Goal: Task Accomplishment & Management: Use online tool/utility

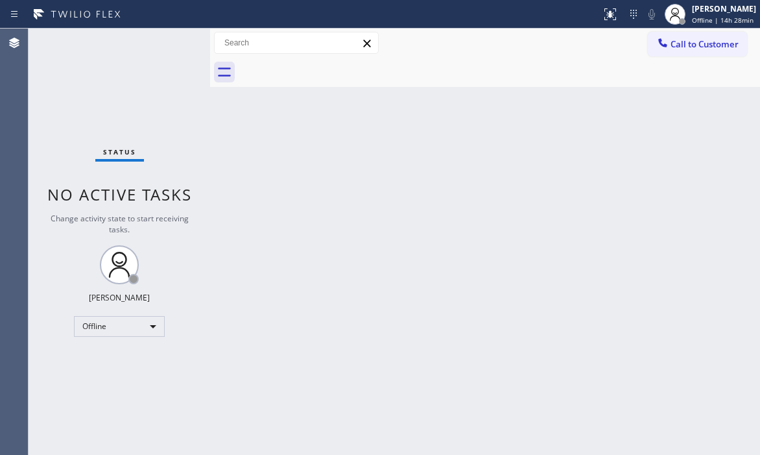
click at [216, 403] on div "Back to Dashboard Change Sender ID Customers Technicians Select a contact Outbo…" at bounding box center [485, 242] width 550 height 426
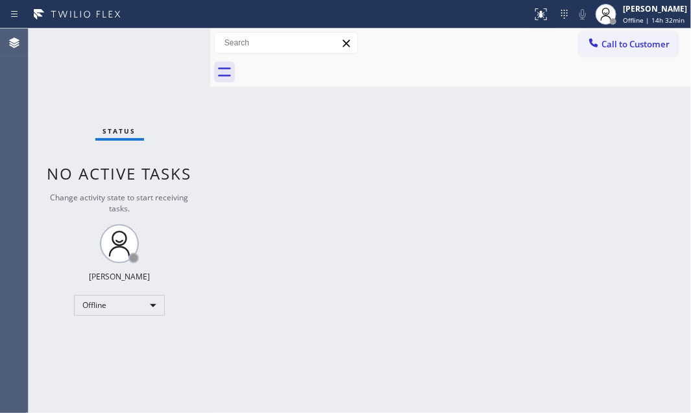
click at [633, 148] on div "Back to Dashboard Change Sender ID Customers Technicians Select a contact Outbo…" at bounding box center [450, 221] width 480 height 384
click at [587, 184] on div "Back to Dashboard Change Sender ID Customers Technicians Select a contact Outbo…" at bounding box center [450, 221] width 480 height 384
click at [421, 173] on div "Back to Dashboard Change Sender ID Customers Technicians Select a contact Outbo…" at bounding box center [450, 221] width 480 height 384
click at [147, 95] on div "Status No active tasks Change activity state to start receiving tasks. [PERSON_…" at bounding box center [120, 221] width 182 height 384
click at [156, 302] on div "Offline" at bounding box center [119, 305] width 91 height 21
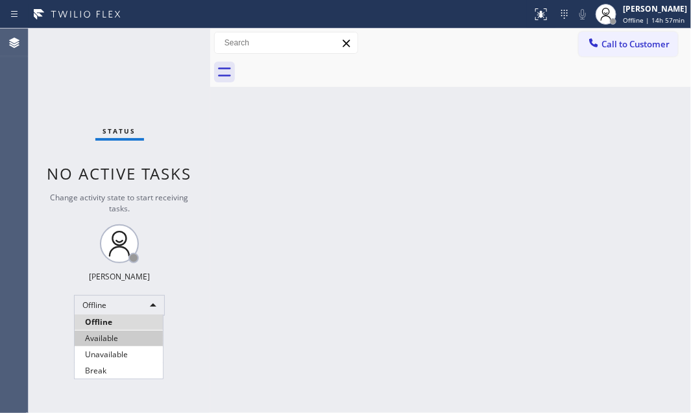
click at [132, 341] on li "Available" at bounding box center [119, 339] width 88 height 16
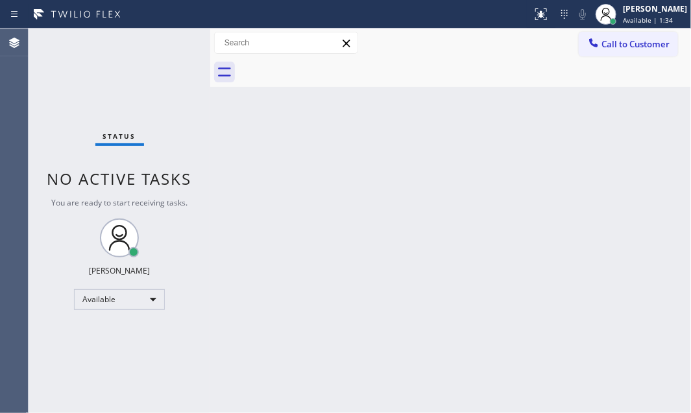
click at [169, 47] on div "Status No active tasks You are ready to start receiving tasks. [PERSON_NAME] Av…" at bounding box center [120, 221] width 182 height 384
click at [170, 42] on div "Status No active tasks You are ready to start receiving tasks. [PERSON_NAME] Av…" at bounding box center [120, 221] width 182 height 384
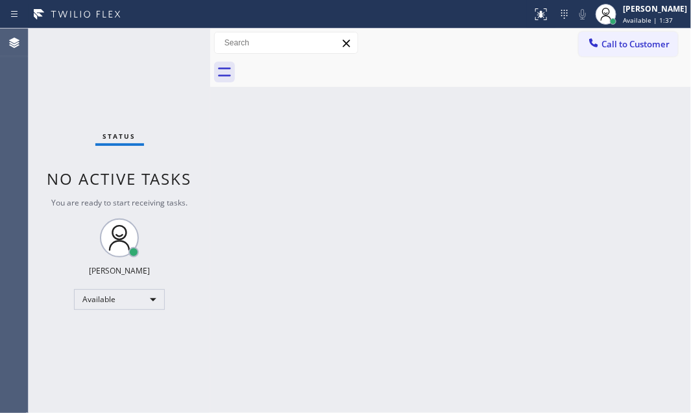
click at [170, 42] on div "Status No active tasks You are ready to start receiving tasks. [PERSON_NAME] Av…" at bounding box center [120, 221] width 182 height 384
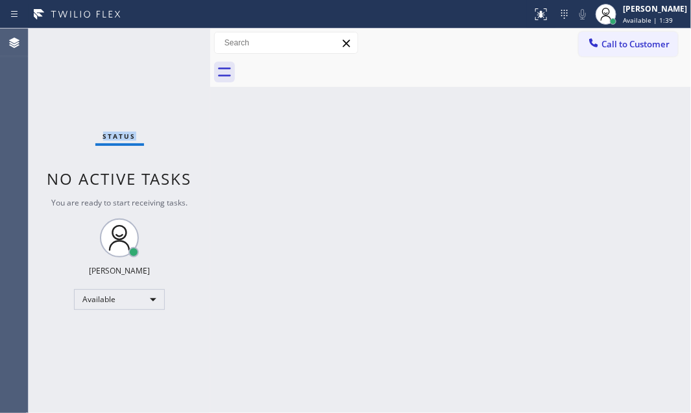
click at [170, 42] on div "Status No active tasks You are ready to start receiving tasks. [PERSON_NAME] Av…" at bounding box center [120, 221] width 182 height 384
click at [168, 41] on div "Status No active tasks You are ready to start receiving tasks. [PERSON_NAME] Av…" at bounding box center [120, 221] width 182 height 384
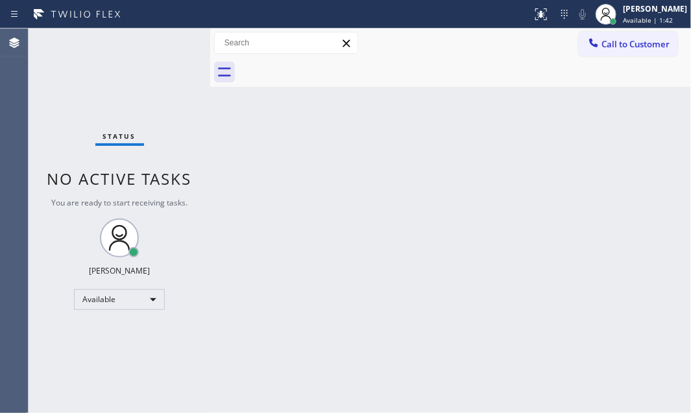
click at [167, 39] on div "Status No active tasks You are ready to start receiving tasks. [PERSON_NAME] Av…" at bounding box center [120, 221] width 182 height 384
click at [167, 38] on div "Status No active tasks You are ready to start receiving tasks. [PERSON_NAME] Av…" at bounding box center [120, 221] width 182 height 384
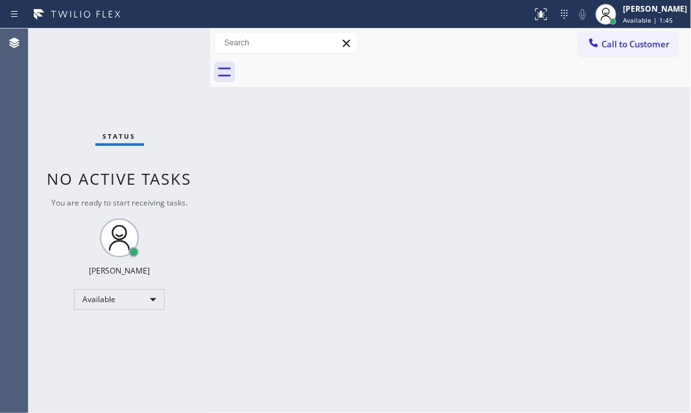
click at [167, 38] on div "Status No active tasks You are ready to start receiving tasks. [PERSON_NAME] Av…" at bounding box center [120, 221] width 182 height 384
click at [162, 42] on div "Status No active tasks You are ready to start receiving tasks. [PERSON_NAME] Av…" at bounding box center [120, 221] width 182 height 384
click at [169, 43] on div "Status No active tasks You are ready to start receiving tasks. [PERSON_NAME] Av…" at bounding box center [120, 221] width 182 height 384
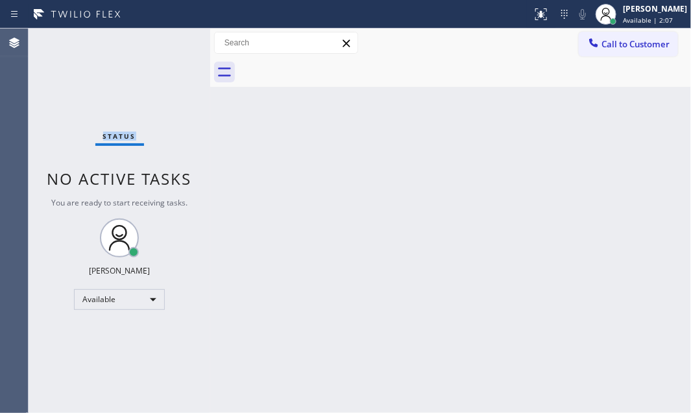
click at [169, 43] on div "Status No active tasks You are ready to start receiving tasks. [PERSON_NAME] Av…" at bounding box center [120, 221] width 182 height 384
click at [169, 41] on div "Status No active tasks You are ready to start receiving tasks. [PERSON_NAME] Av…" at bounding box center [120, 221] width 182 height 384
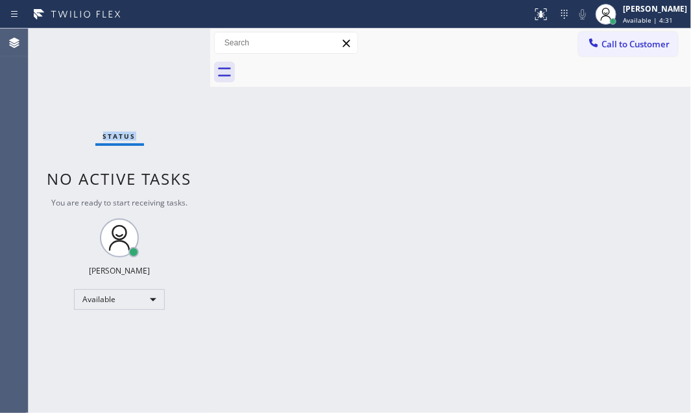
click at [169, 41] on div "Status No active tasks You are ready to start receiving tasks. [PERSON_NAME] Av…" at bounding box center [120, 221] width 182 height 384
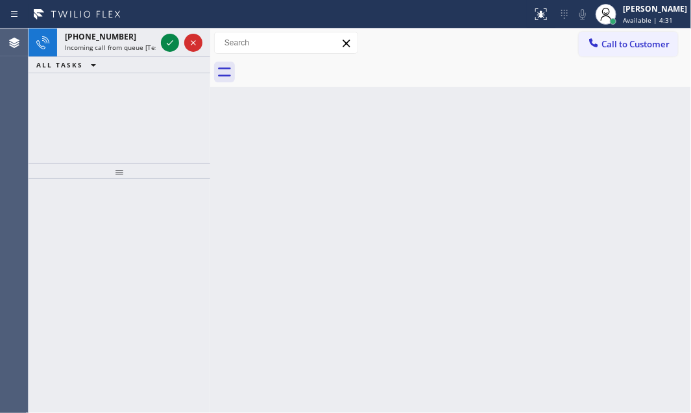
click at [169, 41] on icon at bounding box center [170, 43] width 16 height 16
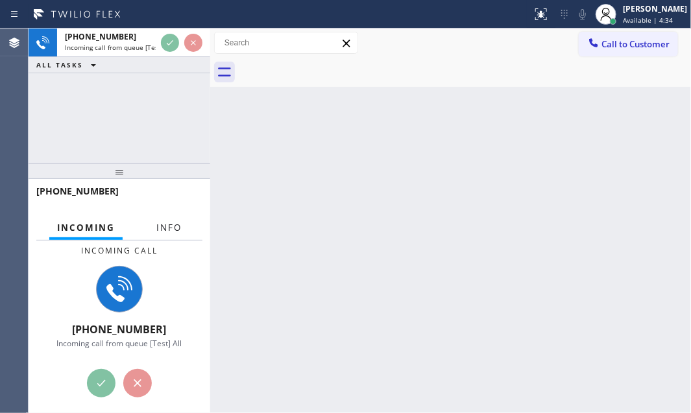
click at [174, 230] on span "Info" at bounding box center [168, 228] width 25 height 12
click at [172, 230] on span "Info" at bounding box center [168, 228] width 25 height 12
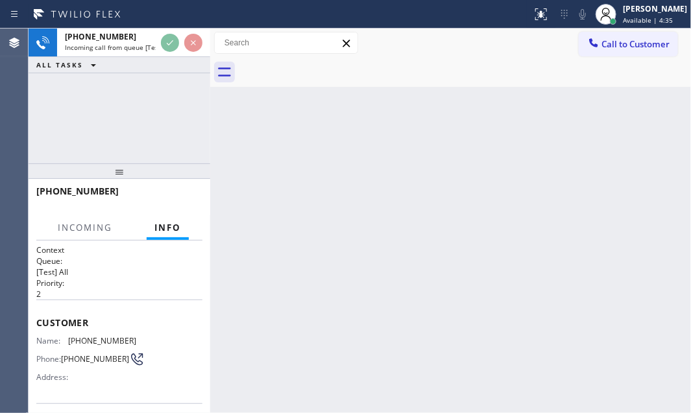
click at [172, 228] on span "Info" at bounding box center [167, 228] width 27 height 12
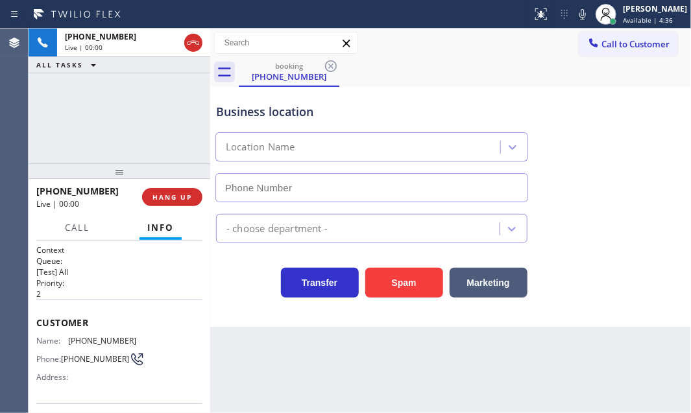
type input "[PHONE_NUMBER]"
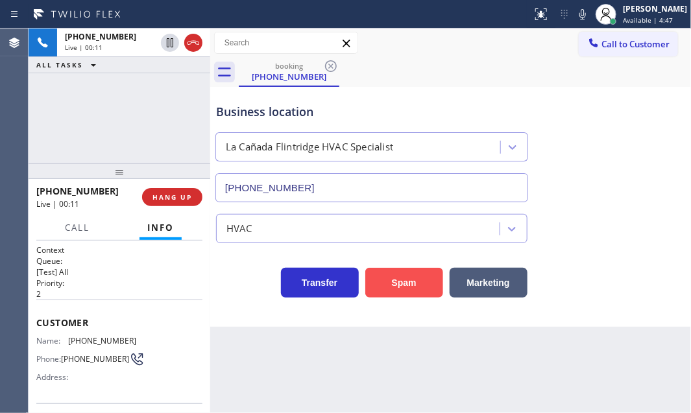
click at [404, 278] on button "Spam" at bounding box center [404, 283] width 78 height 30
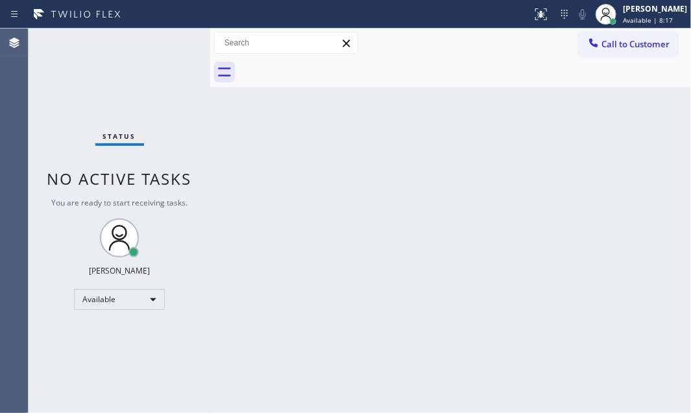
click at [163, 40] on div "Status No active tasks You are ready to start receiving tasks. [PERSON_NAME] Av…" at bounding box center [120, 221] width 182 height 384
click at [169, 49] on div "Status No active tasks You are ready to start receiving tasks. [PERSON_NAME] Av…" at bounding box center [120, 221] width 182 height 384
drag, startPoint x: 169, startPoint y: 50, endPoint x: 135, endPoint y: 58, distance: 34.6
click at [149, 55] on div "Status No active tasks You are ready to start receiving tasks. [PERSON_NAME] Av…" at bounding box center [120, 221] width 182 height 384
click at [160, 43] on div "Status No active tasks You are ready to start receiving tasks. [PERSON_NAME] Av…" at bounding box center [120, 221] width 182 height 384
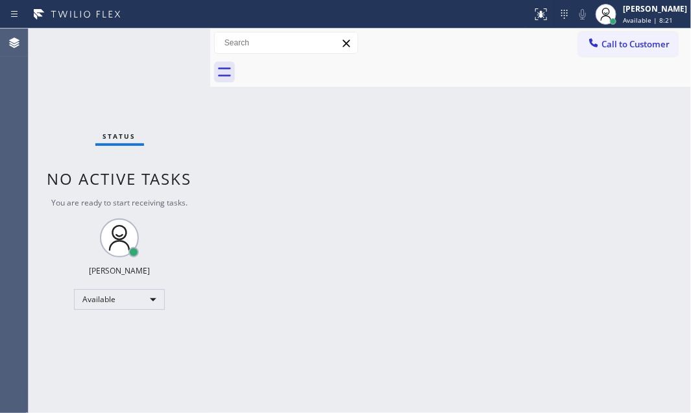
click at [160, 42] on div "Status No active tasks You are ready to start receiving tasks. [PERSON_NAME] Av…" at bounding box center [120, 221] width 182 height 384
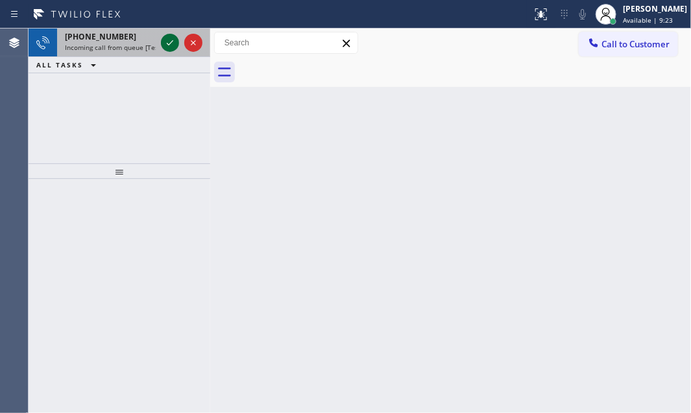
drag, startPoint x: 157, startPoint y: 40, endPoint x: 165, endPoint y: 51, distance: 13.5
click at [164, 51] on div "[PHONE_NUMBER] Incoming call from queue [Test] All" at bounding box center [120, 43] width 182 height 29
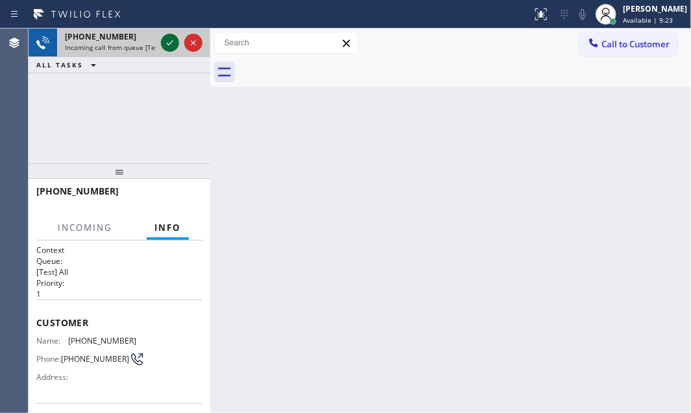
click at [165, 51] on button at bounding box center [170, 43] width 18 height 18
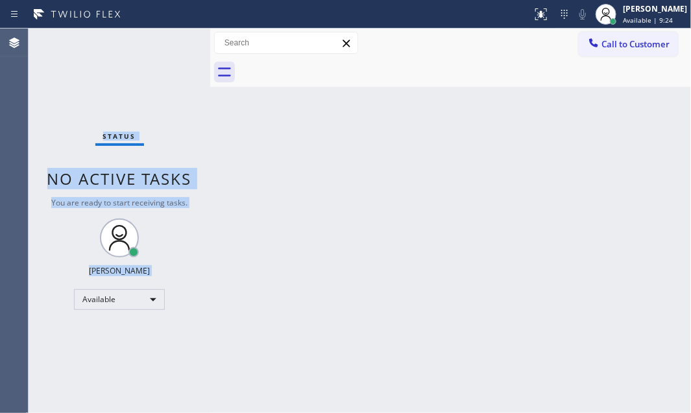
click at [165, 50] on div "Status No active tasks You are ready to start receiving tasks. [PERSON_NAME] Av…" at bounding box center [120, 221] width 182 height 384
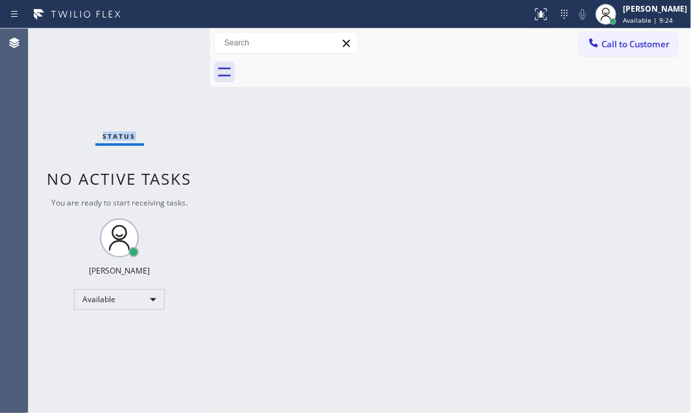
click at [165, 50] on div "Status No active tasks You are ready to start receiving tasks. [PERSON_NAME] Av…" at bounding box center [120, 221] width 182 height 384
click at [533, 8] on icon at bounding box center [541, 14] width 16 height 16
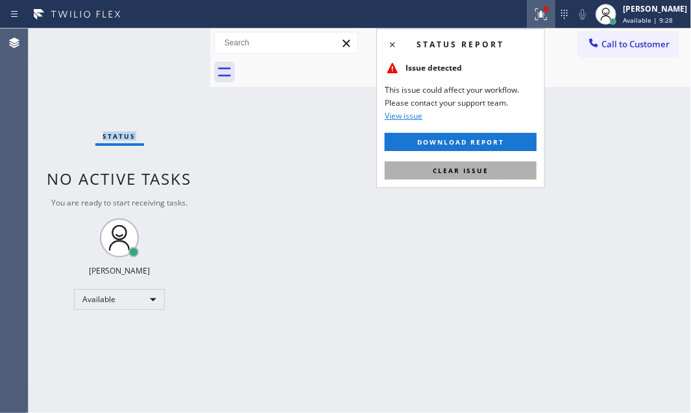
click at [486, 163] on button "Clear issue" at bounding box center [460, 170] width 152 height 18
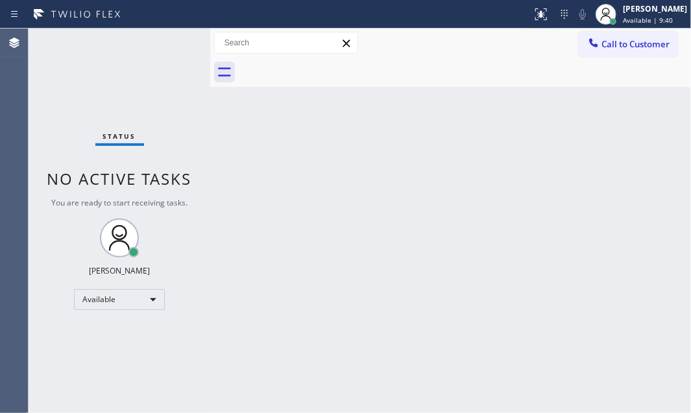
click at [167, 40] on div "Status No active tasks You are ready to start receiving tasks. [PERSON_NAME] Av…" at bounding box center [120, 221] width 182 height 384
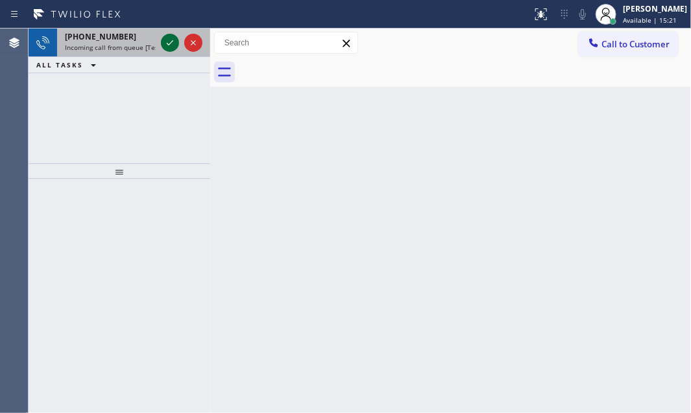
click at [166, 38] on icon at bounding box center [170, 43] width 16 height 16
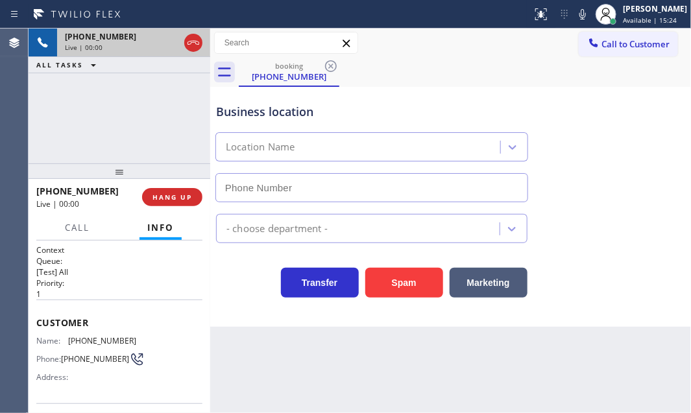
type input "[PHONE_NUMBER]"
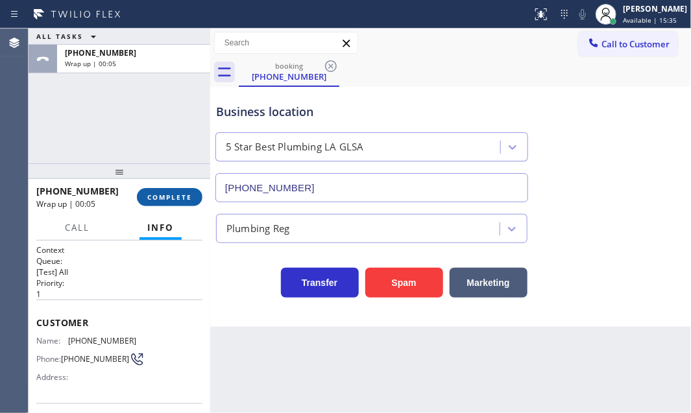
click at [177, 195] on span "COMPLETE" at bounding box center [169, 197] width 45 height 9
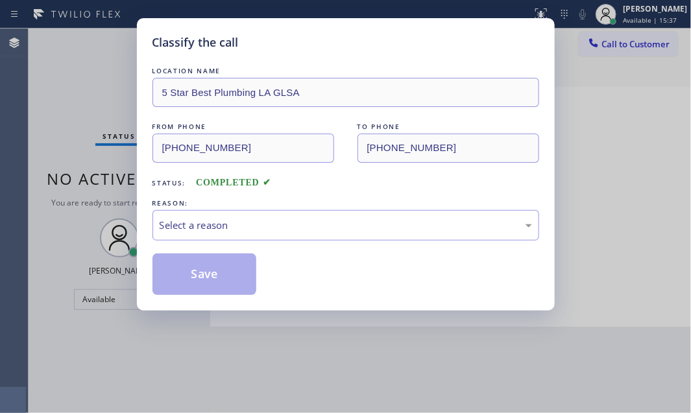
click at [330, 205] on div "REASON:" at bounding box center [345, 203] width 386 height 14
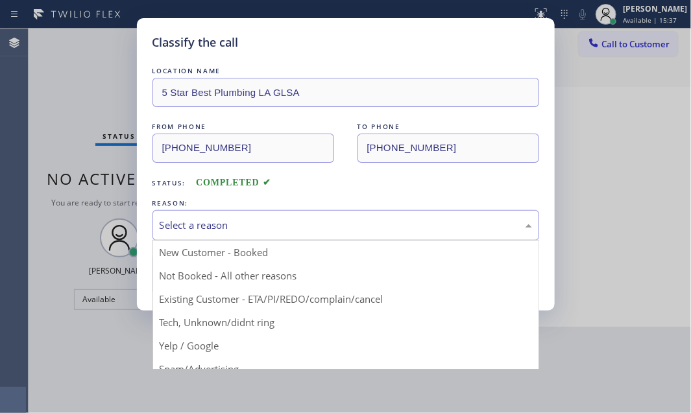
click at [330, 220] on div "Select a reason" at bounding box center [346, 225] width 372 height 15
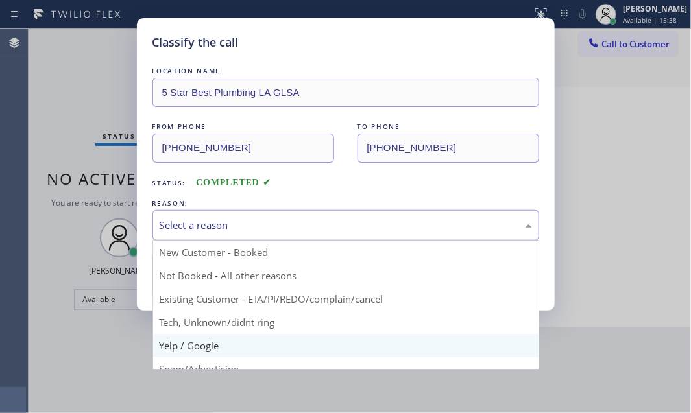
scroll to position [58, 0]
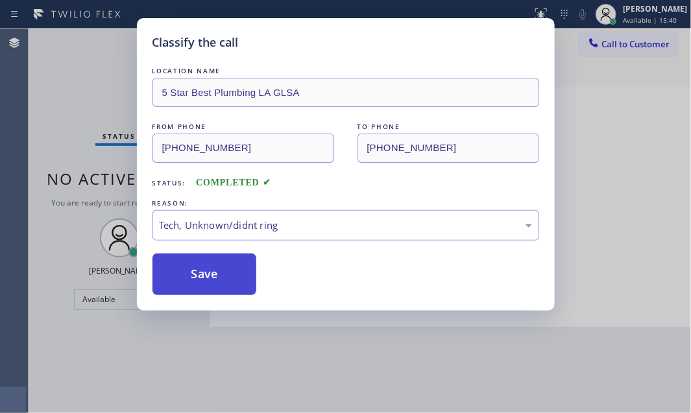
click at [200, 268] on button "Save" at bounding box center [204, 274] width 104 height 41
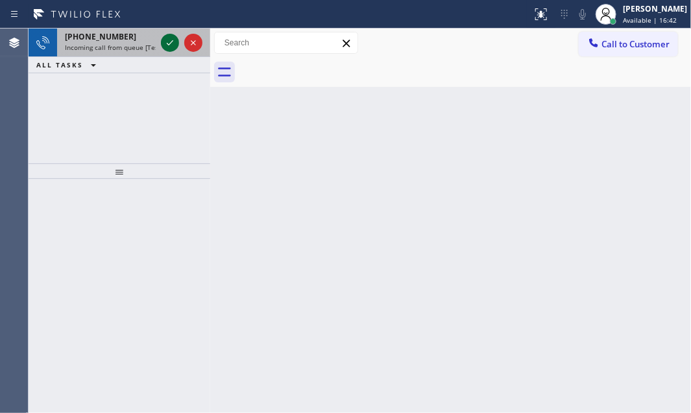
click at [171, 51] on button at bounding box center [170, 43] width 18 height 18
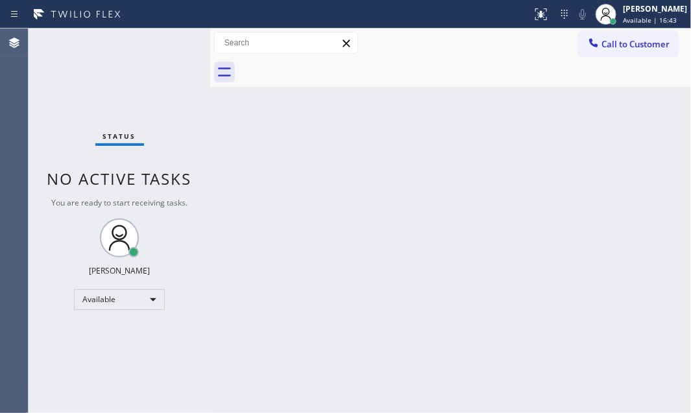
click at [172, 47] on div "Status No active tasks You are ready to start receiving tasks. [PERSON_NAME] Av…" at bounding box center [120, 221] width 182 height 384
click at [533, 23] on button at bounding box center [540, 14] width 29 height 29
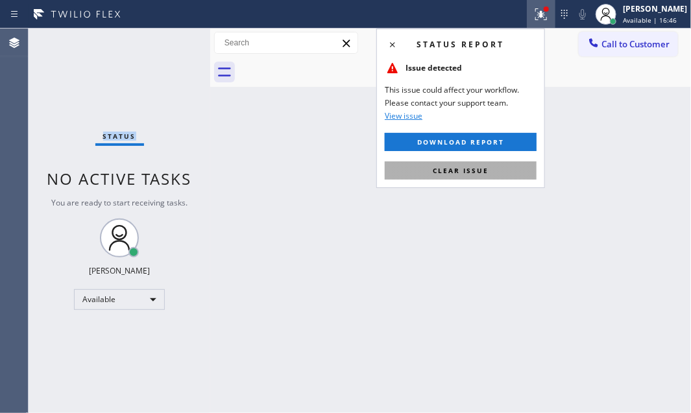
drag, startPoint x: 447, startPoint y: 176, endPoint x: 337, endPoint y: 140, distance: 116.1
click at [447, 176] on button "Clear issue" at bounding box center [460, 170] width 152 height 18
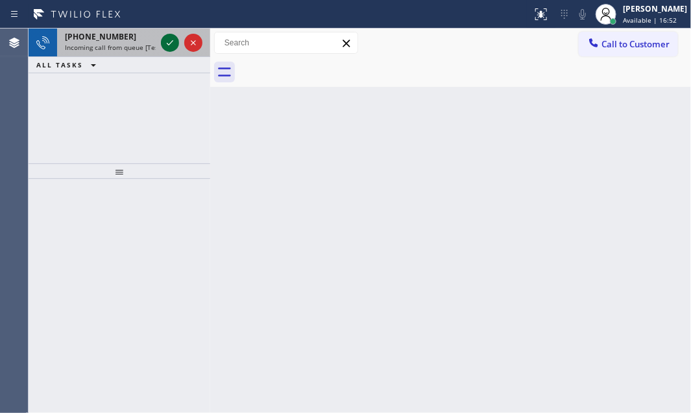
click at [163, 40] on icon at bounding box center [170, 43] width 16 height 16
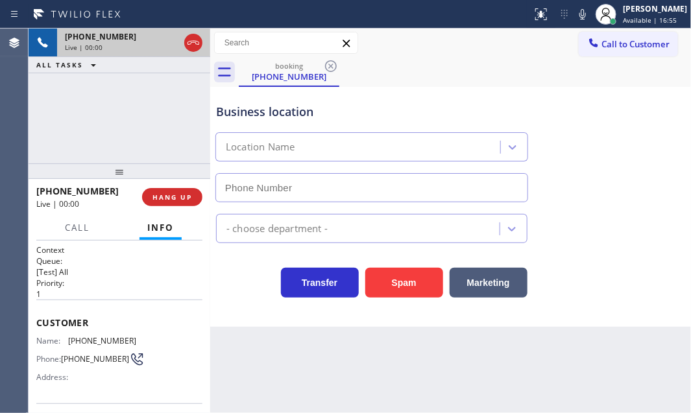
type input "[PHONE_NUMBER]"
click at [119, 295] on p "1" at bounding box center [119, 294] width 166 height 11
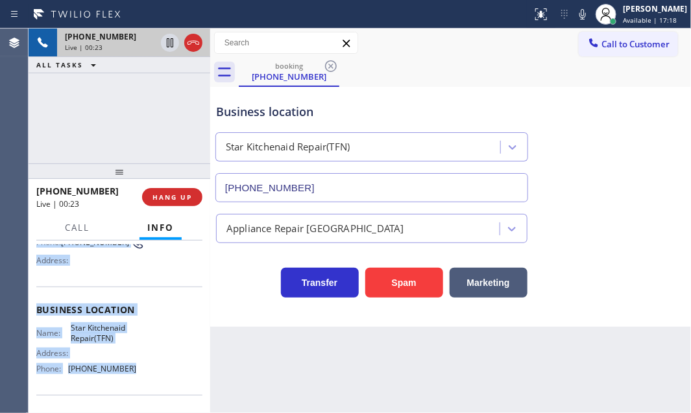
scroll to position [117, 0]
drag, startPoint x: 32, startPoint y: 316, endPoint x: 134, endPoint y: 377, distance: 118.4
click at [134, 377] on div "Context Queue: [Test] All Priority: 1 Customer Name: [PHONE_NUMBER] Phone: [PHO…" at bounding box center [120, 327] width 182 height 172
copy div "Customer Name: [PHONE_NUMBER] Phone: [PHONE_NUMBER] Address: Business location …"
click at [193, 46] on icon at bounding box center [193, 43] width 16 height 16
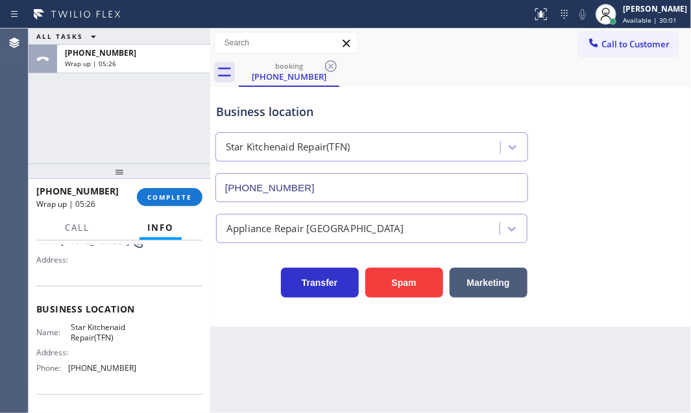
click at [172, 210] on div "[PHONE_NUMBER] Wrap up | 05:26 COMPLETE" at bounding box center [119, 197] width 166 height 34
drag, startPoint x: 176, startPoint y: 201, endPoint x: 381, endPoint y: 201, distance: 204.9
click at [177, 201] on span "COMPLETE" at bounding box center [169, 197] width 45 height 9
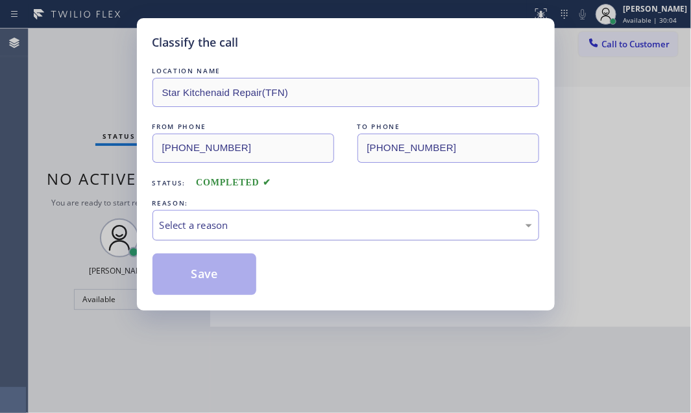
click at [284, 226] on div "Select a reason" at bounding box center [346, 225] width 372 height 15
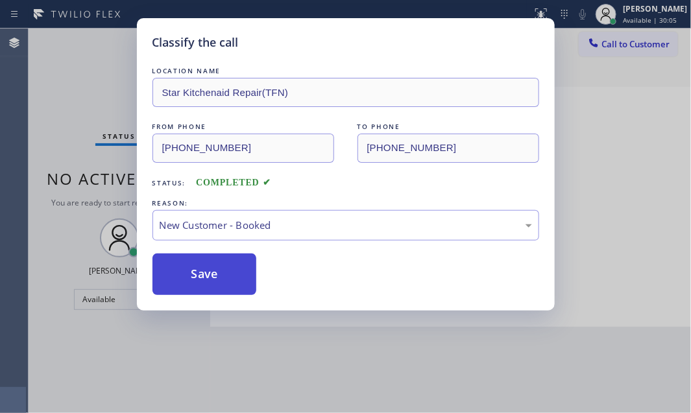
click at [191, 266] on button "Save" at bounding box center [204, 274] width 104 height 41
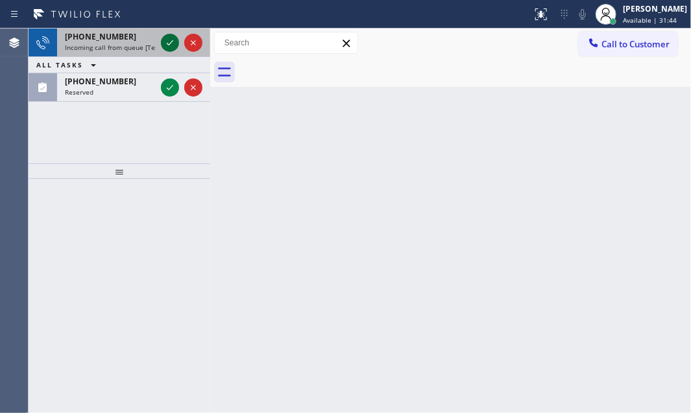
click at [166, 41] on icon at bounding box center [170, 43] width 16 height 16
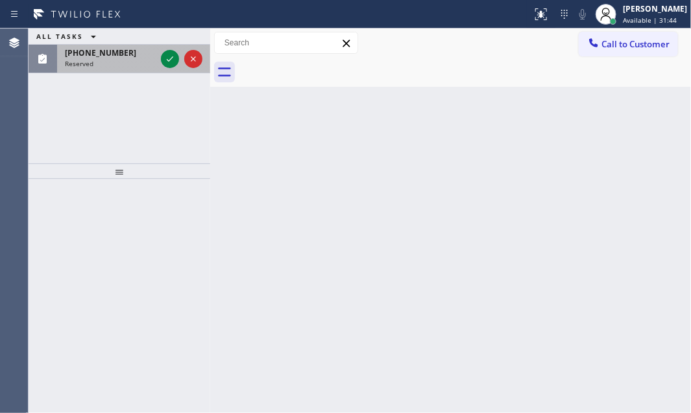
click at [171, 73] on div "ALL TASKS ALL TASKS ACTIVE TASKS TASKS IN WRAP UP [PHONE_NUMBER] Reserved" at bounding box center [120, 51] width 182 height 45
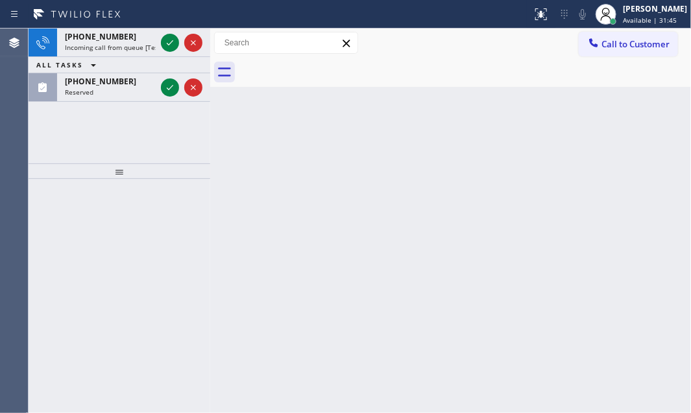
click at [166, 64] on div "ALL TASKS ALL TASKS ACTIVE TASKS TASKS IN WRAP UP" at bounding box center [120, 65] width 182 height 16
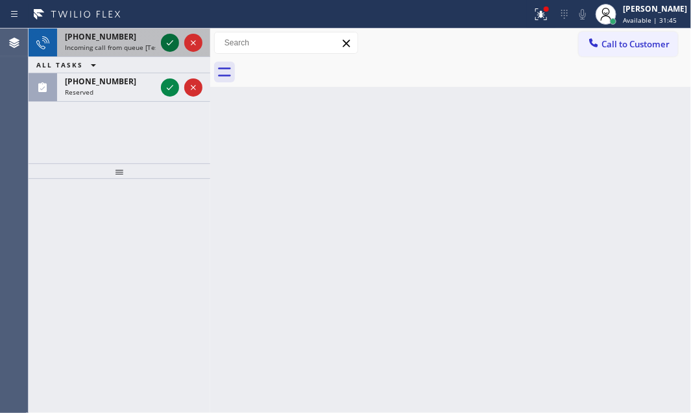
click at [174, 38] on icon at bounding box center [170, 43] width 16 height 16
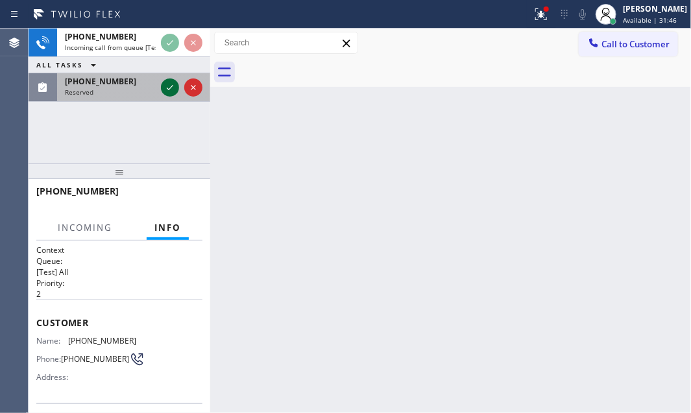
click at [168, 83] on icon at bounding box center [170, 88] width 16 height 16
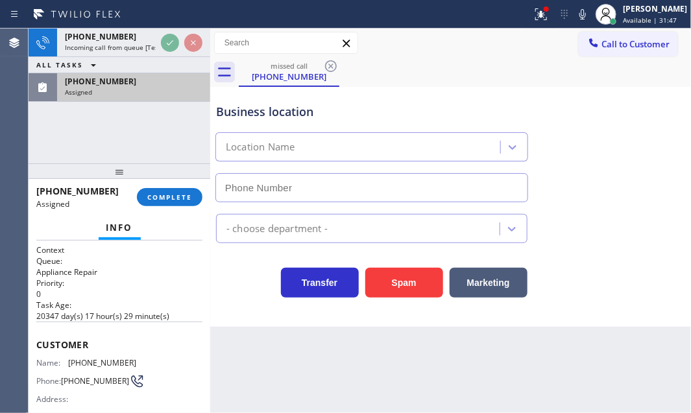
type input "[PHONE_NUMBER]"
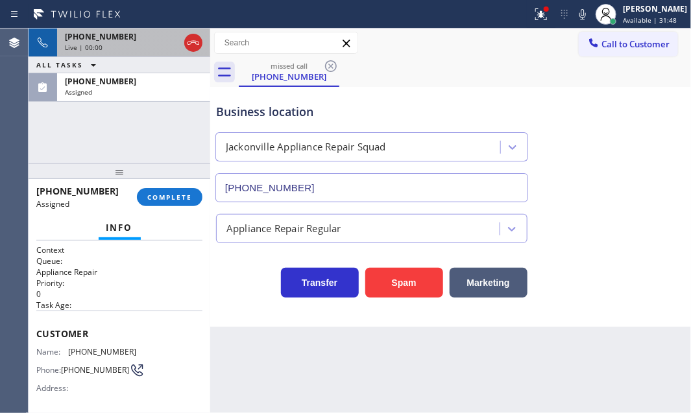
click at [142, 39] on div "[PHONE_NUMBER]" at bounding box center [122, 36] width 114 height 11
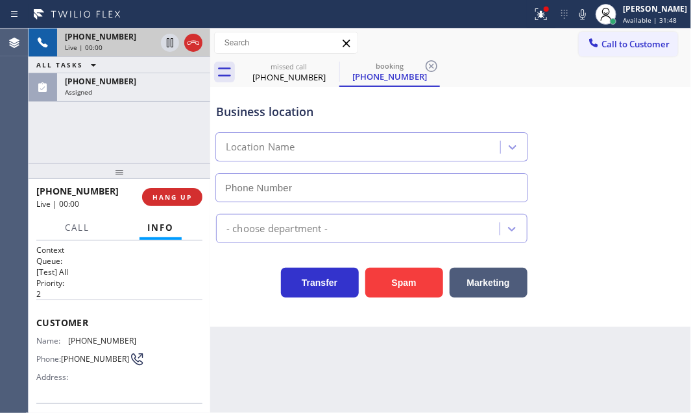
click at [142, 39] on div "[PHONE_NUMBER]" at bounding box center [110, 36] width 91 height 11
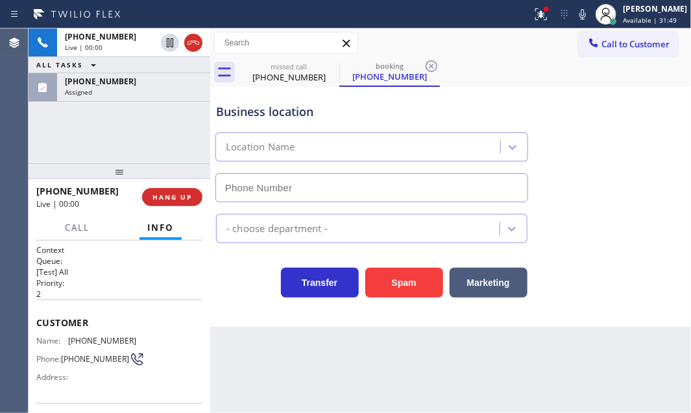
type input "[PHONE_NUMBER]"
drag, startPoint x: 402, startPoint y: 285, endPoint x: 360, endPoint y: 257, distance: 50.2
click at [402, 284] on button "Spam" at bounding box center [404, 283] width 78 height 30
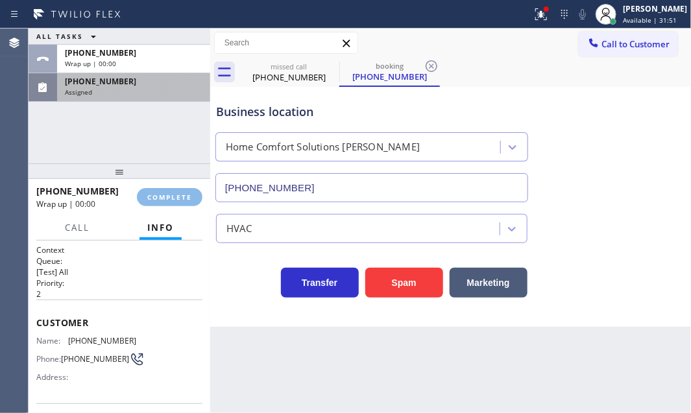
click at [161, 88] on div "Assigned" at bounding box center [133, 92] width 137 height 9
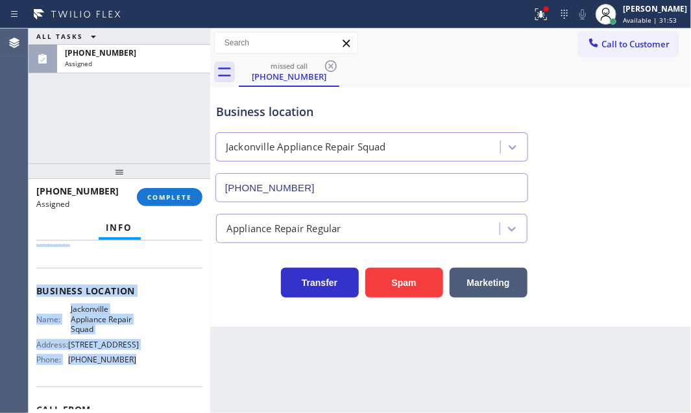
scroll to position [176, 0]
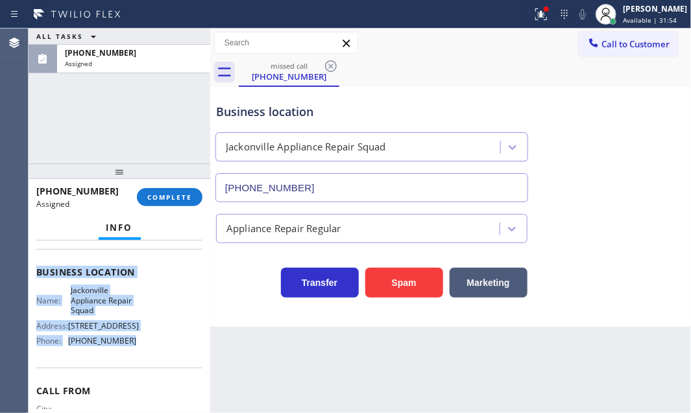
drag, startPoint x: 38, startPoint y: 327, endPoint x: 134, endPoint y: 364, distance: 102.8
click at [130, 364] on div "Context Queue: Appliance Repair Priority: 0 Task Age: [DEMOGRAPHIC_DATA] minute…" at bounding box center [119, 266] width 166 height 397
copy div "Customer Name: [PHONE_NUMBER] Phone: [PHONE_NUMBER] Address: Business location …"
click at [167, 195] on span "COMPLETE" at bounding box center [169, 197] width 45 height 9
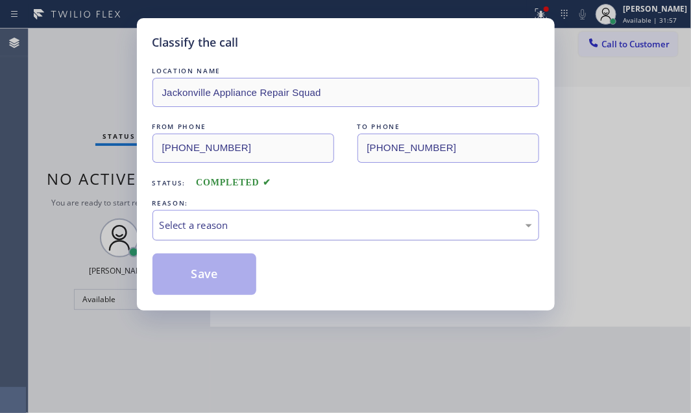
drag, startPoint x: 225, startPoint y: 219, endPoint x: 233, endPoint y: 233, distance: 16.8
click at [226, 220] on div "Select a reason" at bounding box center [346, 225] width 372 height 15
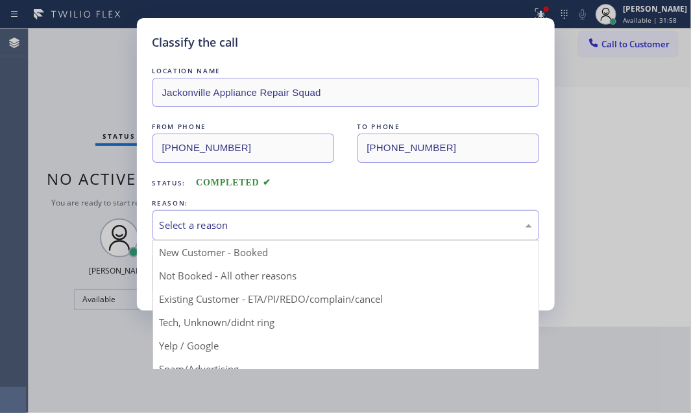
drag, startPoint x: 221, startPoint y: 273, endPoint x: 190, endPoint y: 273, distance: 31.1
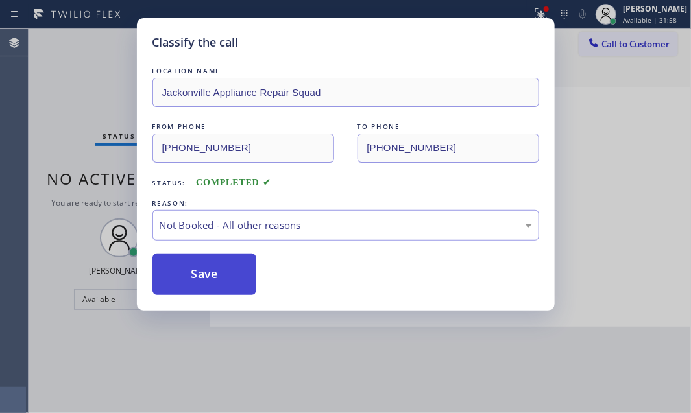
click at [189, 272] on button "Save" at bounding box center [204, 274] width 104 height 41
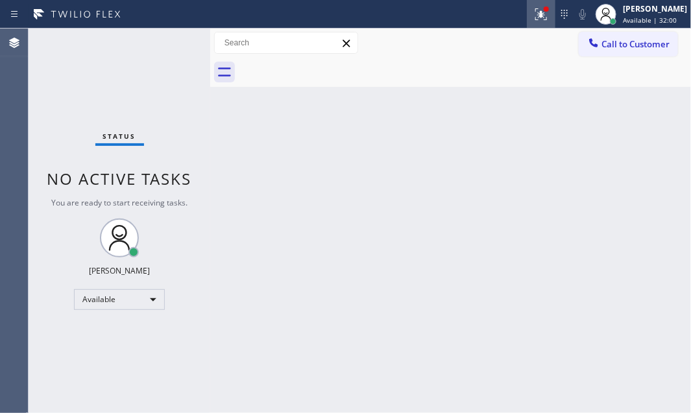
click at [534, 16] on icon at bounding box center [541, 14] width 16 height 16
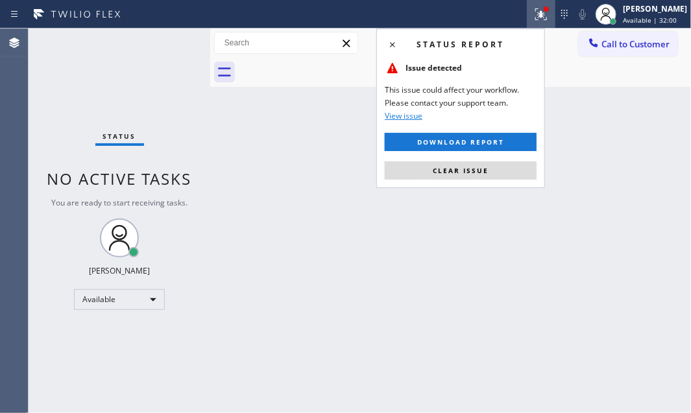
drag, startPoint x: 501, startPoint y: 164, endPoint x: 607, endPoint y: 174, distance: 106.8
click at [504, 164] on button "Clear issue" at bounding box center [460, 170] width 152 height 18
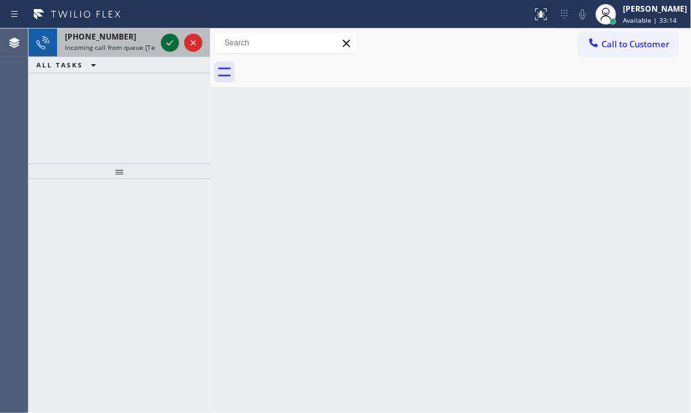
click at [169, 40] on icon at bounding box center [170, 43] width 16 height 16
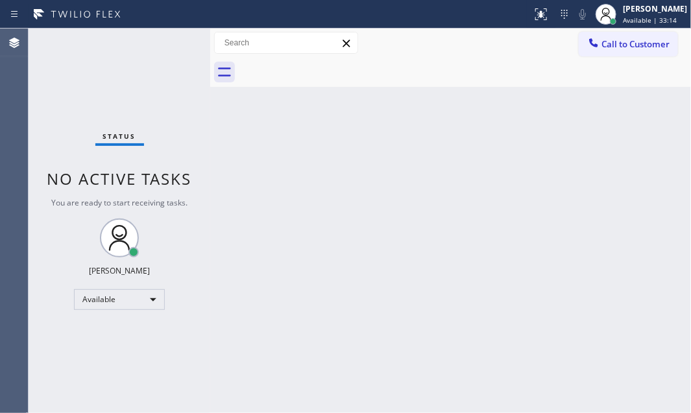
click at [169, 40] on div "Status No active tasks You are ready to start receiving tasks. [PERSON_NAME] Av…" at bounding box center [120, 221] width 182 height 384
click at [533, 19] on icon at bounding box center [541, 14] width 16 height 16
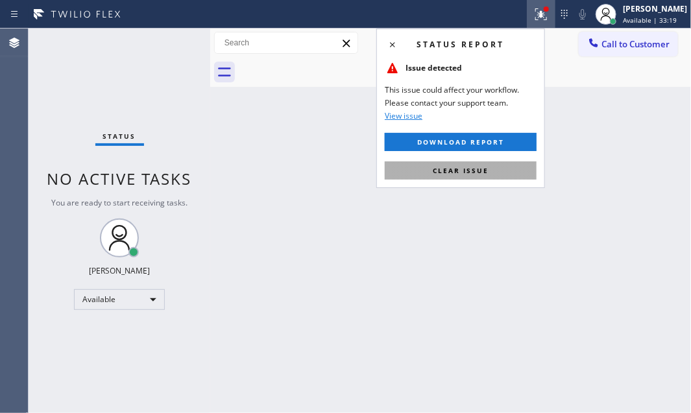
click at [463, 173] on span "Clear issue" at bounding box center [460, 170] width 56 height 9
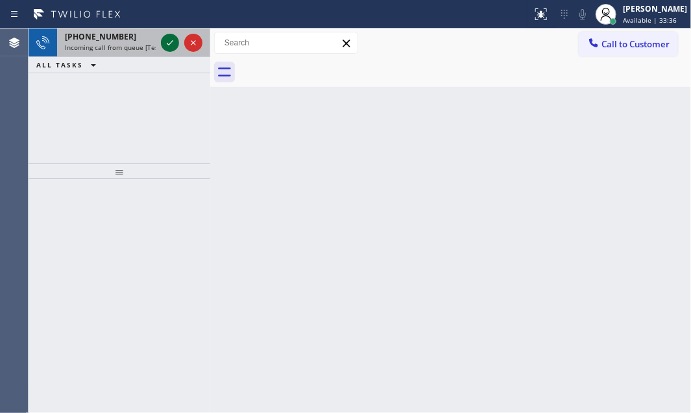
click at [165, 37] on icon at bounding box center [170, 43] width 16 height 16
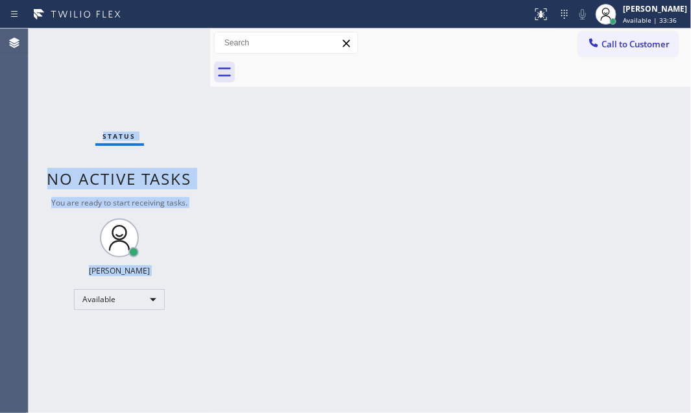
click at [168, 40] on div "Status No active tasks You are ready to start receiving tasks. [PERSON_NAME] Av…" at bounding box center [120, 221] width 182 height 384
click at [535, 18] on icon at bounding box center [541, 14] width 12 height 12
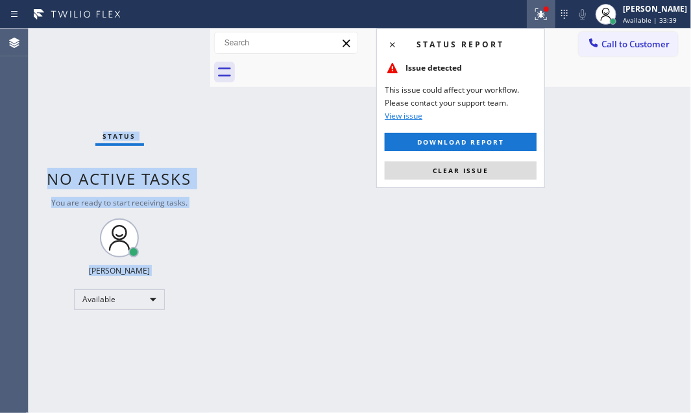
drag, startPoint x: 523, startPoint y: 171, endPoint x: 673, endPoint y: 251, distance: 170.3
click at [523, 171] on button "Clear issue" at bounding box center [460, 170] width 152 height 18
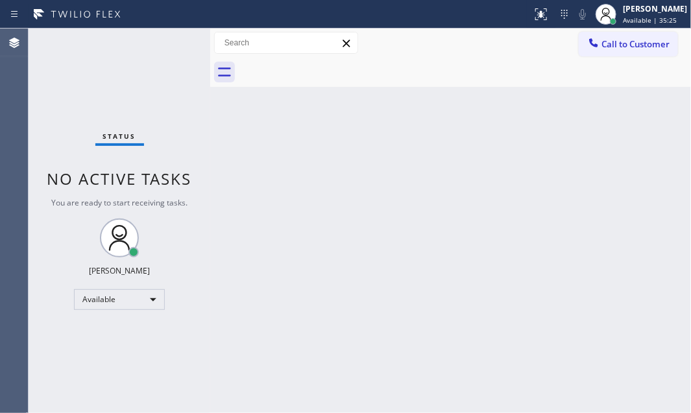
click at [166, 45] on div "Status No active tasks You are ready to start receiving tasks. [PERSON_NAME] Av…" at bounding box center [120, 221] width 182 height 384
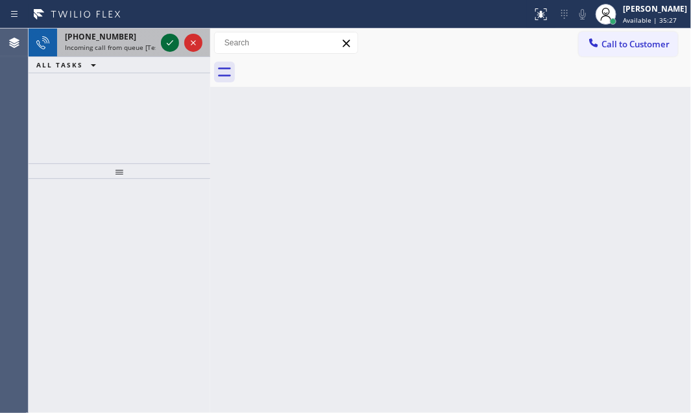
click at [166, 43] on icon at bounding box center [170, 43] width 16 height 16
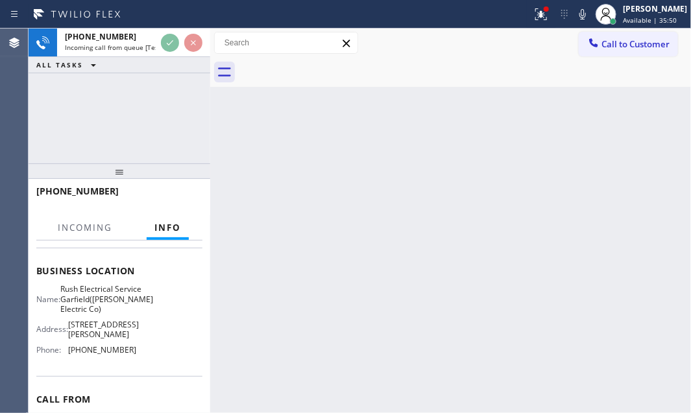
scroll to position [176, 0]
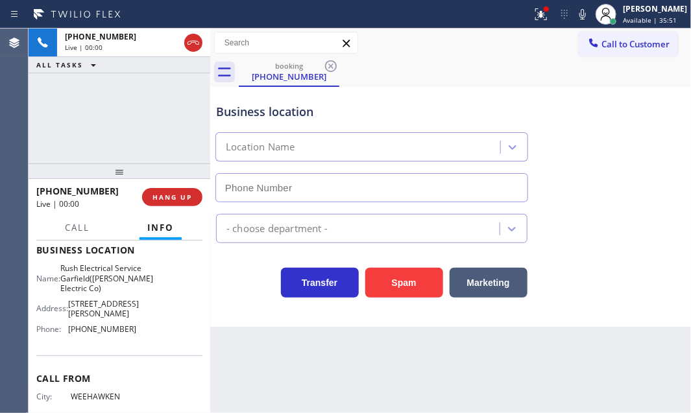
type input "[PHONE_NUMBER]"
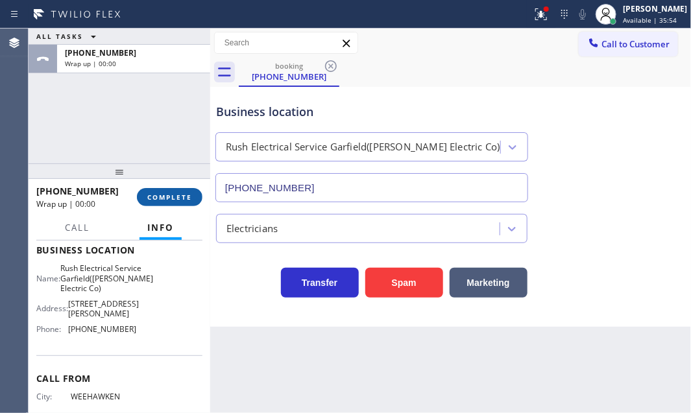
click at [166, 193] on span "COMPLETE" at bounding box center [169, 197] width 45 height 9
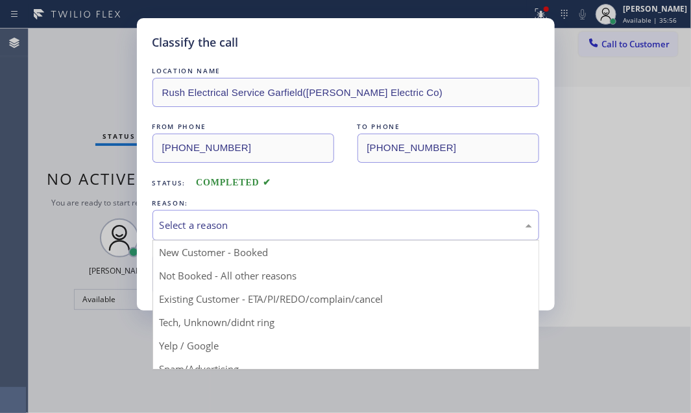
click at [315, 224] on div "Select a reason" at bounding box center [346, 225] width 372 height 15
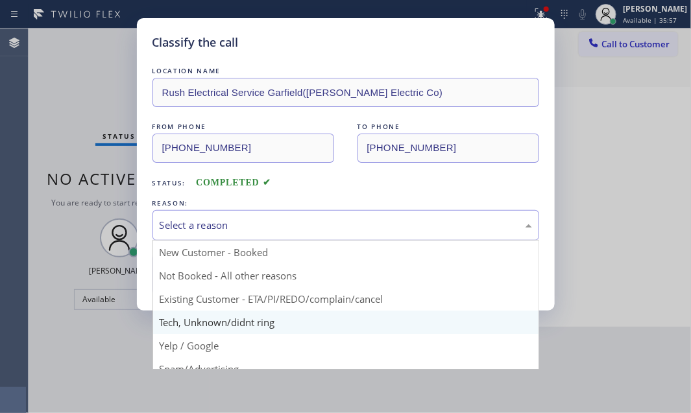
scroll to position [58, 0]
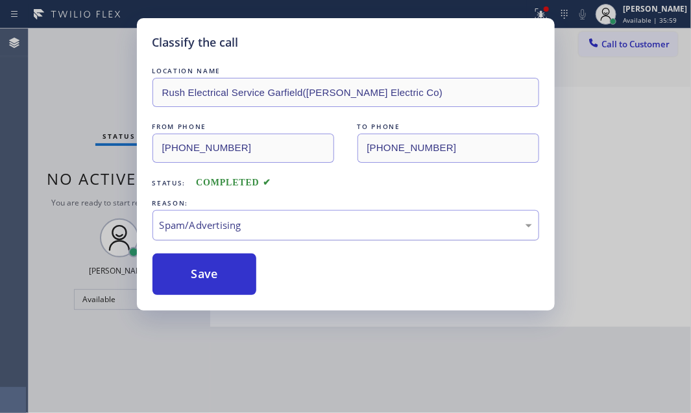
click at [235, 225] on div "Spam/Advertising" at bounding box center [346, 225] width 372 height 15
drag, startPoint x: 193, startPoint y: 322, endPoint x: 202, endPoint y: 294, distance: 29.1
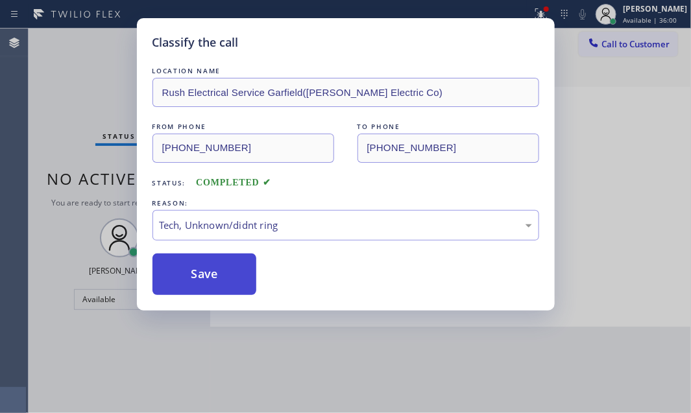
click at [206, 272] on button "Save" at bounding box center [204, 274] width 104 height 41
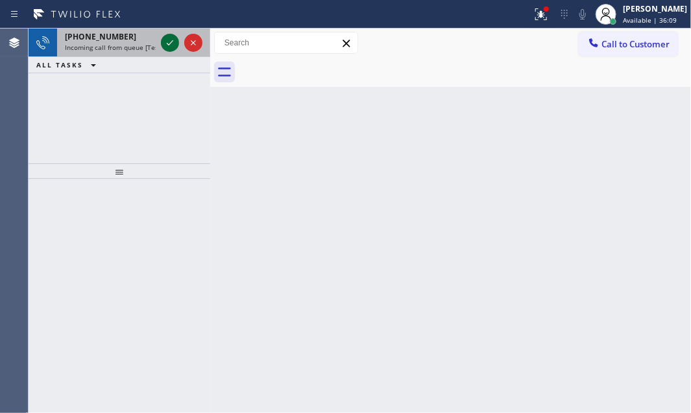
click at [167, 41] on icon at bounding box center [170, 43] width 16 height 16
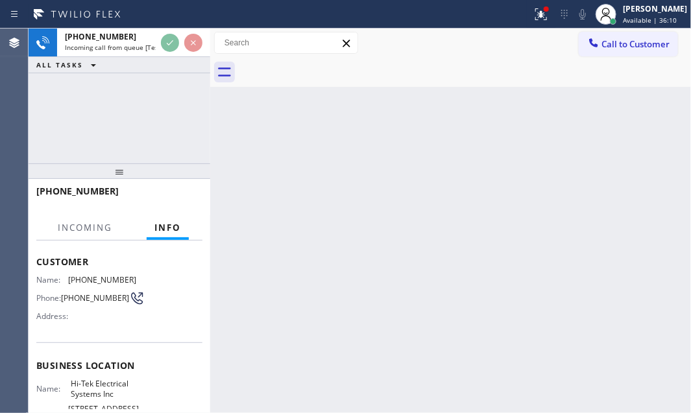
scroll to position [117, 0]
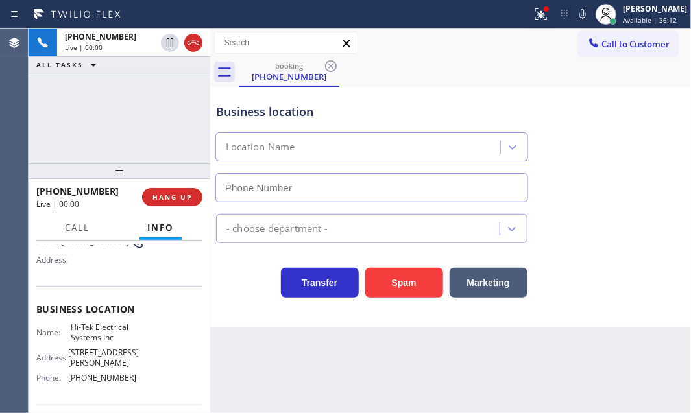
type input "[PHONE_NUMBER]"
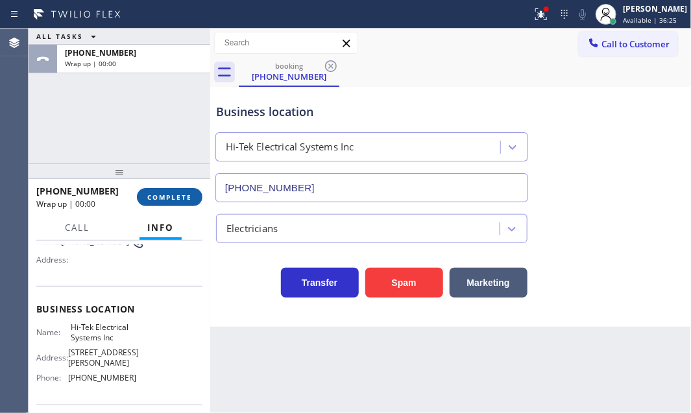
click at [169, 193] on span "COMPLETE" at bounding box center [169, 197] width 45 height 9
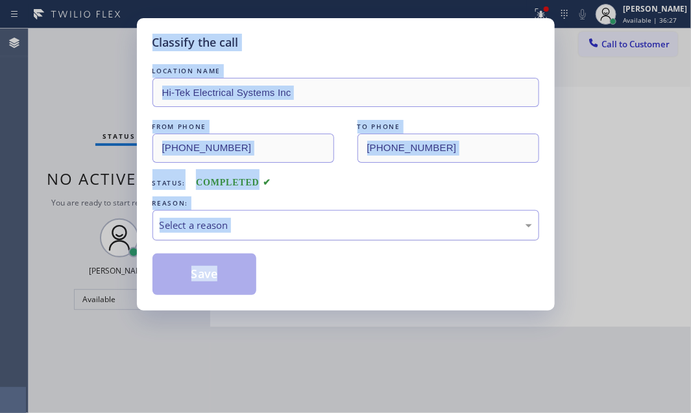
click at [360, 218] on div "Select a reason" at bounding box center [346, 225] width 372 height 15
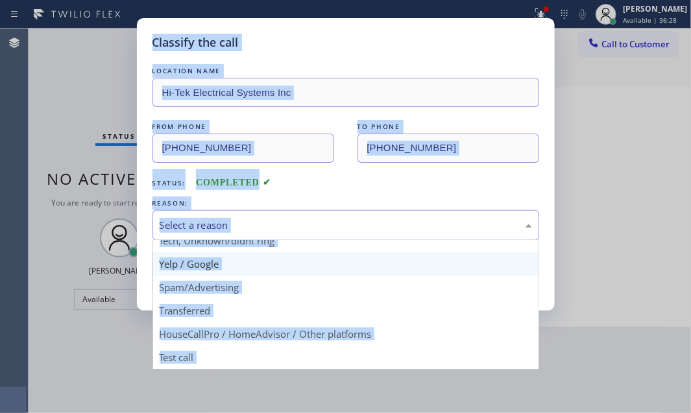
scroll to position [86, 0]
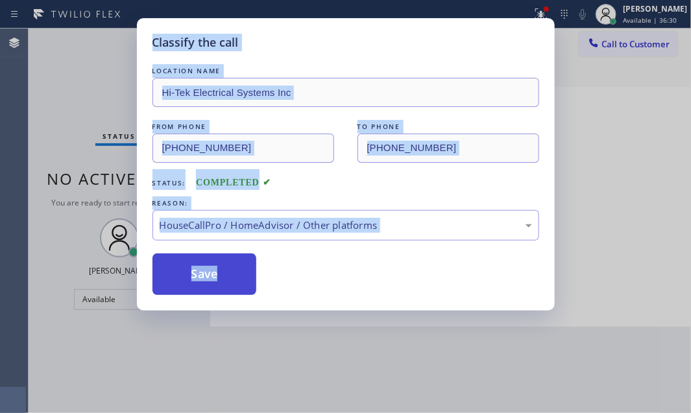
click at [207, 280] on button "Save" at bounding box center [204, 274] width 104 height 41
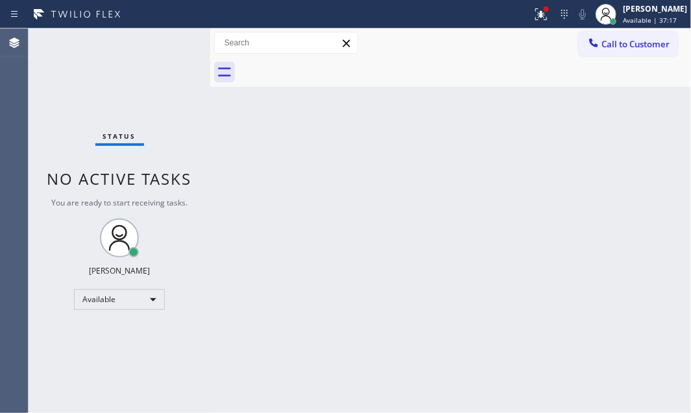
click at [170, 39] on div "Status No active tasks You are ready to start receiving tasks. [PERSON_NAME] Av…" at bounding box center [120, 221] width 182 height 384
click at [169, 38] on div "Status No active tasks You are ready to start receiving tasks. [PERSON_NAME] Av…" at bounding box center [120, 221] width 182 height 384
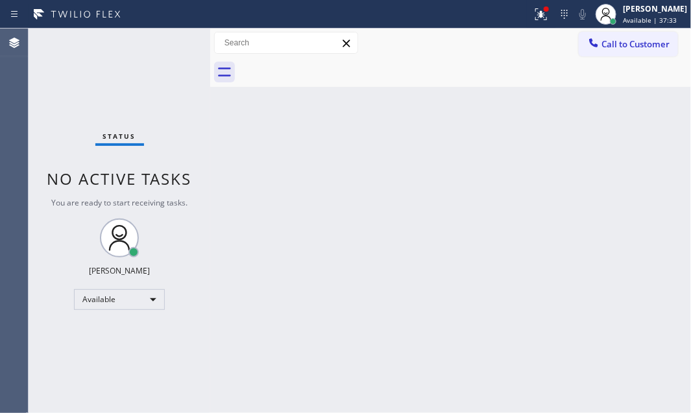
click at [155, 32] on div "Status No active tasks You are ready to start receiving tasks. [PERSON_NAME] Av…" at bounding box center [120, 221] width 182 height 384
click at [156, 29] on div "Status No active tasks You are ready to start receiving tasks. [PERSON_NAME] Av…" at bounding box center [120, 221] width 182 height 384
click at [157, 29] on div "Status No active tasks You are ready to start receiving tasks. [PERSON_NAME] Av…" at bounding box center [120, 221] width 182 height 384
click at [161, 27] on div "Status report Issue detected This issue could affect your workflow. Please cont…" at bounding box center [345, 14] width 691 height 29
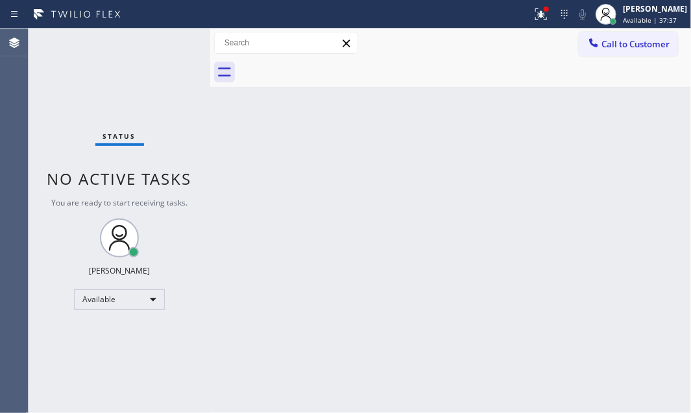
click at [160, 36] on div "Status No active tasks You are ready to start receiving tasks. [PERSON_NAME] Av…" at bounding box center [120, 221] width 182 height 384
click at [533, 12] on icon at bounding box center [541, 14] width 16 height 16
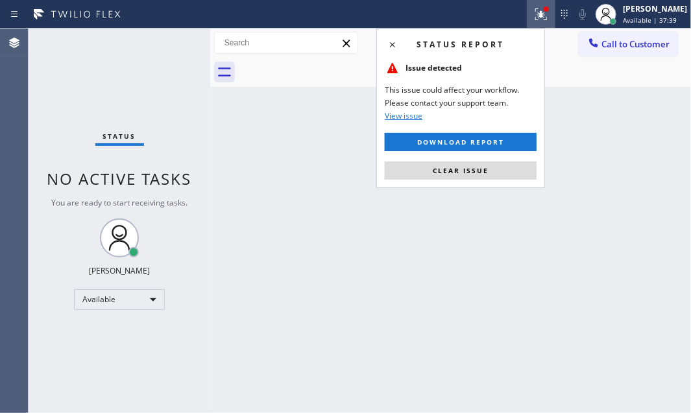
drag, startPoint x: 465, startPoint y: 169, endPoint x: 285, endPoint y: 99, distance: 193.0
click at [463, 169] on span "Clear issue" at bounding box center [460, 170] width 56 height 9
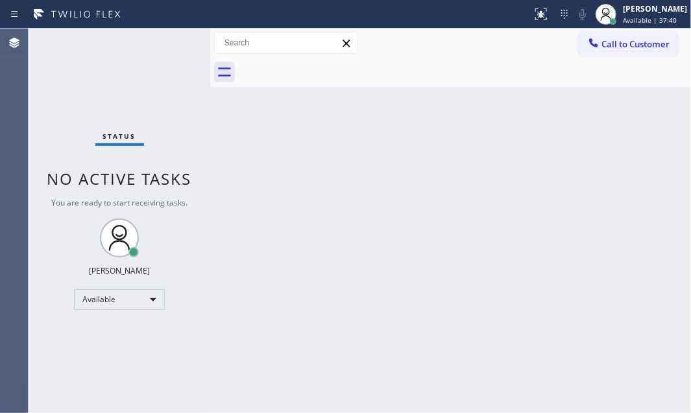
click at [160, 41] on div "Status No active tasks You are ready to start receiving tasks. [PERSON_NAME] Av…" at bounding box center [120, 221] width 182 height 384
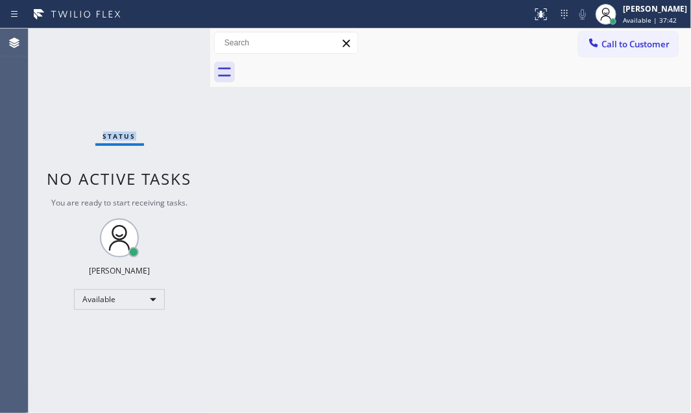
click at [160, 41] on div "Status No active tasks You are ready to start receiving tasks. [PERSON_NAME] Av…" at bounding box center [120, 221] width 182 height 384
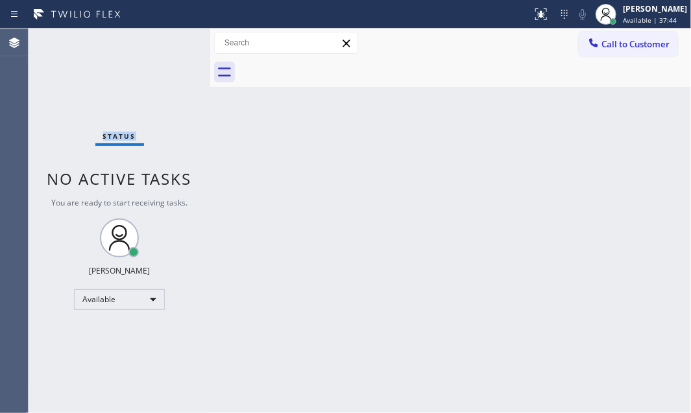
click at [160, 41] on div "Status No active tasks You are ready to start receiving tasks. [PERSON_NAME] Av…" at bounding box center [120, 221] width 182 height 384
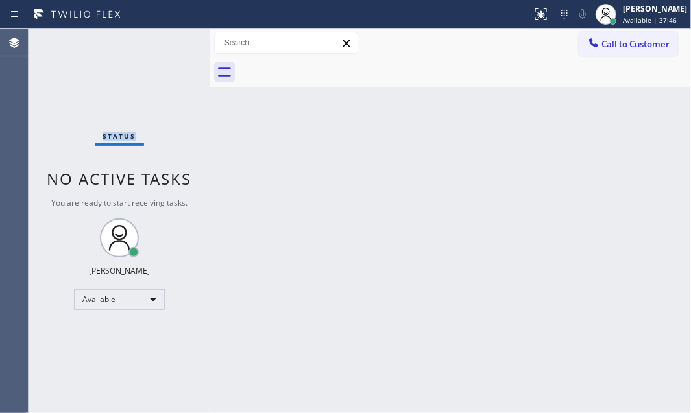
click at [160, 41] on div "Status No active tasks You are ready to start receiving tasks. [PERSON_NAME] Av…" at bounding box center [120, 221] width 182 height 384
click at [160, 40] on div "Status No active tasks You are ready to start receiving tasks. [PERSON_NAME] Av…" at bounding box center [120, 221] width 182 height 384
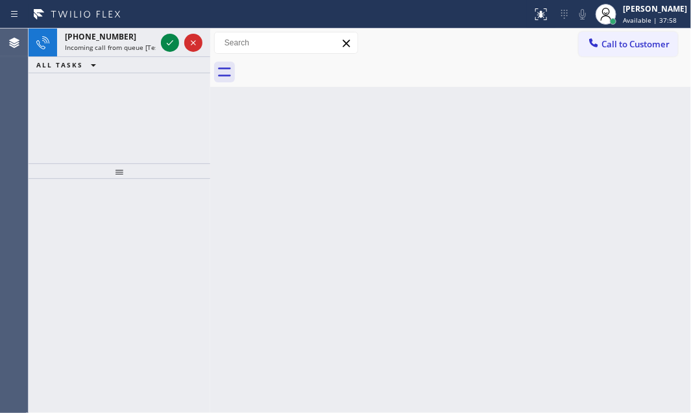
click at [168, 17] on div at bounding box center [265, 14] width 521 height 21
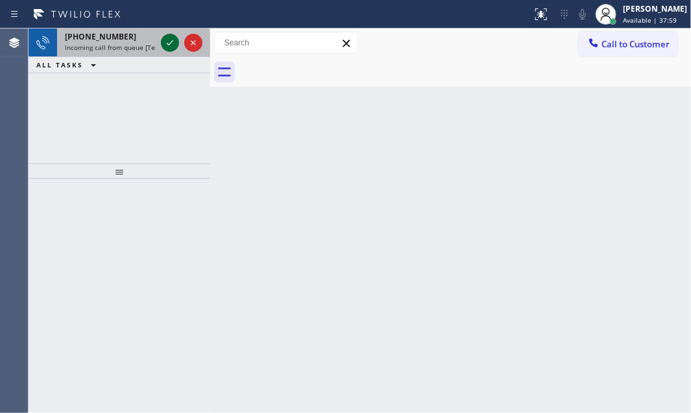
click at [168, 34] on div at bounding box center [181, 43] width 47 height 29
click at [168, 36] on icon at bounding box center [170, 43] width 16 height 16
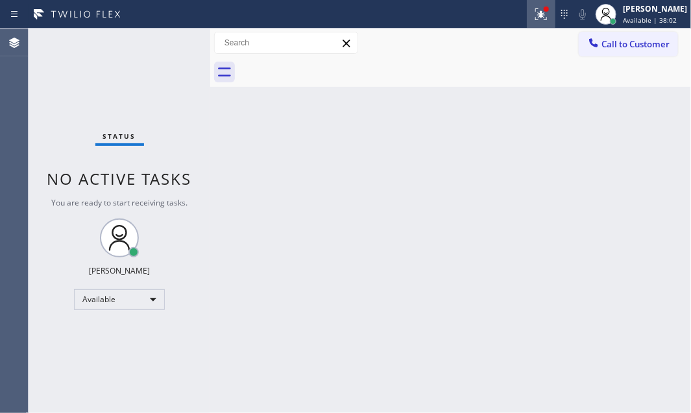
click at [533, 19] on icon at bounding box center [541, 14] width 16 height 16
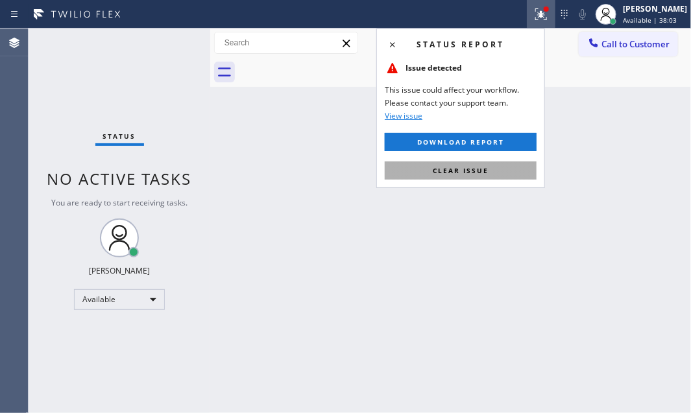
click at [477, 164] on button "Clear issue" at bounding box center [460, 170] width 152 height 18
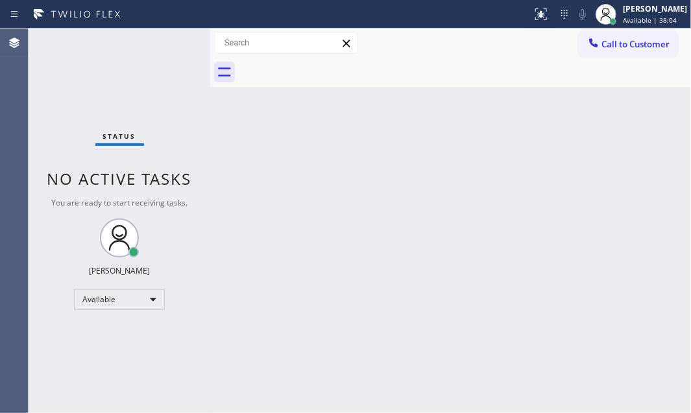
click at [156, 35] on div "Status No active tasks You are ready to start receiving tasks. [PERSON_NAME] Av…" at bounding box center [120, 221] width 182 height 384
click at [163, 43] on div "Status No active tasks You are ready to start receiving tasks. [PERSON_NAME] Av…" at bounding box center [120, 221] width 182 height 384
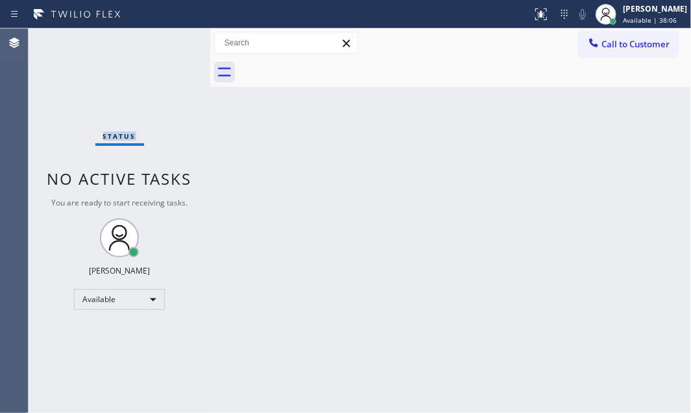
click at [163, 43] on div "Status No active tasks You are ready to start receiving tasks. [PERSON_NAME] Av…" at bounding box center [120, 221] width 182 height 384
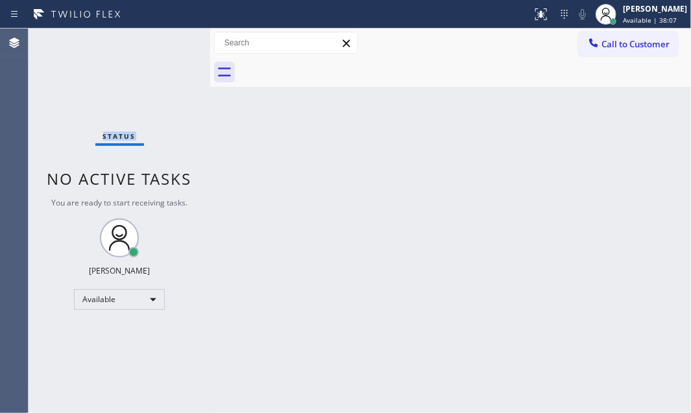
click at [163, 43] on div "Status No active tasks You are ready to start receiving tasks. [PERSON_NAME] Av…" at bounding box center [120, 221] width 182 height 384
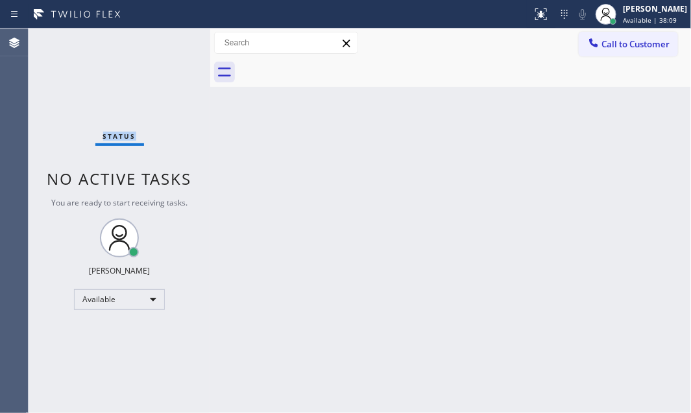
click at [163, 43] on div "Status No active tasks You are ready to start receiving tasks. [PERSON_NAME] Av…" at bounding box center [120, 221] width 182 height 384
click at [163, 42] on div "Status No active tasks You are ready to start receiving tasks. [PERSON_NAME] Av…" at bounding box center [120, 221] width 182 height 384
click at [162, 40] on div "Status No active tasks You are ready to start receiving tasks. [PERSON_NAME] Av…" at bounding box center [120, 221] width 182 height 384
click at [161, 40] on div "Status No active tasks You are ready to start receiving tasks. [PERSON_NAME] Av…" at bounding box center [120, 221] width 182 height 384
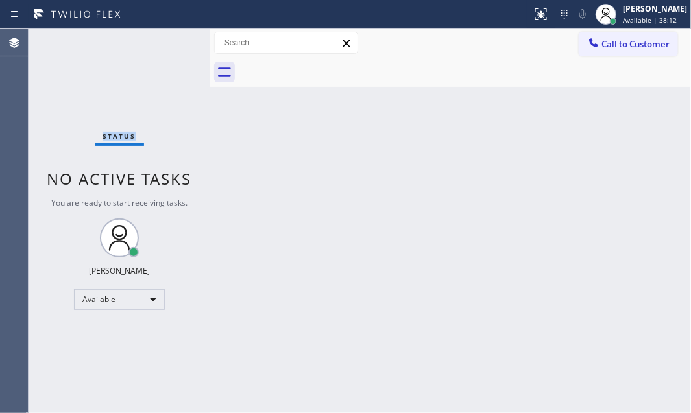
click at [161, 40] on div "Status No active tasks You are ready to start receiving tasks. [PERSON_NAME] Av…" at bounding box center [120, 221] width 182 height 384
click at [167, 41] on div "Status No active tasks You are ready to start receiving tasks. [PERSON_NAME] Av…" at bounding box center [120, 221] width 182 height 384
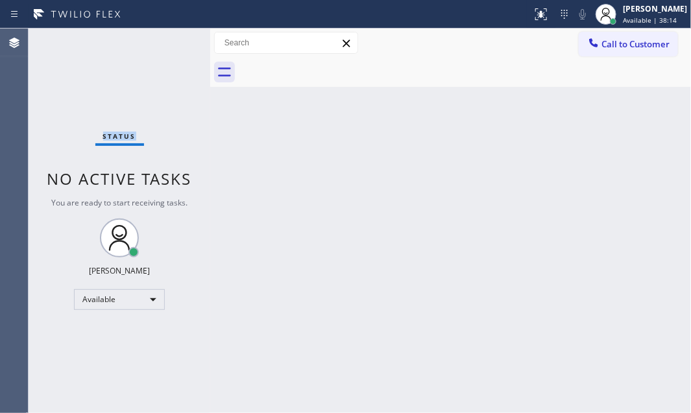
click at [167, 40] on div "Status No active tasks You are ready to start receiving tasks. [PERSON_NAME] Av…" at bounding box center [120, 221] width 182 height 384
click at [166, 40] on div "Status No active tasks You are ready to start receiving tasks. [PERSON_NAME] Av…" at bounding box center [120, 221] width 182 height 384
click at [166, 39] on div "Status No active tasks You are ready to start receiving tasks. [PERSON_NAME] Av…" at bounding box center [120, 221] width 182 height 384
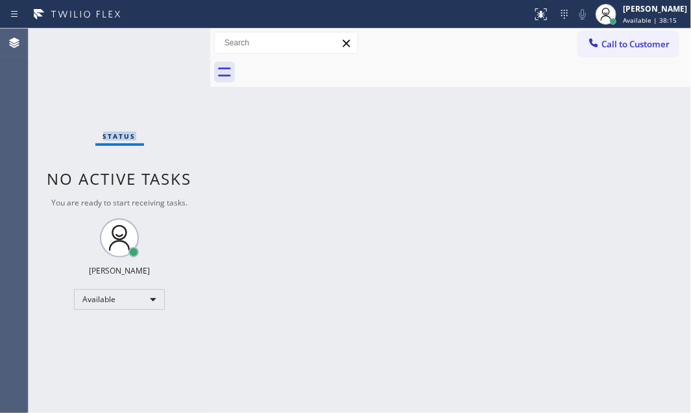
click at [166, 39] on div "Status No active tasks You are ready to start receiving tasks. [PERSON_NAME] Av…" at bounding box center [120, 221] width 182 height 384
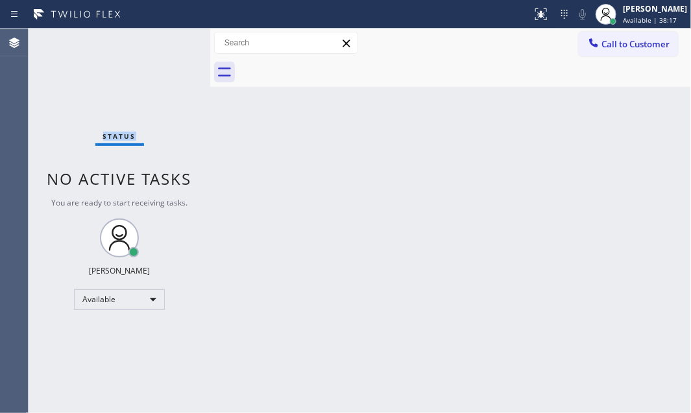
click at [166, 39] on div "Status No active tasks You are ready to start receiving tasks. [PERSON_NAME] Av…" at bounding box center [120, 221] width 182 height 384
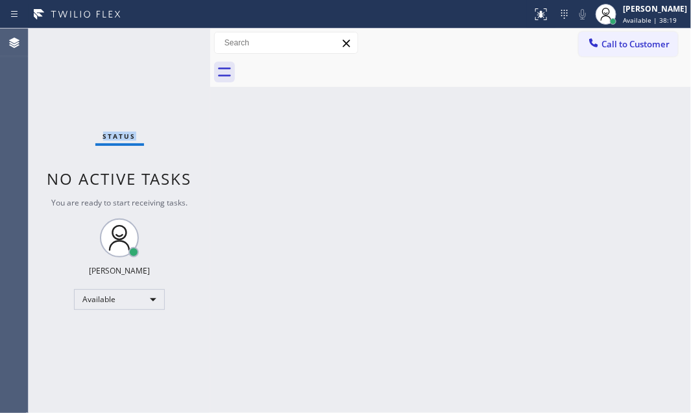
click at [166, 39] on div "Status No active tasks You are ready to start receiving tasks. [PERSON_NAME] Av…" at bounding box center [120, 221] width 182 height 384
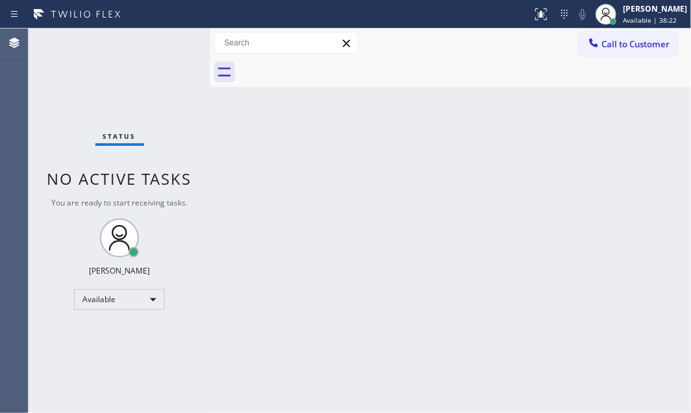
click at [166, 39] on div "Status No active tasks You are ready to start receiving tasks. [PERSON_NAME] Av…" at bounding box center [120, 221] width 182 height 384
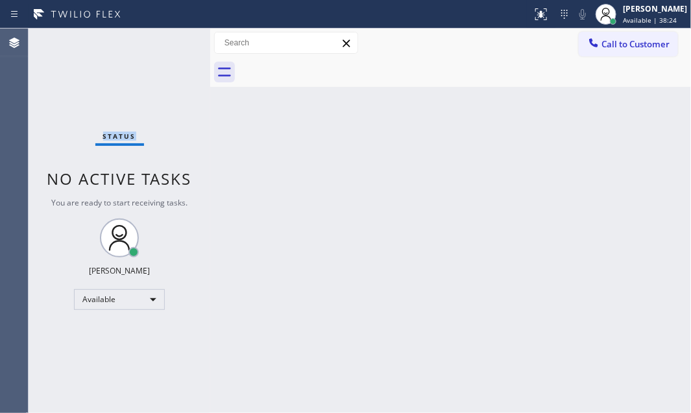
click at [166, 39] on div "Status No active tasks You are ready to start receiving tasks. [PERSON_NAME] Av…" at bounding box center [120, 221] width 182 height 384
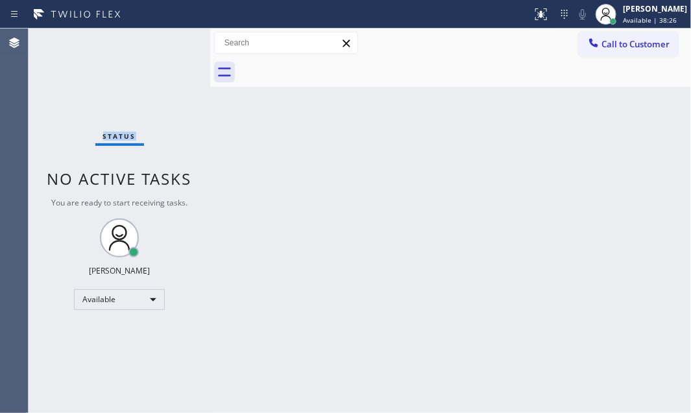
click at [166, 39] on div "Status No active tasks You are ready to start receiving tasks. [PERSON_NAME] Av…" at bounding box center [120, 221] width 182 height 384
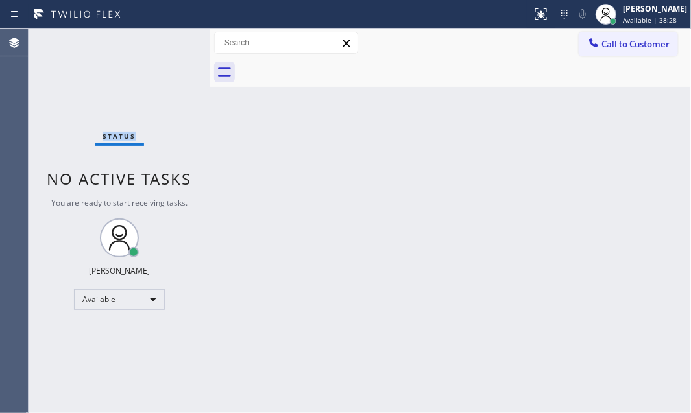
click at [166, 39] on div "Status No active tasks You are ready to start receiving tasks. [PERSON_NAME] Av…" at bounding box center [120, 221] width 182 height 384
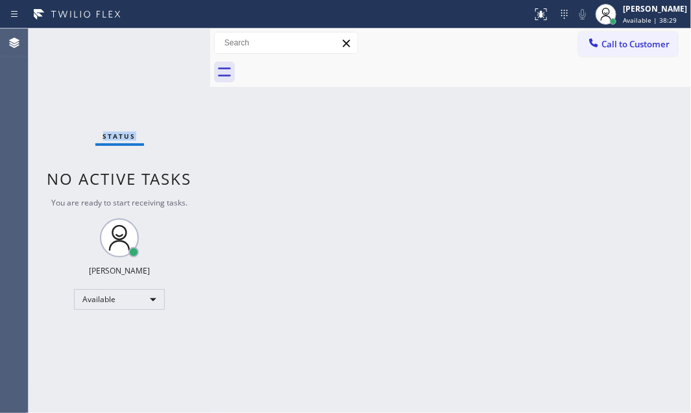
click at [166, 39] on div "Status No active tasks You are ready to start receiving tasks. [PERSON_NAME] Av…" at bounding box center [120, 221] width 182 height 384
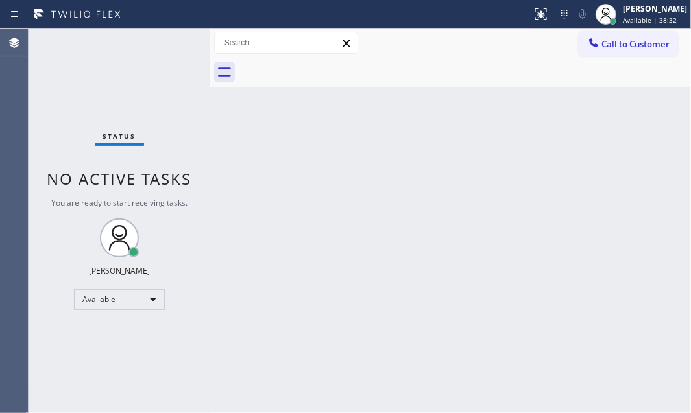
click at [166, 39] on div "Status No active tasks You are ready to start receiving tasks. [PERSON_NAME] Av…" at bounding box center [120, 221] width 182 height 384
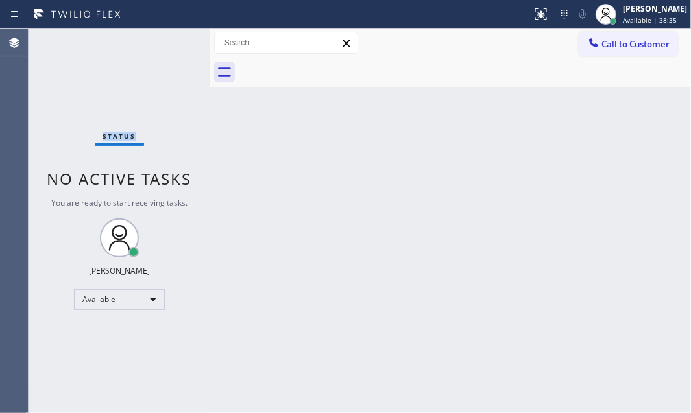
click at [166, 38] on div "Status No active tasks You are ready to start receiving tasks. [PERSON_NAME] Av…" at bounding box center [120, 221] width 182 height 384
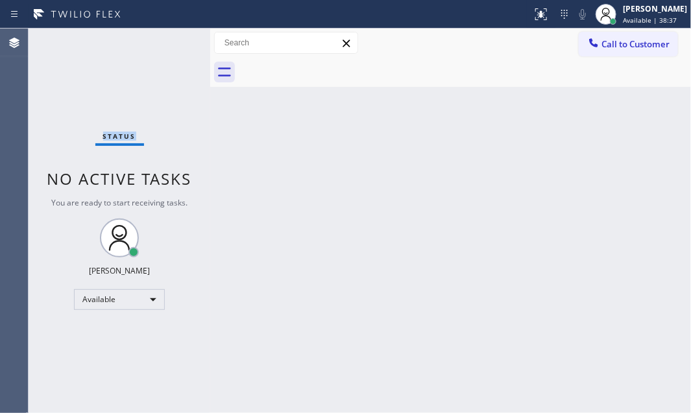
click at [166, 38] on div "Status No active tasks You are ready to start receiving tasks. [PERSON_NAME] Av…" at bounding box center [120, 221] width 182 height 384
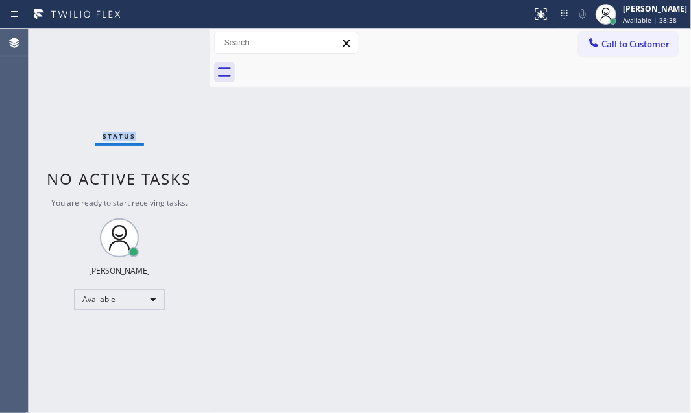
click at [166, 38] on div "Status No active tasks You are ready to start receiving tasks. [PERSON_NAME] Av…" at bounding box center [120, 221] width 182 height 384
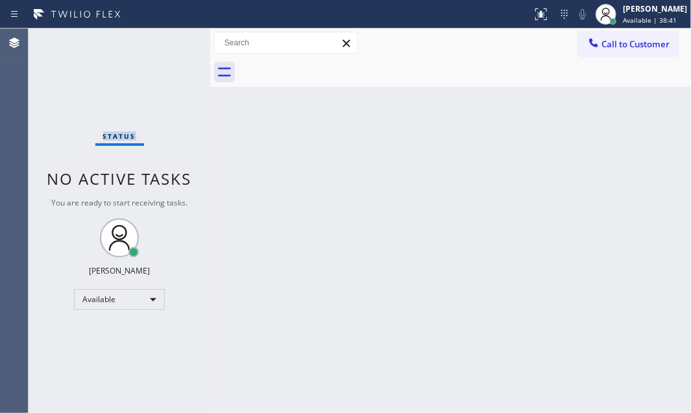
click at [166, 38] on div "Status No active tasks You are ready to start receiving tasks. [PERSON_NAME] Av…" at bounding box center [120, 221] width 182 height 384
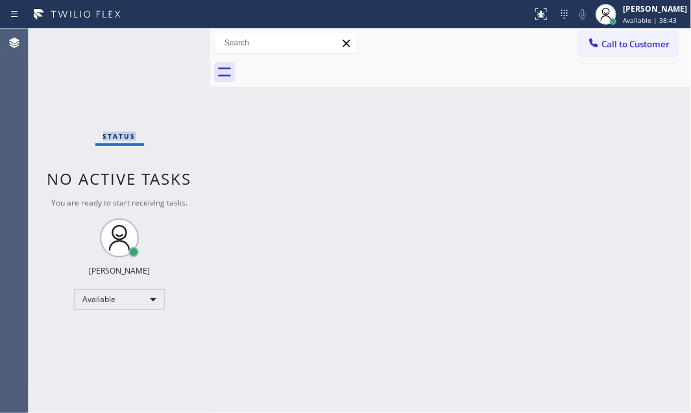
click at [166, 38] on div "Status No active tasks You are ready to start receiving tasks. [PERSON_NAME] Av…" at bounding box center [120, 221] width 182 height 384
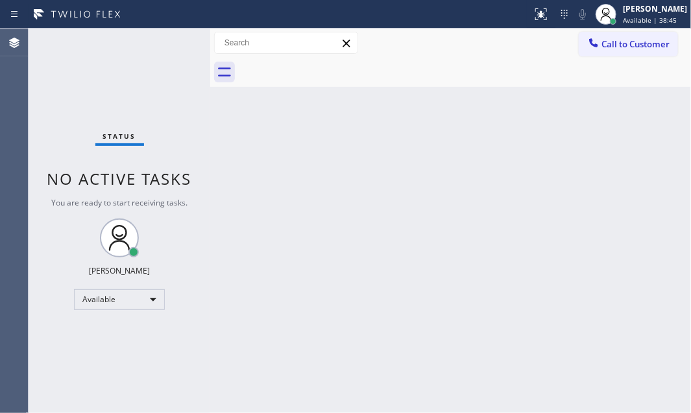
click at [166, 38] on div "Status No active tasks You are ready to start receiving tasks. [PERSON_NAME] Av…" at bounding box center [120, 221] width 182 height 384
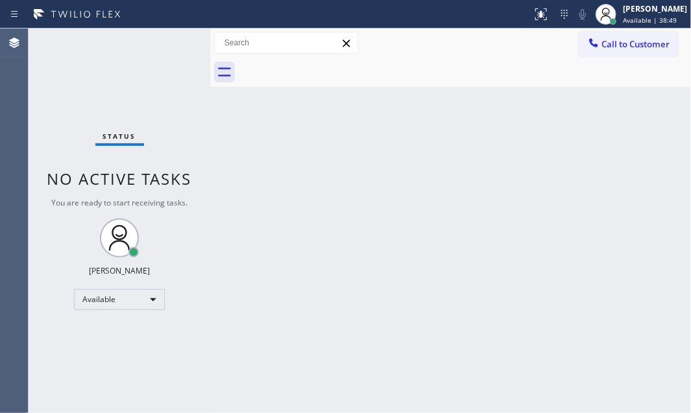
click at [166, 38] on div "Status No active tasks You are ready to start receiving tasks. [PERSON_NAME] Av…" at bounding box center [120, 221] width 182 height 384
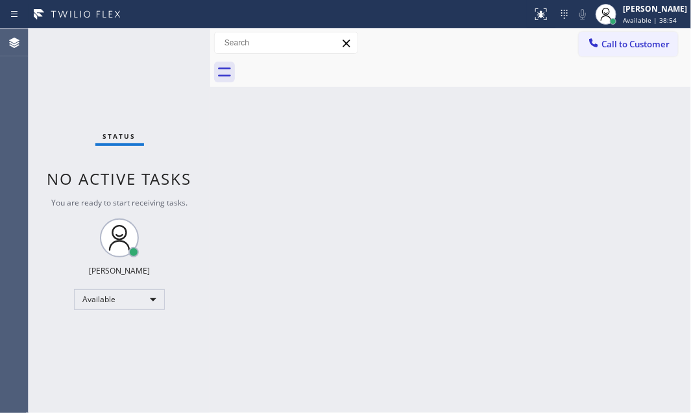
click at [166, 38] on div "Status No active tasks You are ready to start receiving tasks. [PERSON_NAME] Av…" at bounding box center [120, 221] width 182 height 384
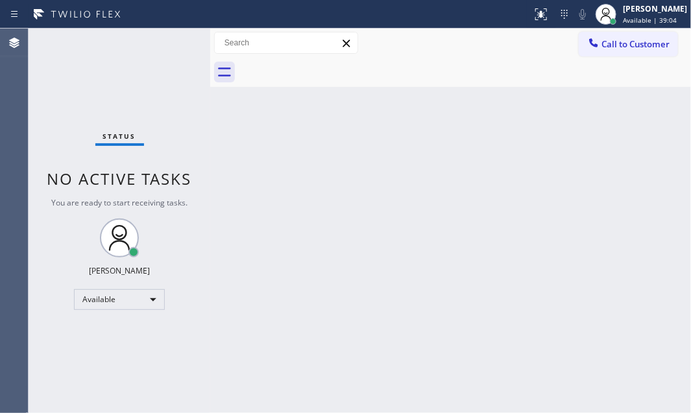
click at [166, 37] on div "Status No active tasks You are ready to start receiving tasks. [PERSON_NAME] Av…" at bounding box center [120, 221] width 182 height 384
click at [166, 36] on div "Status No active tasks You are ready to start receiving tasks. [PERSON_NAME] Av…" at bounding box center [120, 221] width 182 height 384
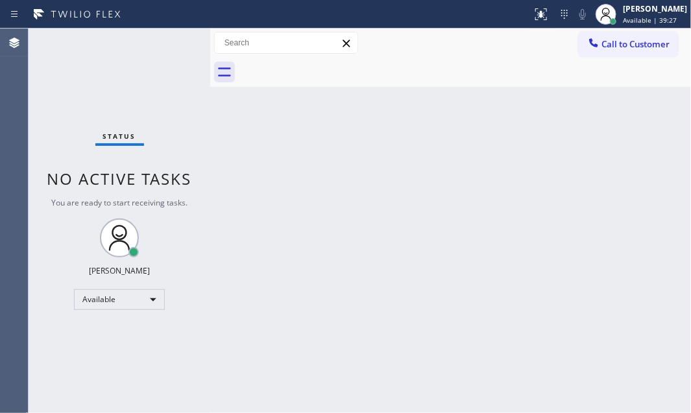
click at [166, 36] on div "Status No active tasks You are ready to start receiving tasks. [PERSON_NAME] Av…" at bounding box center [120, 221] width 182 height 384
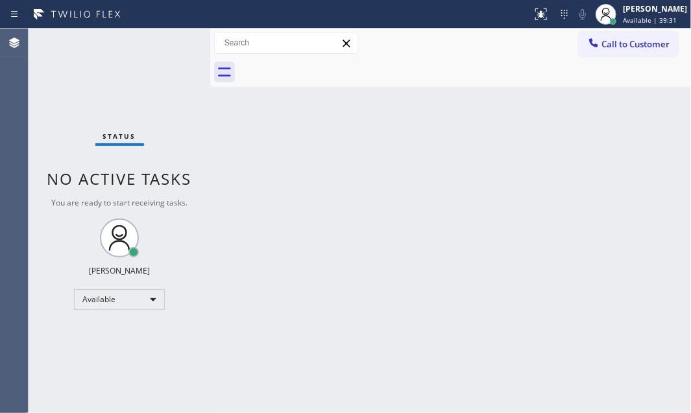
click at [166, 36] on div "Status No active tasks You are ready to start receiving tasks. [PERSON_NAME] Av…" at bounding box center [120, 221] width 182 height 384
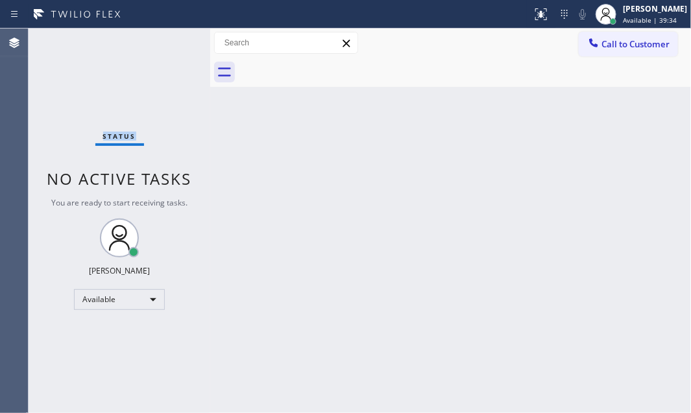
click at [166, 36] on div "Status No active tasks You are ready to start receiving tasks. [PERSON_NAME] Av…" at bounding box center [120, 221] width 182 height 384
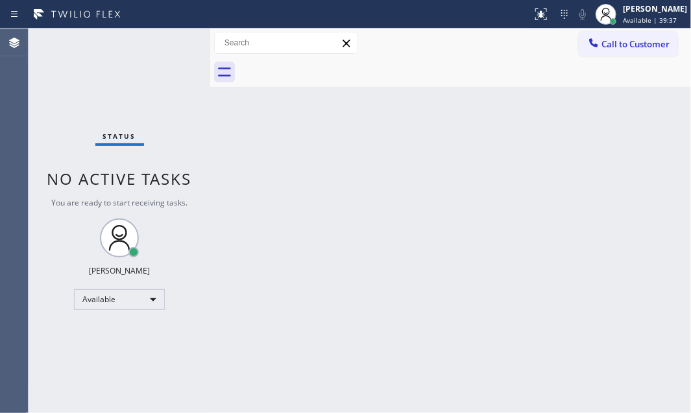
click at [166, 36] on div "Status No active tasks You are ready to start receiving tasks. [PERSON_NAME] Av…" at bounding box center [120, 221] width 182 height 384
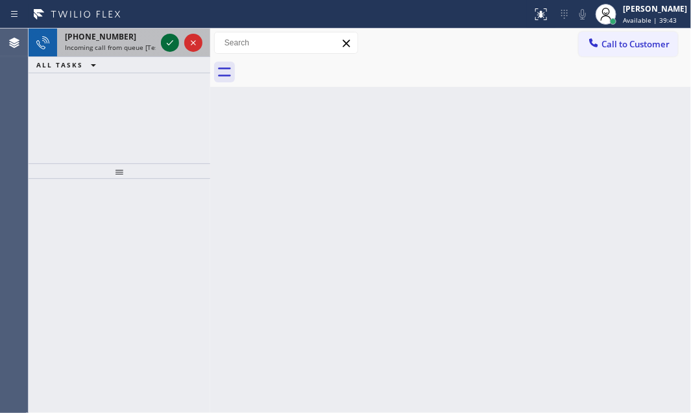
click at [166, 36] on icon at bounding box center [170, 43] width 16 height 16
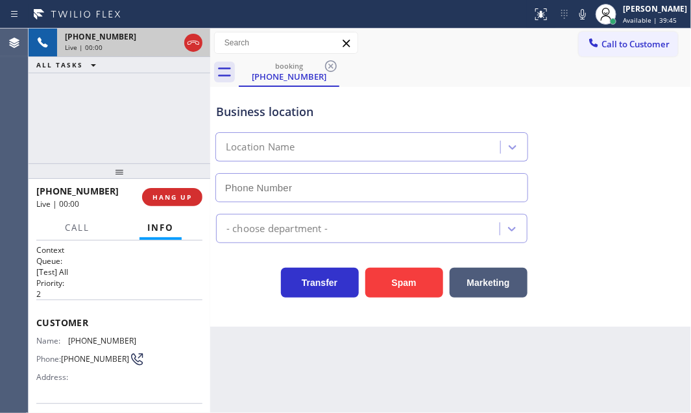
type input "[PHONE_NUMBER]"
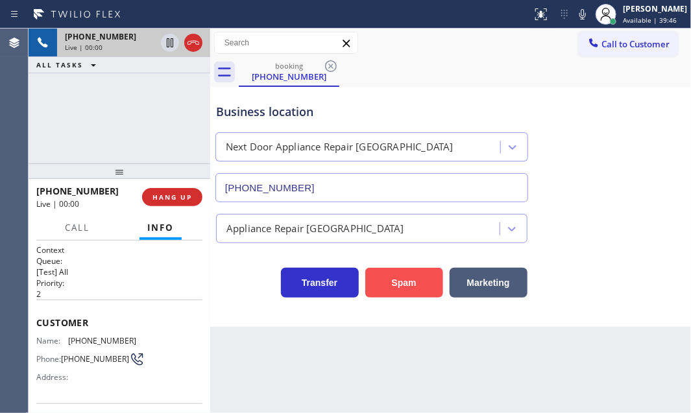
click at [386, 276] on button "Spam" at bounding box center [404, 283] width 78 height 30
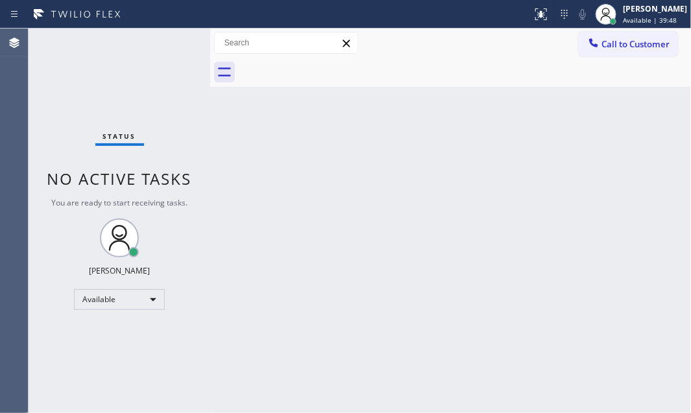
click at [169, 47] on div "Status No active tasks You are ready to start receiving tasks. [PERSON_NAME] Av…" at bounding box center [120, 221] width 182 height 384
click at [169, 44] on div "Status No active tasks You are ready to start receiving tasks. [PERSON_NAME] Av…" at bounding box center [120, 221] width 182 height 384
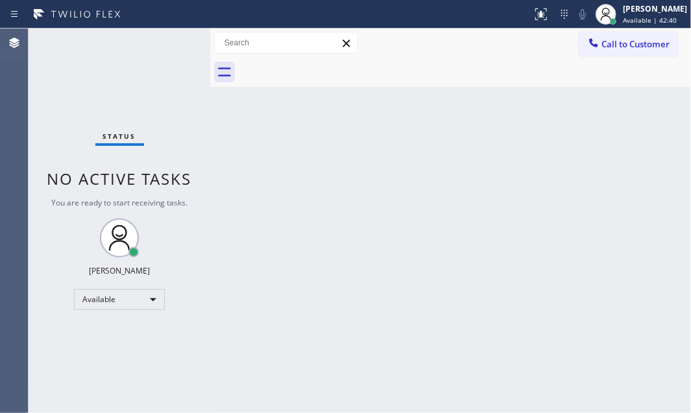
click at [172, 46] on div "Status No active tasks You are ready to start receiving tasks. [PERSON_NAME] Av…" at bounding box center [120, 221] width 182 height 384
click at [169, 45] on div "Status No active tasks You are ready to start receiving tasks. [PERSON_NAME] Av…" at bounding box center [120, 221] width 182 height 384
click at [175, 45] on div "Status No active tasks You are ready to start receiving tasks. [PERSON_NAME] Av…" at bounding box center [120, 221] width 182 height 384
drag, startPoint x: 175, startPoint y: 45, endPoint x: 170, endPoint y: 50, distance: 6.9
click at [174, 45] on div "Status No active tasks You are ready to start receiving tasks. [PERSON_NAME] Av…" at bounding box center [120, 221] width 182 height 384
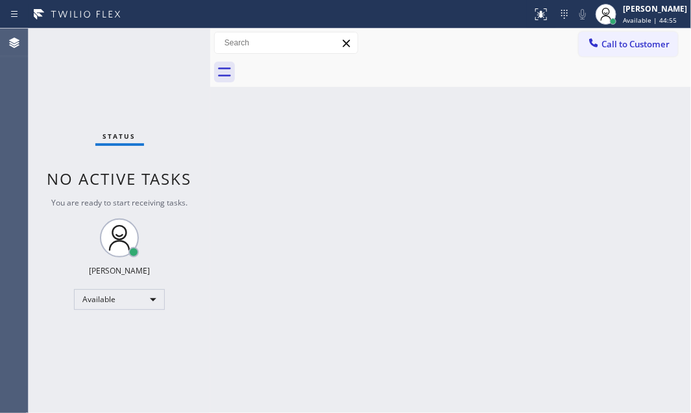
click at [169, 43] on div "Status No active tasks You are ready to start receiving tasks. [PERSON_NAME] Av…" at bounding box center [120, 221] width 182 height 384
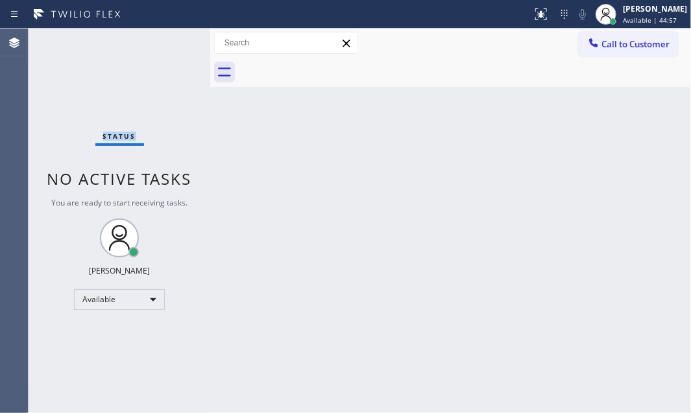
click at [169, 43] on div "Status No active tasks You are ready to start receiving tasks. [PERSON_NAME] Av…" at bounding box center [120, 221] width 182 height 384
click at [157, 41] on div "Status No active tasks You are ready to start receiving tasks. [PERSON_NAME] Av…" at bounding box center [120, 221] width 182 height 384
click at [161, 41] on div "Status No active tasks You are ready to start receiving tasks. [PERSON_NAME] Av…" at bounding box center [120, 221] width 182 height 384
click at [169, 41] on div "Status No active tasks You are ready to start receiving tasks. [PERSON_NAME] Av…" at bounding box center [120, 221] width 182 height 384
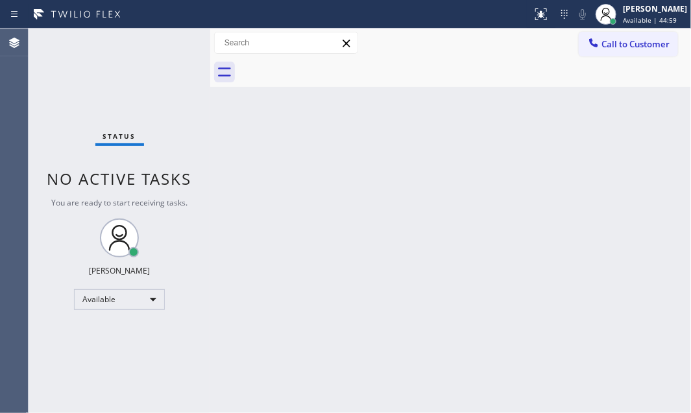
click at [169, 41] on div "Status No active tasks You are ready to start receiving tasks. [PERSON_NAME] Av…" at bounding box center [120, 221] width 182 height 384
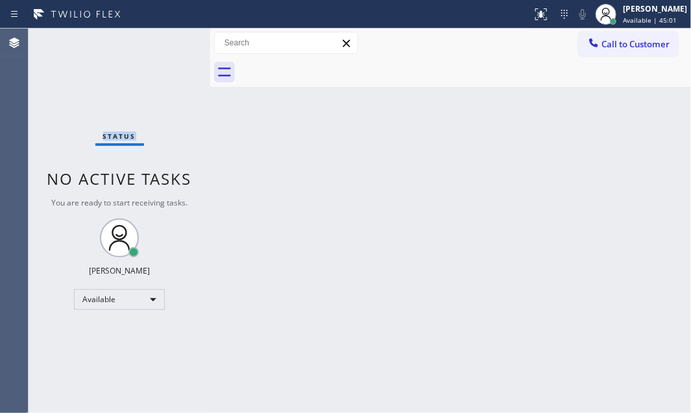
click at [169, 41] on div "Status No active tasks You are ready to start receiving tasks. [PERSON_NAME] Av…" at bounding box center [120, 221] width 182 height 384
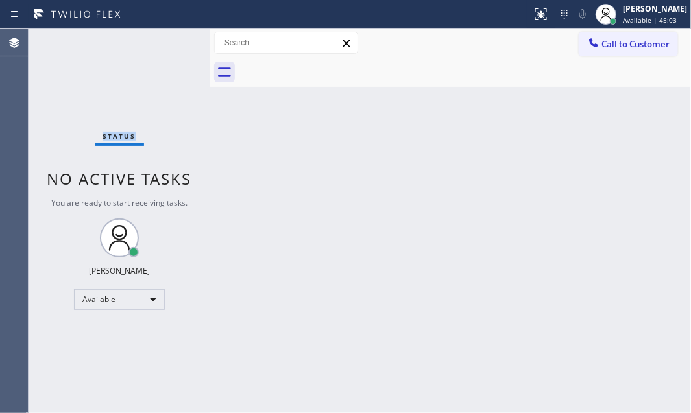
click at [169, 41] on div "Status No active tasks You are ready to start receiving tasks. [PERSON_NAME] Av…" at bounding box center [120, 221] width 182 height 384
click at [161, 40] on div "Status No active tasks You are ready to start receiving tasks. [PERSON_NAME] Av…" at bounding box center [120, 221] width 182 height 384
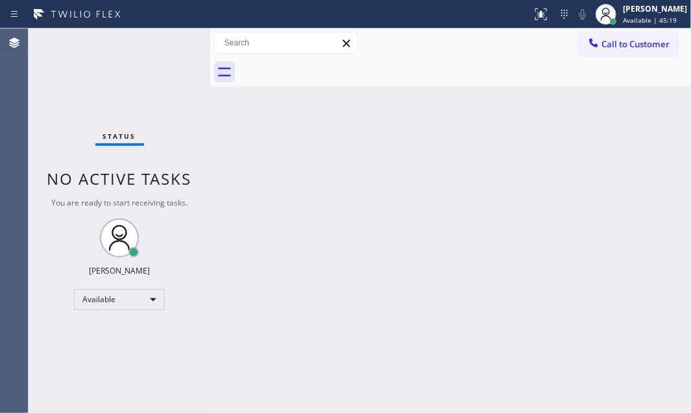
click at [159, 36] on div "Status No active tasks You are ready to start receiving tasks. [PERSON_NAME] Av…" at bounding box center [120, 221] width 182 height 384
click at [163, 40] on div "Status No active tasks You are ready to start receiving tasks. [PERSON_NAME] Av…" at bounding box center [120, 221] width 182 height 384
click at [166, 39] on div "Status No active tasks You are ready to start receiving tasks. [PERSON_NAME] Av…" at bounding box center [120, 221] width 182 height 384
click at [160, 40] on div "Status No active tasks You are ready to start receiving tasks. [PERSON_NAME] Av…" at bounding box center [120, 221] width 182 height 384
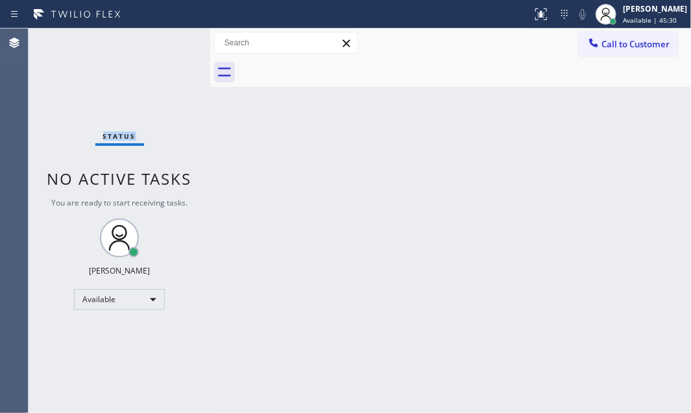
click at [160, 40] on div "Status No active tasks You are ready to start receiving tasks. [PERSON_NAME] Av…" at bounding box center [120, 221] width 182 height 384
click at [160, 36] on div "Status No active tasks You are ready to start receiving tasks. [PERSON_NAME] Av…" at bounding box center [120, 221] width 182 height 384
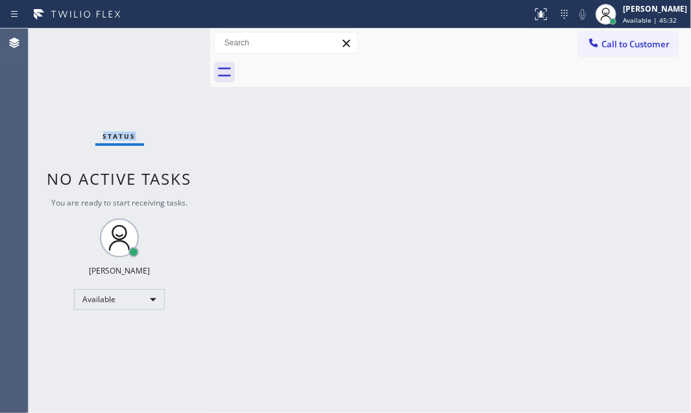
click at [160, 36] on div "Status No active tasks You are ready to start receiving tasks. [PERSON_NAME] Av…" at bounding box center [120, 221] width 182 height 384
click at [160, 33] on div "Status No active tasks You are ready to start receiving tasks. [PERSON_NAME] Av…" at bounding box center [120, 221] width 182 height 384
click at [159, 32] on div "Status No active tasks You are ready to start receiving tasks. [PERSON_NAME] Av…" at bounding box center [120, 221] width 182 height 384
click at [158, 30] on div "Status No active tasks You are ready to start receiving tasks. [PERSON_NAME] Av…" at bounding box center [120, 221] width 182 height 384
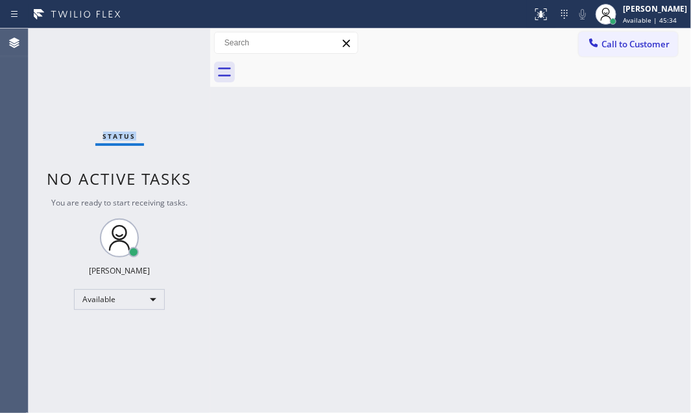
click at [158, 30] on div "Status No active tasks You are ready to start receiving tasks. [PERSON_NAME] Av…" at bounding box center [120, 221] width 182 height 384
click at [158, 29] on div "Status No active tasks You are ready to start receiving tasks. [PERSON_NAME] Av…" at bounding box center [120, 221] width 182 height 384
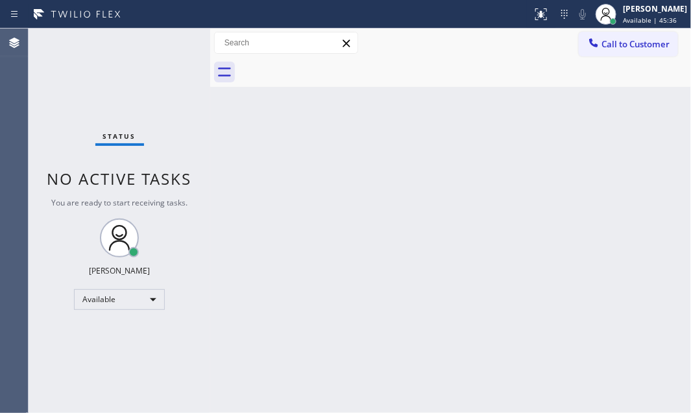
click at [158, 29] on div "Status No active tasks You are ready to start receiving tasks. [PERSON_NAME] Av…" at bounding box center [120, 221] width 182 height 384
click at [158, 27] on div "Status report No issues detected If you experience an issue, please download th…" at bounding box center [345, 14] width 691 height 29
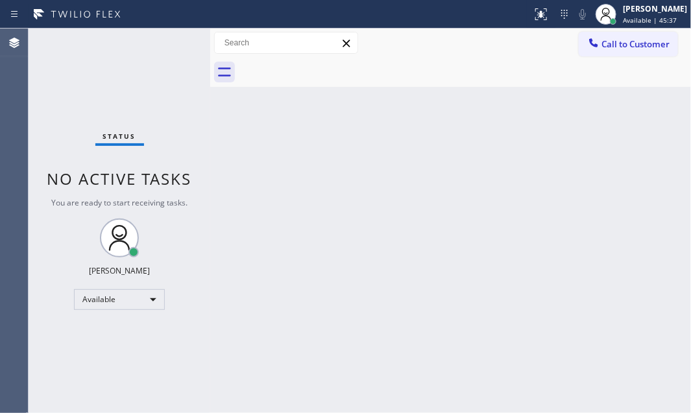
click at [158, 27] on div "Status report No issues detected If you experience an issue, please download th…" at bounding box center [345, 14] width 691 height 29
click at [158, 26] on div "Status report No issues detected If you experience an issue, please download th…" at bounding box center [345, 14] width 691 height 29
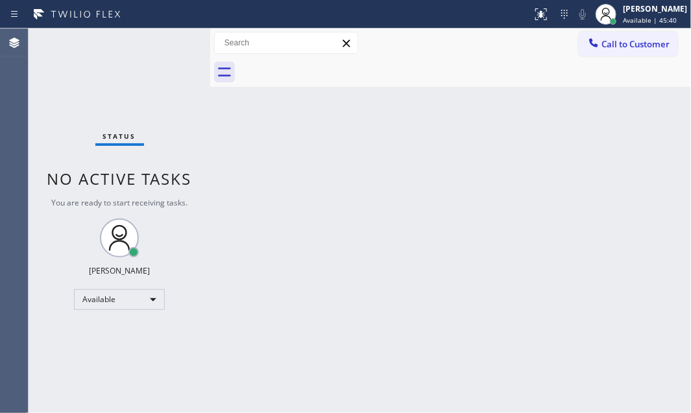
click at [158, 26] on div "Status report No issues detected If you experience an issue, please download th…" at bounding box center [345, 14] width 691 height 29
click at [156, 24] on div at bounding box center [265, 14] width 521 height 21
click at [155, 19] on div at bounding box center [265, 14] width 521 height 21
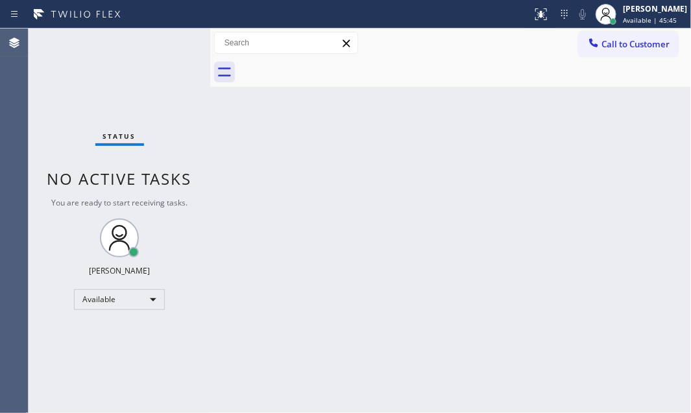
click at [155, 19] on div at bounding box center [265, 14] width 521 height 21
click at [155, 17] on div at bounding box center [265, 14] width 521 height 21
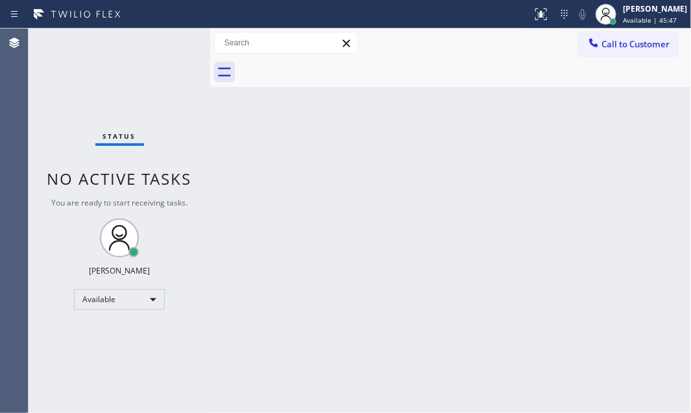
click at [155, 17] on div at bounding box center [265, 14] width 521 height 21
click at [155, 15] on div at bounding box center [265, 14] width 521 height 21
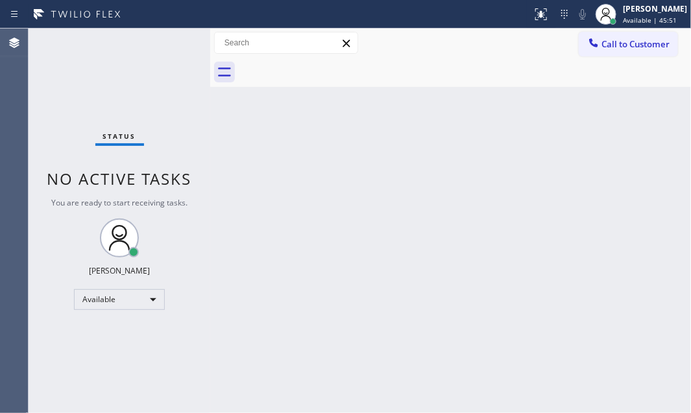
click at [161, 39] on div "Status No active tasks You are ready to start receiving tasks. [PERSON_NAME] Av…" at bounding box center [120, 221] width 182 height 384
click at [162, 38] on div "Status No active tasks You are ready to start receiving tasks. [PERSON_NAME] Av…" at bounding box center [120, 221] width 182 height 384
click at [162, 37] on div "Status No active tasks You are ready to start receiving tasks. [PERSON_NAME] Av…" at bounding box center [120, 221] width 182 height 384
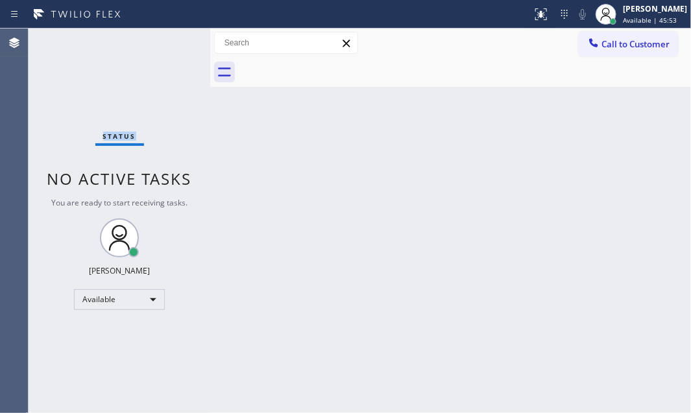
click at [162, 37] on div "Status No active tasks You are ready to start receiving tasks. [PERSON_NAME] Av…" at bounding box center [120, 221] width 182 height 384
click at [162, 36] on div "Status No active tasks You are ready to start receiving tasks. [PERSON_NAME] Av…" at bounding box center [120, 221] width 182 height 384
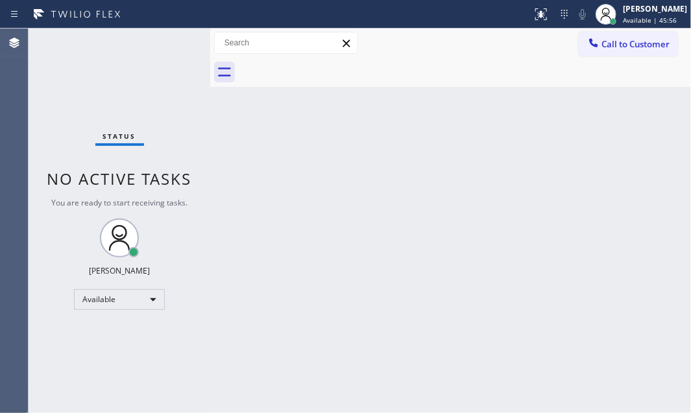
click at [162, 36] on div "Status No active tasks You are ready to start receiving tasks. [PERSON_NAME] Av…" at bounding box center [120, 221] width 182 height 384
click at [162, 38] on div "Status No active tasks You are ready to start receiving tasks. [PERSON_NAME] Av…" at bounding box center [120, 221] width 182 height 384
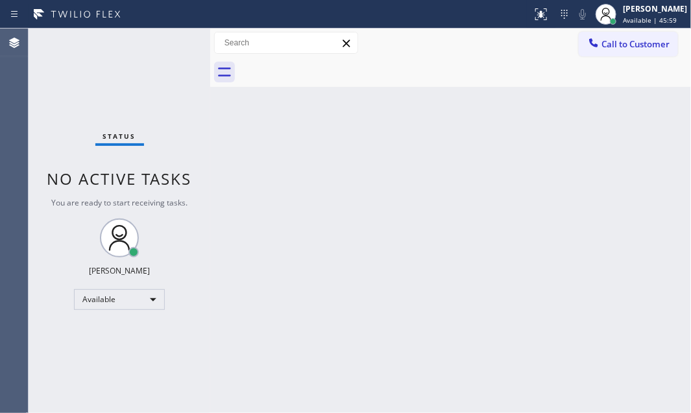
click at [162, 38] on div "Status No active tasks You are ready to start receiving tasks. [PERSON_NAME] Av…" at bounding box center [120, 221] width 182 height 384
click at [174, 44] on div "Status No active tasks You are ready to start receiving tasks. [PERSON_NAME] Av…" at bounding box center [120, 221] width 182 height 384
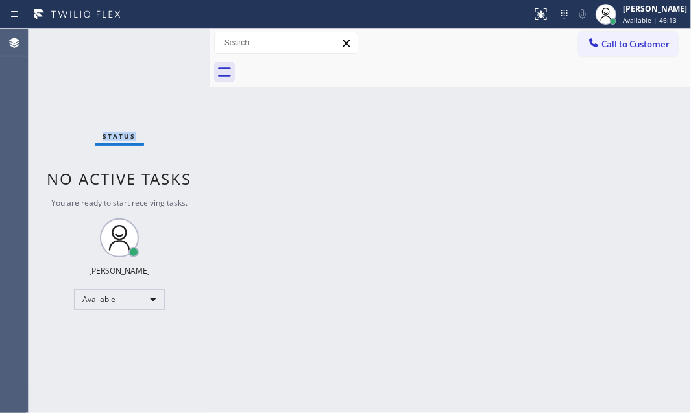
click at [174, 44] on div "Status No active tasks You are ready to start receiving tasks. [PERSON_NAME] Av…" at bounding box center [120, 221] width 182 height 384
click at [174, 43] on div "Status No active tasks You are ready to start receiving tasks. [PERSON_NAME] Av…" at bounding box center [120, 221] width 182 height 384
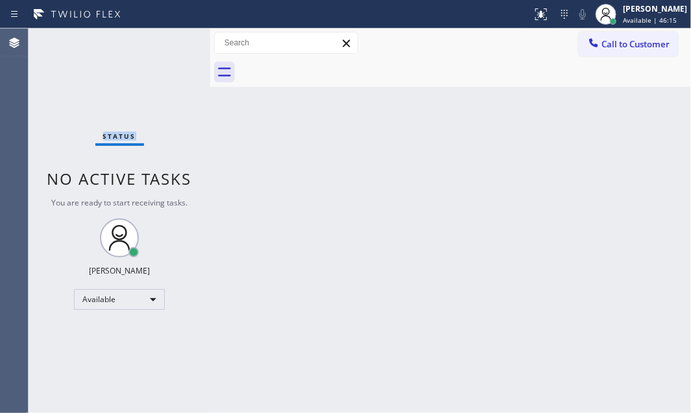
click at [174, 43] on div "Status No active tasks You are ready to start receiving tasks. [PERSON_NAME] Av…" at bounding box center [120, 221] width 182 height 384
click at [185, 29] on div "Status No active tasks You are ready to start receiving tasks. [PERSON_NAME] Av…" at bounding box center [120, 221] width 182 height 384
click at [185, 27] on div "Status report No issues detected If you experience an issue, please download th…" at bounding box center [345, 206] width 691 height 413
click at [185, 27] on div "Status report No issues detected If you experience an issue, please download th…" at bounding box center [345, 14] width 691 height 29
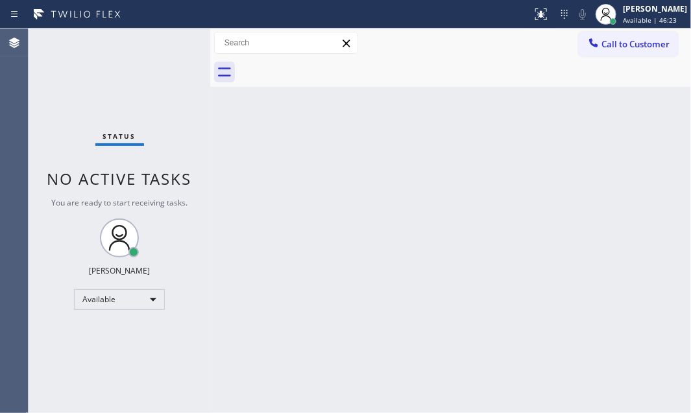
click at [172, 38] on div "Status No active tasks You are ready to start receiving tasks. [PERSON_NAME] Av…" at bounding box center [120, 221] width 182 height 384
click at [167, 43] on div "Status No active tasks You are ready to start receiving tasks. [PERSON_NAME] Av…" at bounding box center [120, 221] width 182 height 384
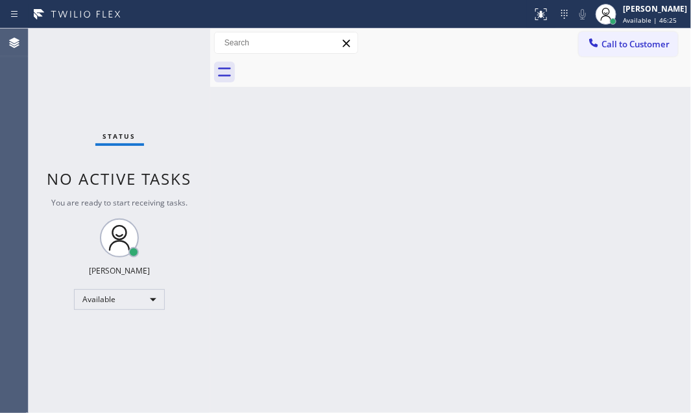
click at [167, 43] on div "Status No active tasks You are ready to start receiving tasks. [PERSON_NAME] Av…" at bounding box center [120, 221] width 182 height 384
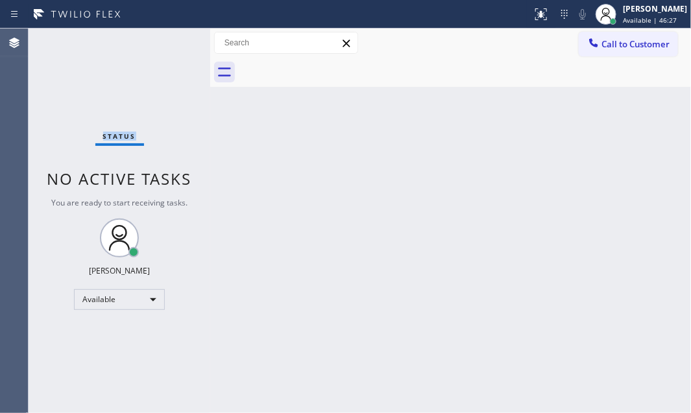
click at [167, 43] on div "Status No active tasks You are ready to start receiving tasks. [PERSON_NAME] Av…" at bounding box center [120, 221] width 182 height 384
click at [169, 41] on div "Status No active tasks You are ready to start receiving tasks. [PERSON_NAME] Av…" at bounding box center [120, 221] width 182 height 384
click at [174, 41] on div "Status No active tasks You are ready to start receiving tasks. [PERSON_NAME] Av…" at bounding box center [120, 221] width 182 height 384
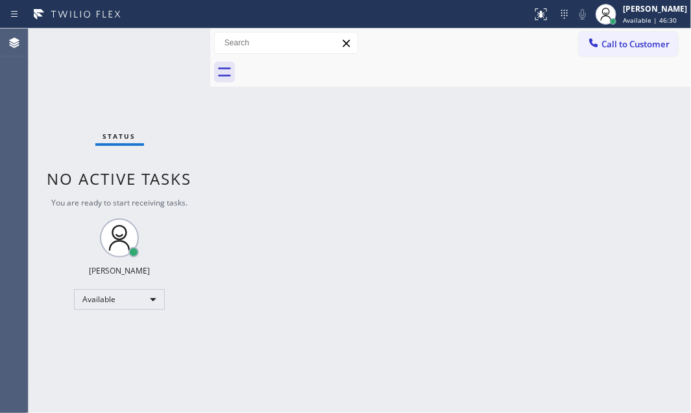
click at [174, 41] on div "Status No active tasks You are ready to start receiving tasks. [PERSON_NAME] Av…" at bounding box center [120, 221] width 182 height 384
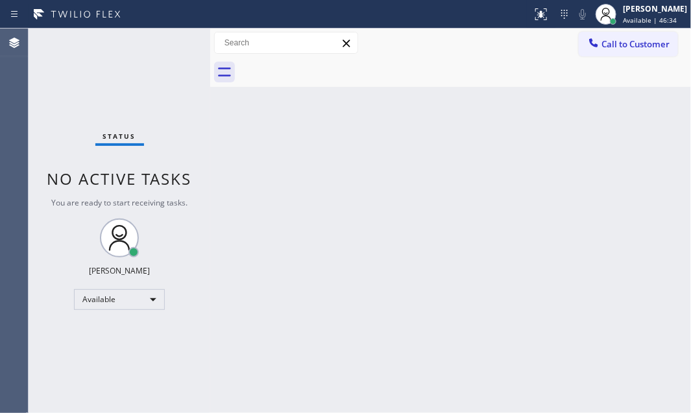
click at [174, 41] on div "Status No active tasks You are ready to start receiving tasks. [PERSON_NAME] Av…" at bounding box center [120, 221] width 182 height 384
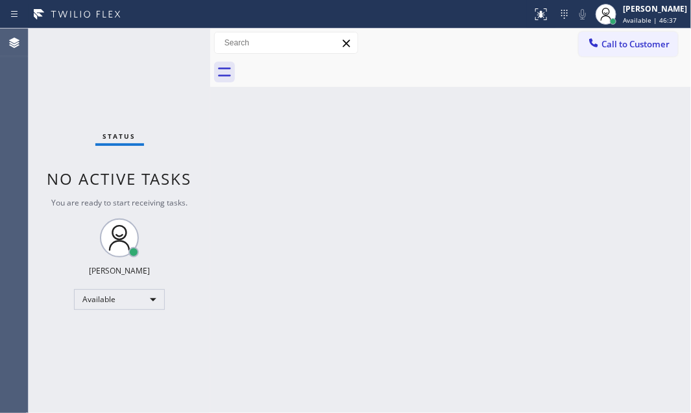
click at [174, 41] on div "Status No active tasks You are ready to start receiving tasks. [PERSON_NAME] Av…" at bounding box center [120, 221] width 182 height 384
click at [174, 40] on div "Status No active tasks You are ready to start receiving tasks. [PERSON_NAME] Av…" at bounding box center [120, 221] width 182 height 384
click at [175, 40] on div "Status No active tasks You are ready to start receiving tasks. [PERSON_NAME] Av…" at bounding box center [120, 221] width 182 height 384
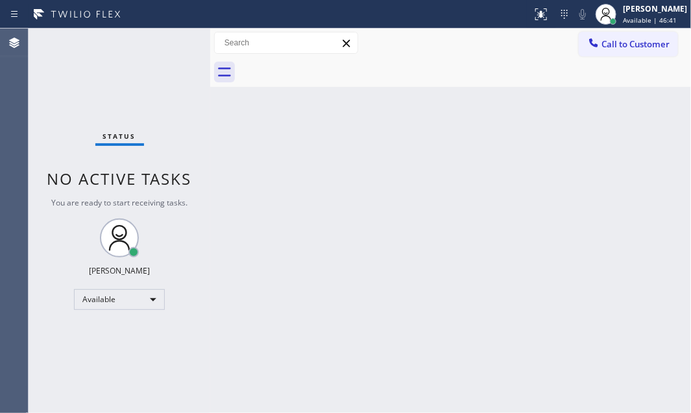
click at [175, 40] on div "Status No active tasks You are ready to start receiving tasks. [PERSON_NAME] Av…" at bounding box center [120, 221] width 182 height 384
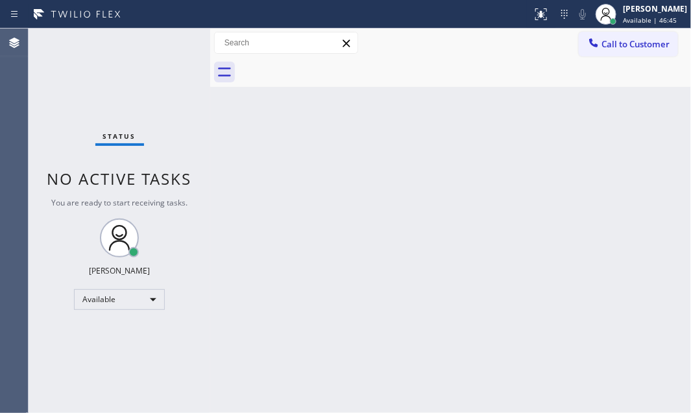
click at [172, 42] on div "Status No active tasks You are ready to start receiving tasks. [PERSON_NAME] Av…" at bounding box center [120, 221] width 182 height 384
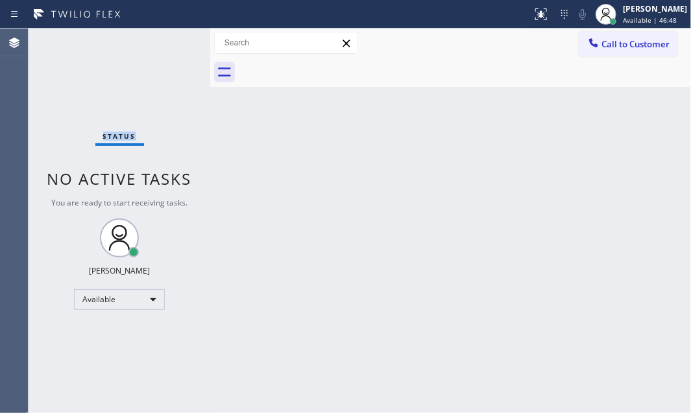
click at [172, 42] on div "Status No active tasks You are ready to start receiving tasks. [PERSON_NAME] Av…" at bounding box center [120, 221] width 182 height 384
click at [172, 41] on div "Status No active tasks You are ready to start receiving tasks. [PERSON_NAME] Av…" at bounding box center [120, 221] width 182 height 384
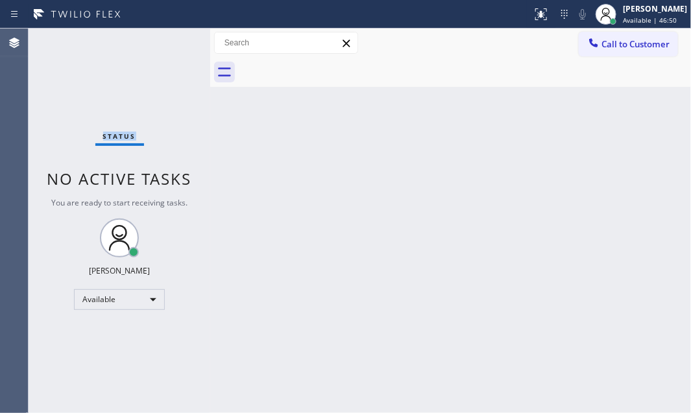
click at [173, 41] on div "Status No active tasks You are ready to start receiving tasks. [PERSON_NAME] Av…" at bounding box center [120, 221] width 182 height 384
click at [173, 40] on div "Status No active tasks You are ready to start receiving tasks. [PERSON_NAME] Av…" at bounding box center [120, 221] width 182 height 384
click at [175, 32] on div "Status No active tasks You are ready to start receiving tasks. [PERSON_NAME] Av…" at bounding box center [120, 221] width 182 height 384
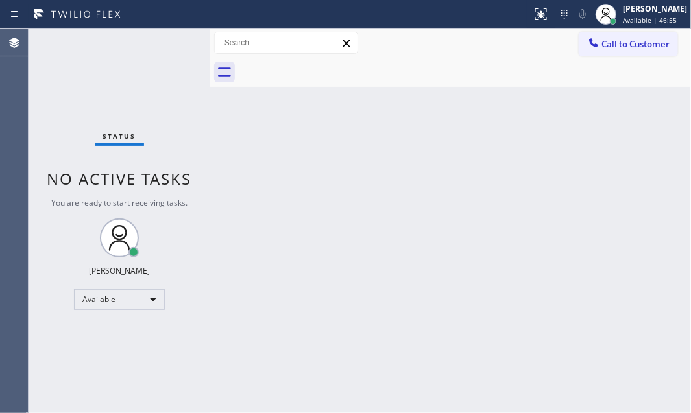
click at [176, 32] on div "Status No active tasks You are ready to start receiving tasks. [PERSON_NAME] Av…" at bounding box center [120, 221] width 182 height 384
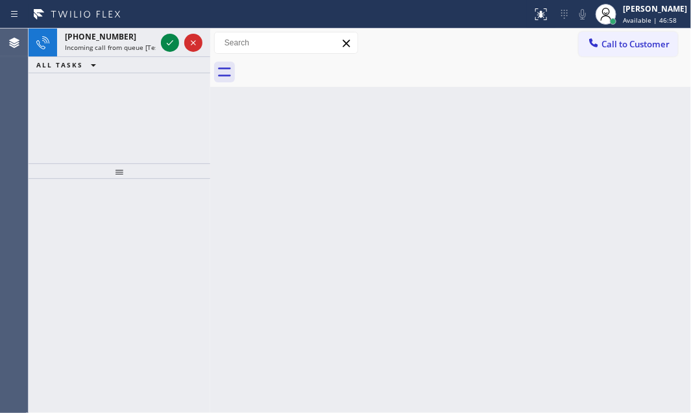
click at [176, 32] on div at bounding box center [181, 43] width 47 height 29
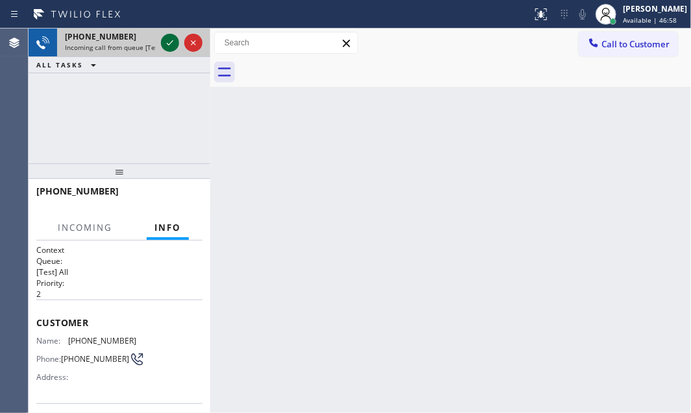
click at [172, 40] on icon at bounding box center [170, 42] width 6 height 5
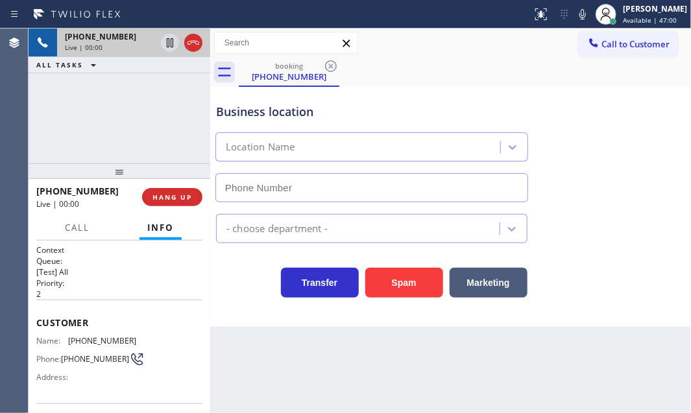
type input "[PHONE_NUMBER]"
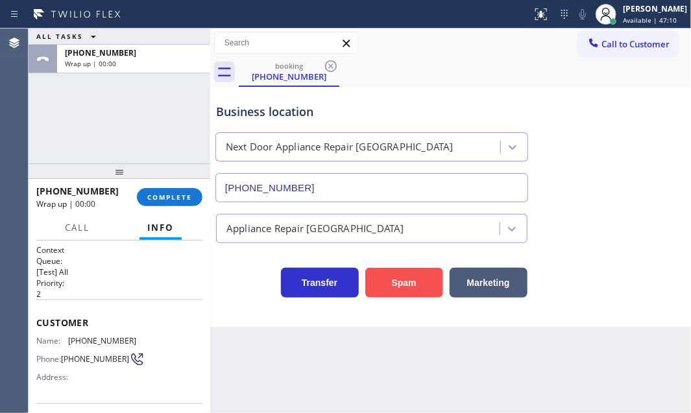
click at [396, 280] on button "Spam" at bounding box center [404, 283] width 78 height 30
click at [163, 200] on span "COMPLETE" at bounding box center [169, 197] width 45 height 9
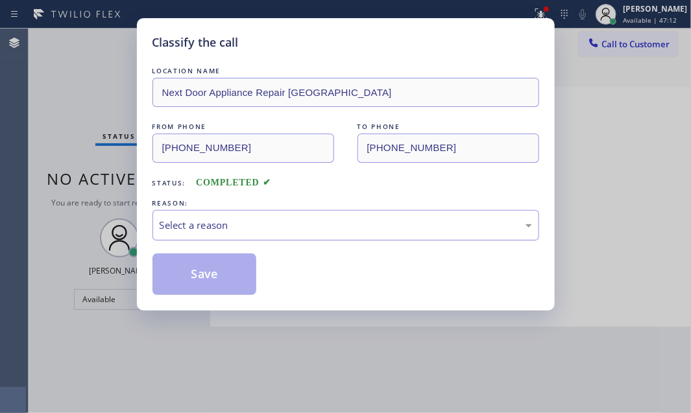
click at [309, 222] on div "Select a reason" at bounding box center [346, 225] width 372 height 15
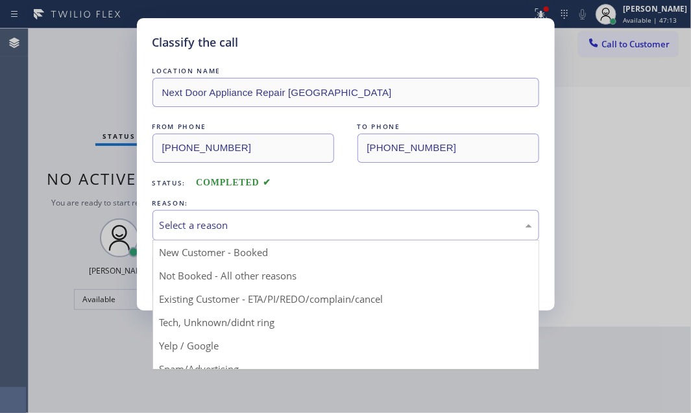
drag, startPoint x: 189, startPoint y: 318, endPoint x: 187, endPoint y: 302, distance: 17.0
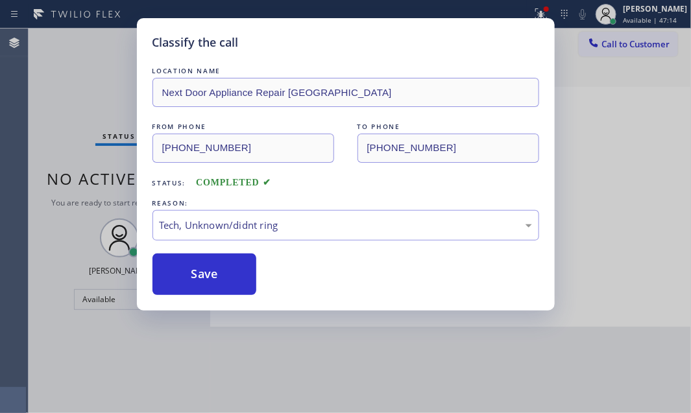
drag, startPoint x: 188, startPoint y: 275, endPoint x: 143, endPoint y: 188, distance: 98.0
click at [188, 272] on button "Save" at bounding box center [204, 274] width 104 height 41
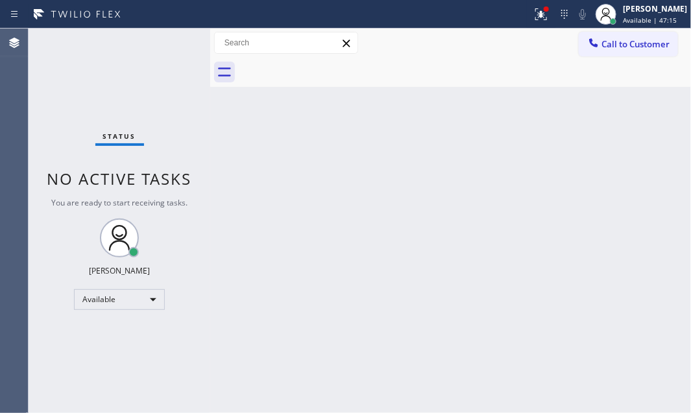
click at [151, 39] on div "Status No active tasks You are ready to start receiving tasks. [PERSON_NAME] Av…" at bounding box center [120, 221] width 182 height 384
click at [156, 40] on div "Status No active tasks You are ready to start receiving tasks. [PERSON_NAME] Av…" at bounding box center [120, 221] width 182 height 384
click at [533, 14] on icon at bounding box center [541, 14] width 16 height 16
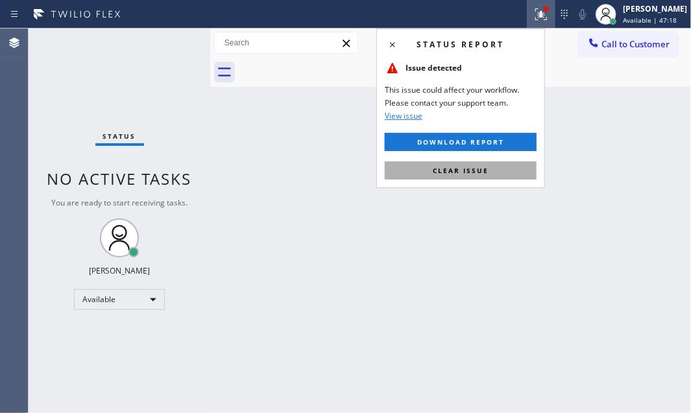
click at [478, 169] on span "Clear issue" at bounding box center [460, 170] width 56 height 9
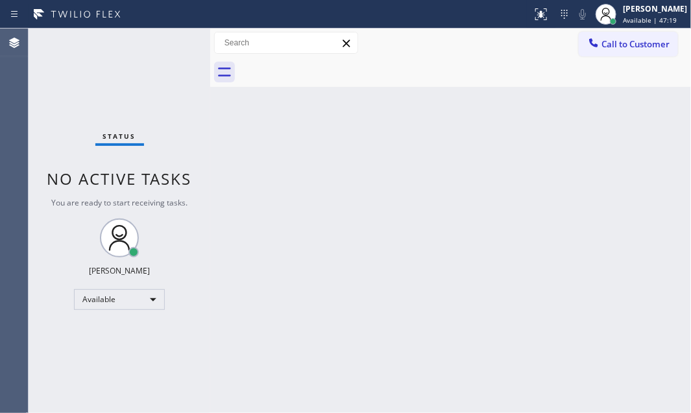
click at [160, 41] on div "Status No active tasks You are ready to start receiving tasks. [PERSON_NAME] Av…" at bounding box center [120, 221] width 182 height 384
click at [160, 37] on div "Status No active tasks You are ready to start receiving tasks. [PERSON_NAME] Av…" at bounding box center [120, 221] width 182 height 384
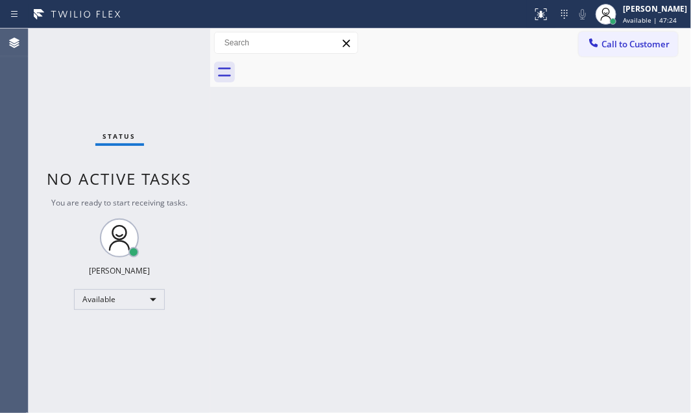
click at [160, 36] on div "Status No active tasks You are ready to start receiving tasks. [PERSON_NAME] Av…" at bounding box center [120, 221] width 182 height 384
click at [160, 32] on div "Status No active tasks You are ready to start receiving tasks. [PERSON_NAME] Av…" at bounding box center [120, 221] width 182 height 384
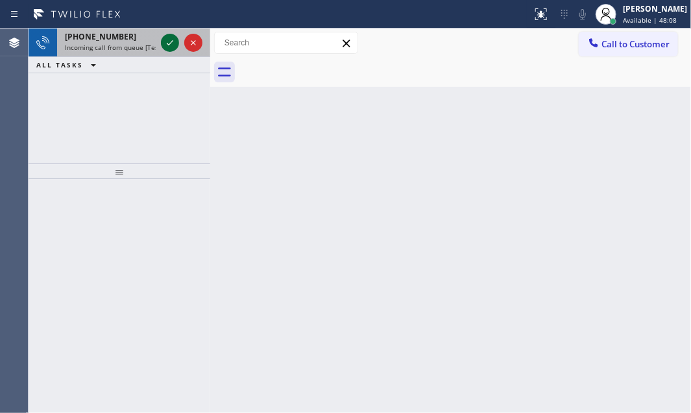
click at [165, 40] on icon at bounding box center [170, 43] width 16 height 16
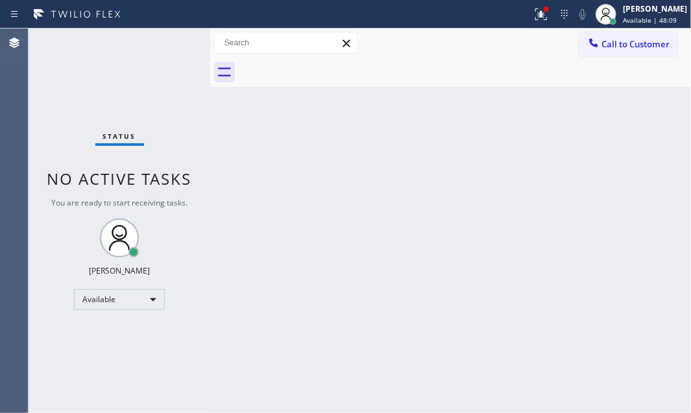
click at [165, 43] on div "Status No active tasks You are ready to start receiving tasks. [PERSON_NAME] Av…" at bounding box center [120, 221] width 182 height 384
click at [533, 19] on icon at bounding box center [541, 14] width 16 height 16
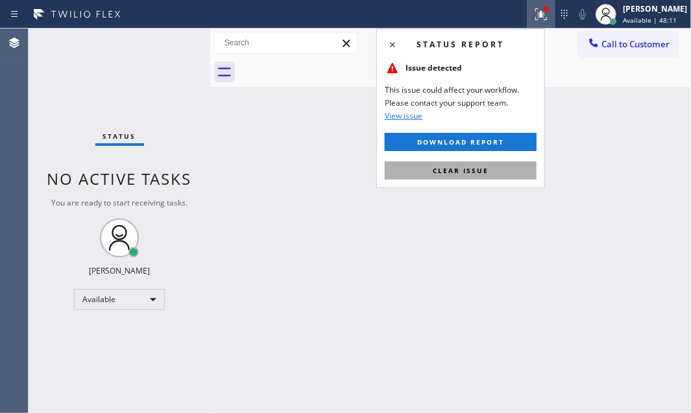
click at [488, 169] on button "Clear issue" at bounding box center [460, 170] width 152 height 18
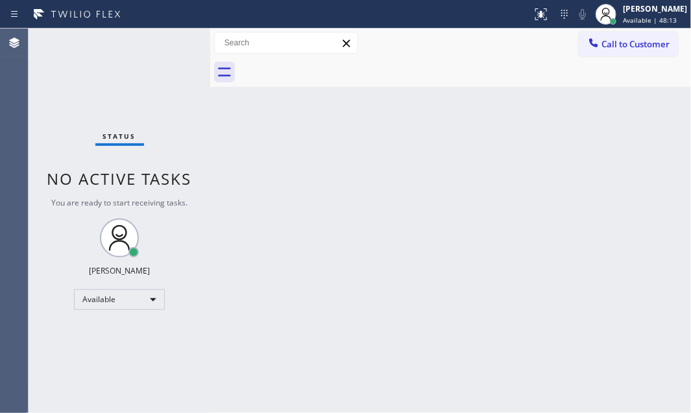
click at [165, 41] on div "Status No active tasks You are ready to start receiving tasks. [PERSON_NAME] Av…" at bounding box center [120, 221] width 182 height 384
click at [165, 38] on div "Status No active tasks You are ready to start receiving tasks. [PERSON_NAME] Av…" at bounding box center [120, 221] width 182 height 384
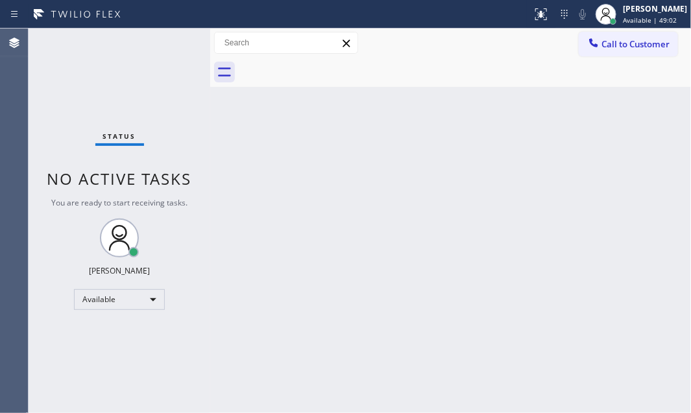
click at [165, 38] on div "Status No active tasks You are ready to start receiving tasks. [PERSON_NAME] Av…" at bounding box center [120, 221] width 182 height 384
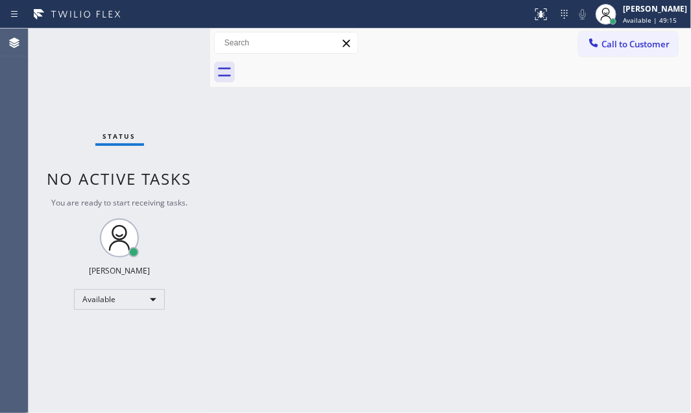
click at [164, 38] on div "Status No active tasks You are ready to start receiving tasks. [PERSON_NAME] Av…" at bounding box center [120, 221] width 182 height 384
click at [177, 262] on div "Status No active tasks You are ready to start receiving tasks. [PERSON_NAME] Av…" at bounding box center [120, 221] width 182 height 384
click at [167, 46] on div "Status No active tasks You are ready to start receiving tasks. [PERSON_NAME] Av…" at bounding box center [120, 221] width 182 height 384
click at [173, 39] on div "Status No active tasks You are ready to start receiving tasks. [PERSON_NAME] Av…" at bounding box center [120, 221] width 182 height 384
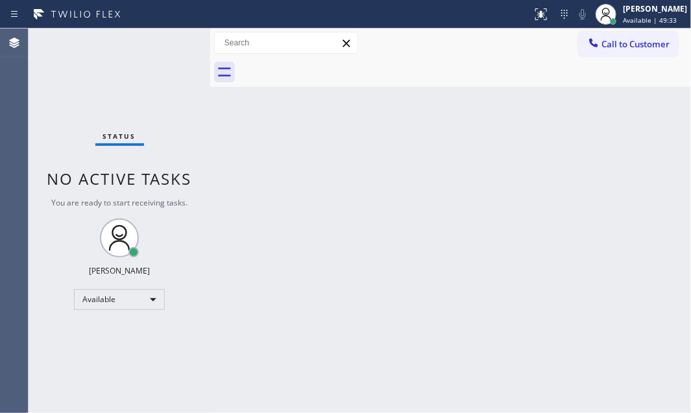
click at [165, 38] on div "Status No active tasks You are ready to start receiving tasks. [PERSON_NAME] Av…" at bounding box center [120, 221] width 182 height 384
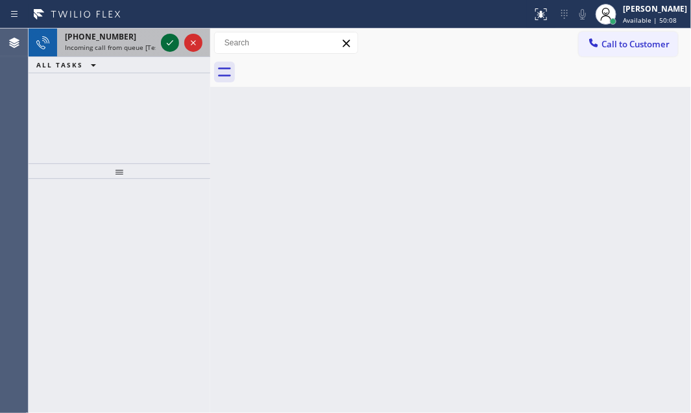
click at [174, 43] on icon at bounding box center [170, 43] width 16 height 16
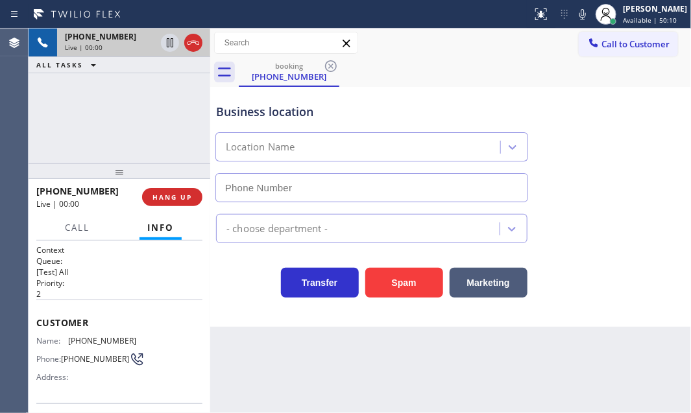
type input "[PHONE_NUMBER]"
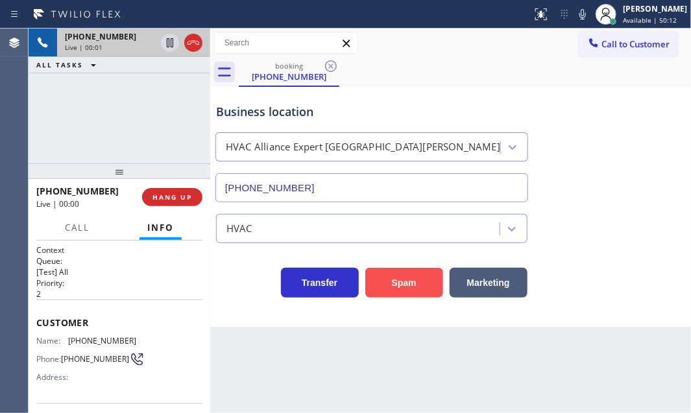
click at [407, 282] on button "Spam" at bounding box center [404, 283] width 78 height 30
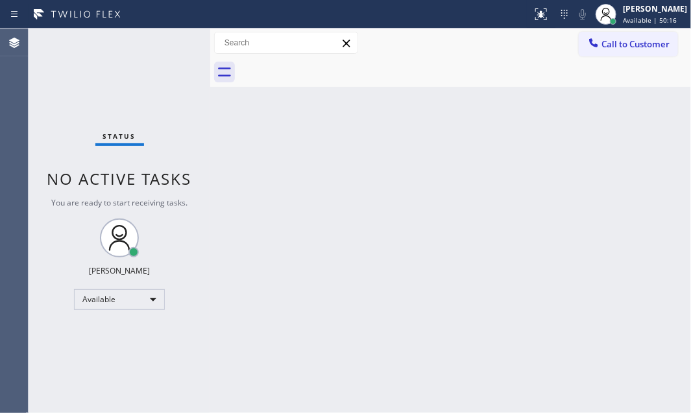
click at [166, 32] on div "Status No active tasks You are ready to start receiving tasks. [PERSON_NAME] Av…" at bounding box center [120, 221] width 182 height 384
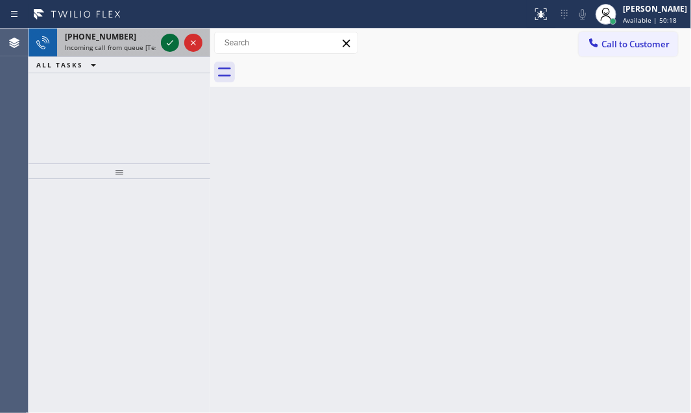
click at [165, 34] on button at bounding box center [170, 43] width 18 height 18
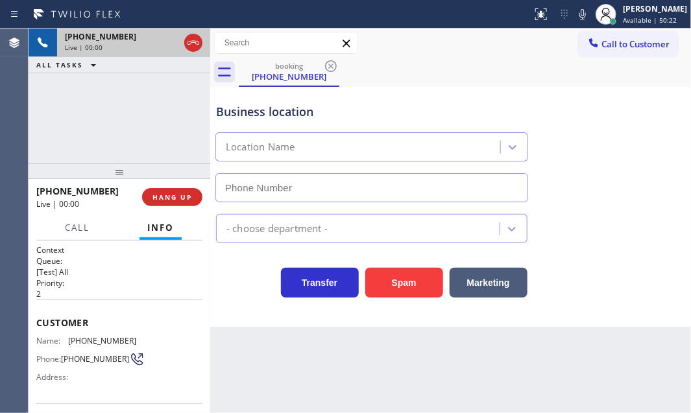
type input "[PHONE_NUMBER]"
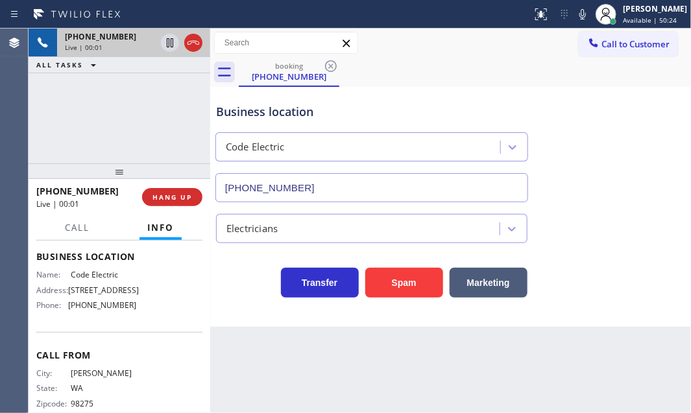
scroll to position [222, 0]
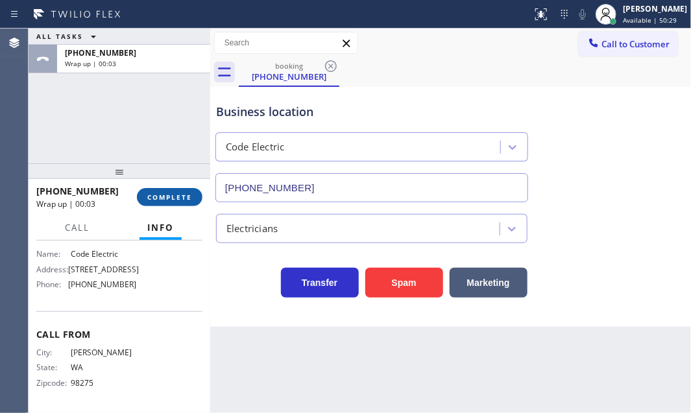
click at [172, 201] on button "COMPLETE" at bounding box center [169, 197] width 65 height 18
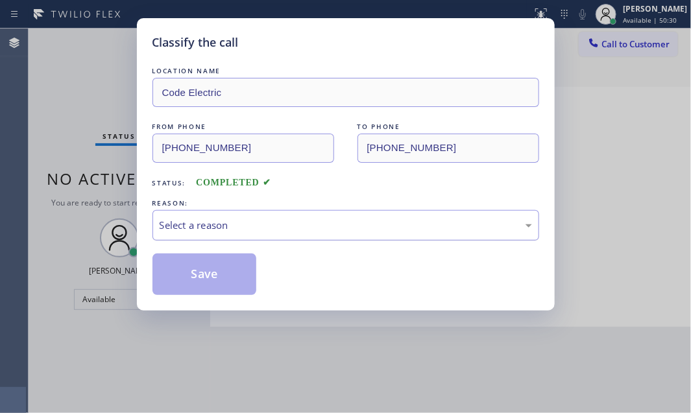
drag, startPoint x: 310, startPoint y: 224, endPoint x: 309, endPoint y: 233, distance: 9.8
click at [310, 226] on div "Select a reason" at bounding box center [346, 225] width 372 height 15
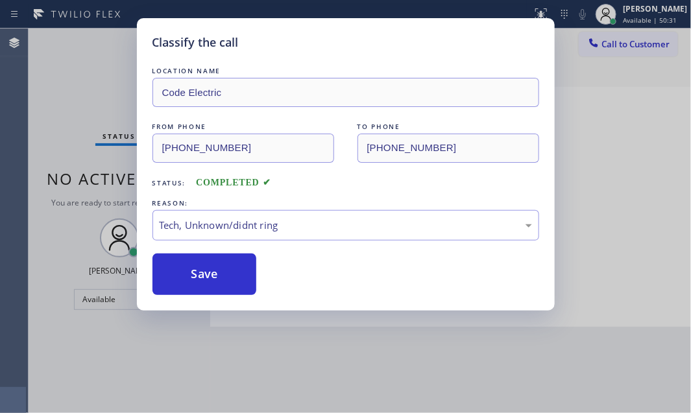
drag, startPoint x: 223, startPoint y: 276, endPoint x: 335, endPoint y: 350, distance: 133.8
click at [224, 276] on button "Save" at bounding box center [204, 274] width 104 height 41
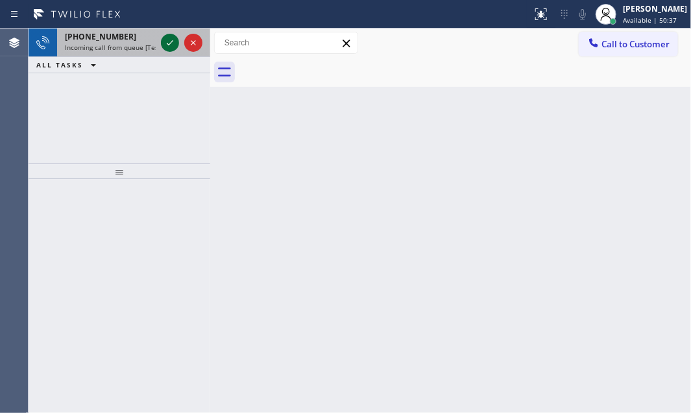
click at [165, 42] on icon at bounding box center [170, 43] width 16 height 16
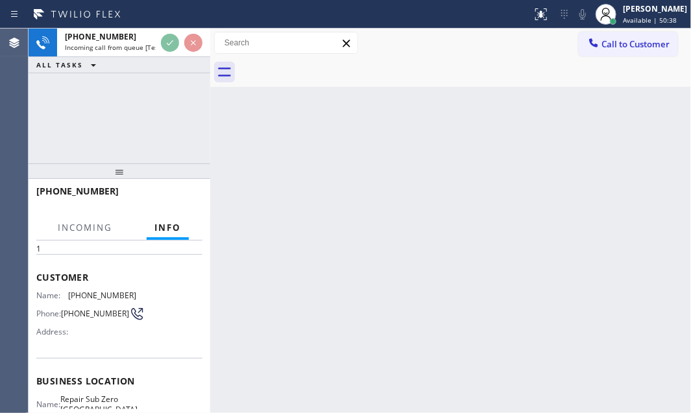
scroll to position [117, 0]
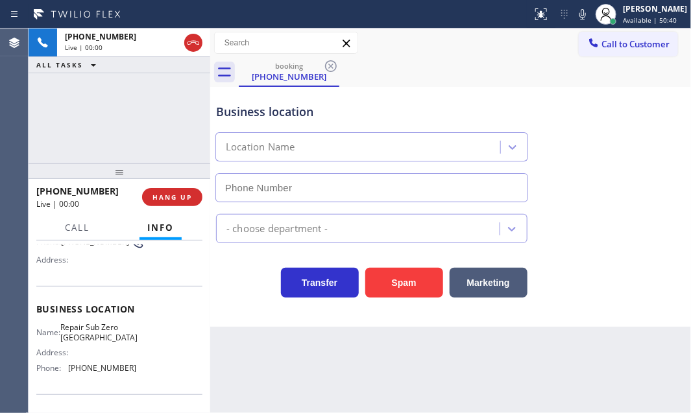
type input "[PHONE_NUMBER]"
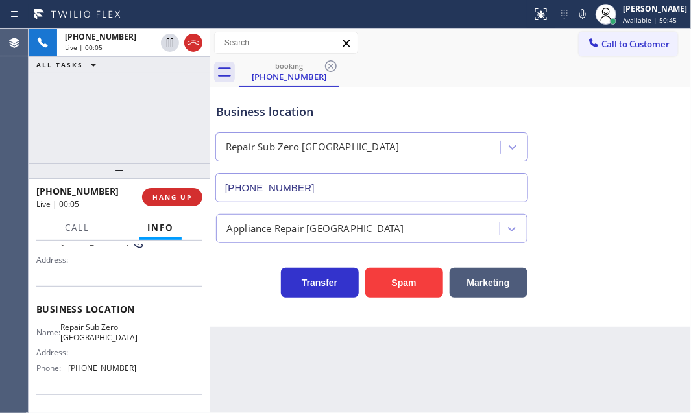
click at [472, 95] on div "Business location Repair Sub Zero [GEOGRAPHIC_DATA] [PHONE_NUMBER]" at bounding box center [371, 146] width 316 height 112
click at [178, 195] on span "HANG UP" at bounding box center [172, 197] width 40 height 9
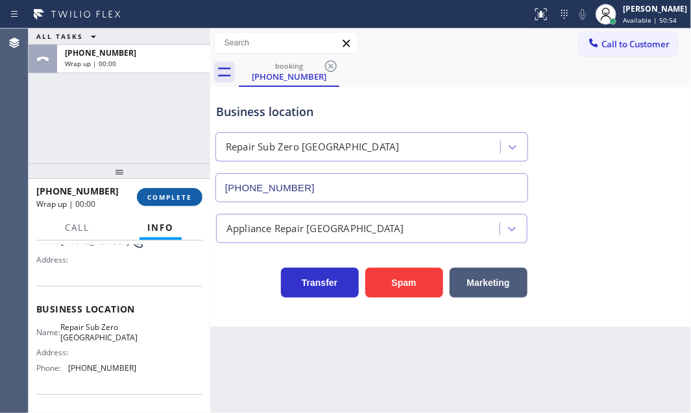
click at [174, 197] on span "COMPLETE" at bounding box center [169, 197] width 45 height 9
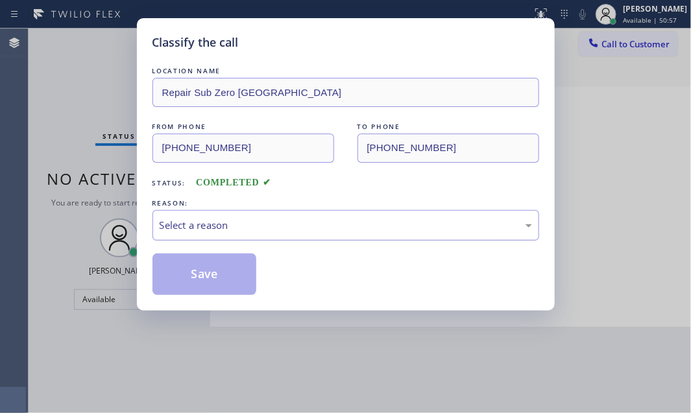
click at [324, 220] on div "Select a reason" at bounding box center [346, 225] width 372 height 15
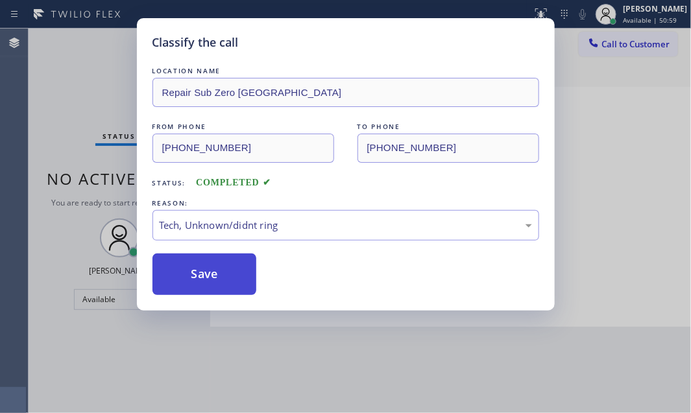
drag, startPoint x: 209, startPoint y: 266, endPoint x: 241, endPoint y: 266, distance: 31.8
click at [213, 266] on button "Save" at bounding box center [204, 274] width 104 height 41
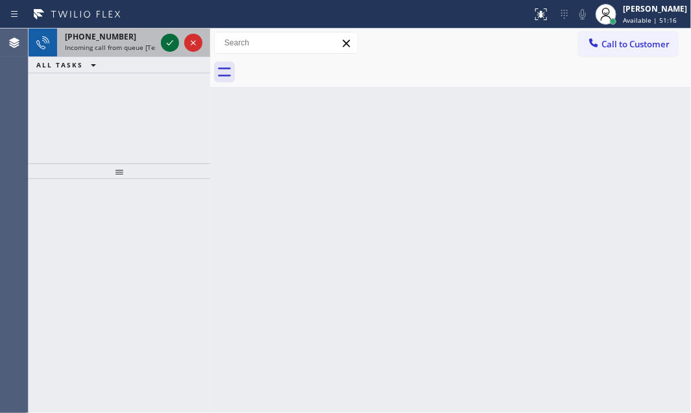
click at [171, 43] on icon at bounding box center [170, 43] width 16 height 16
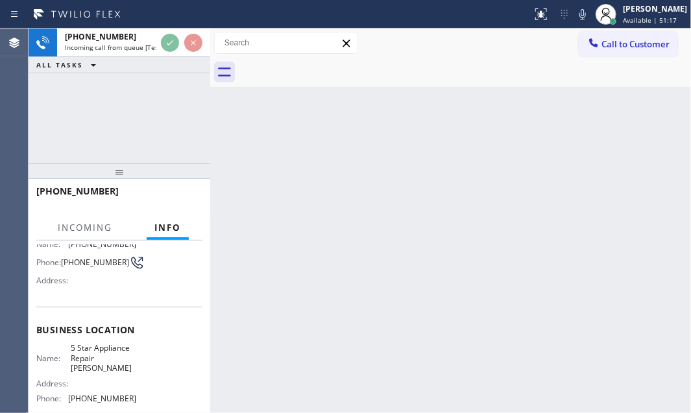
scroll to position [117, 0]
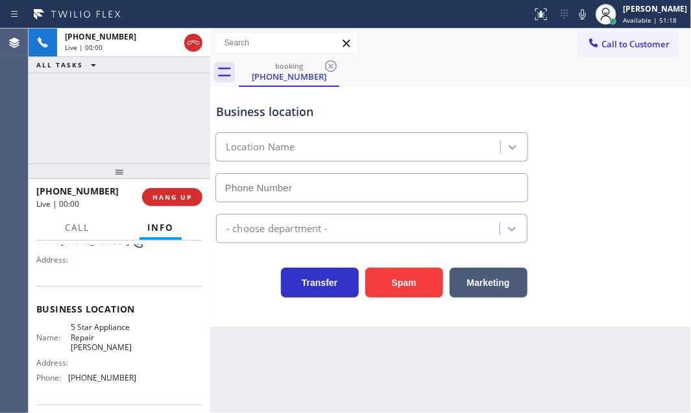
type input "[PHONE_NUMBER]"
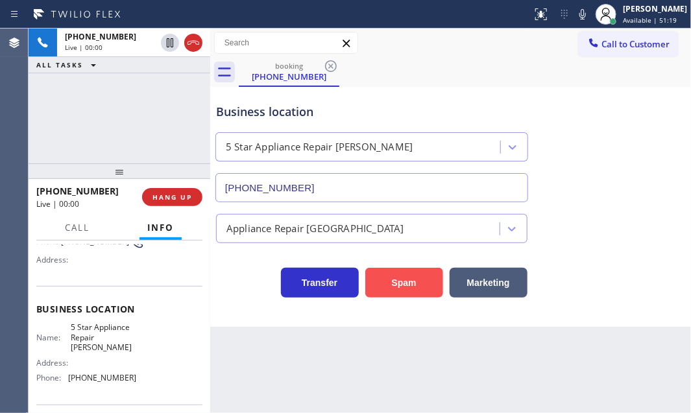
click at [407, 284] on button "Spam" at bounding box center [404, 283] width 78 height 30
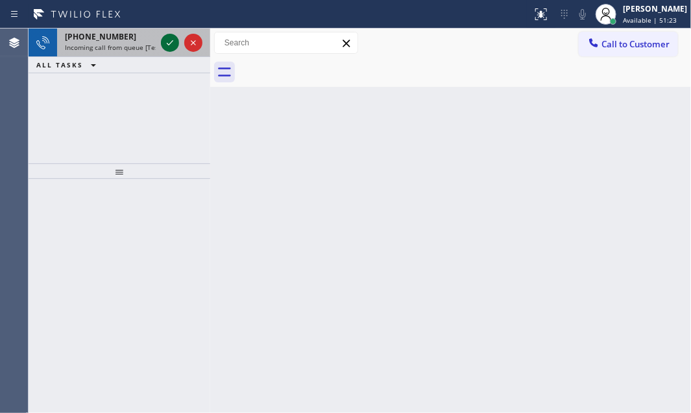
click at [166, 40] on icon at bounding box center [170, 43] width 16 height 16
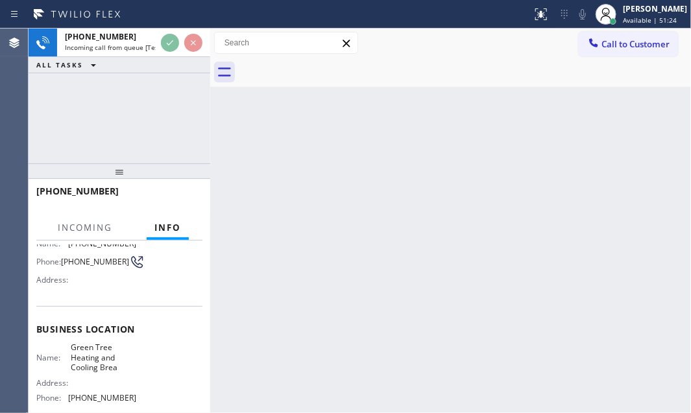
scroll to position [117, 0]
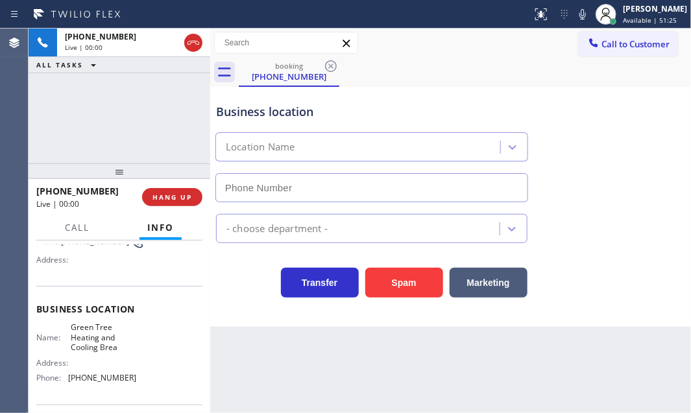
type input "[PHONE_NUMBER]"
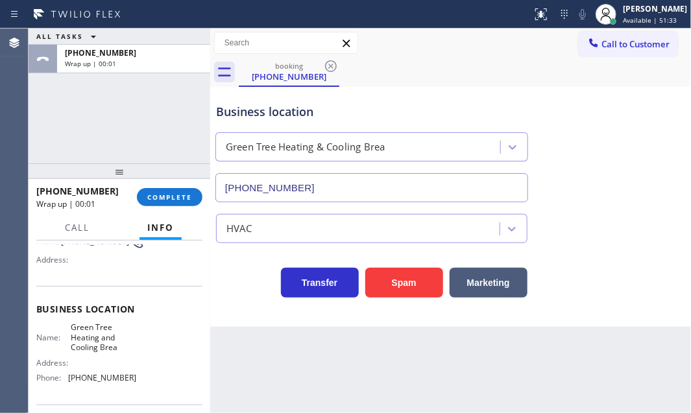
click at [161, 193] on span "COMPLETE" at bounding box center [169, 197] width 45 height 9
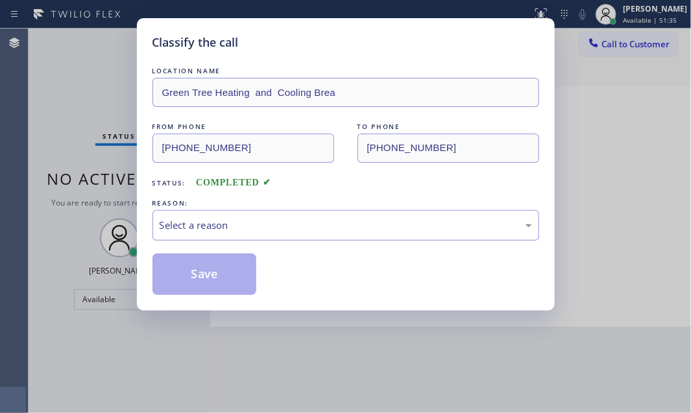
click at [234, 220] on div "Select a reason" at bounding box center [346, 225] width 372 height 15
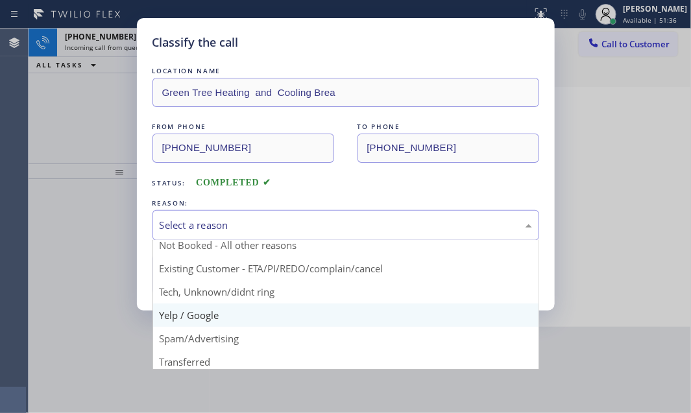
scroll to position [58, 0]
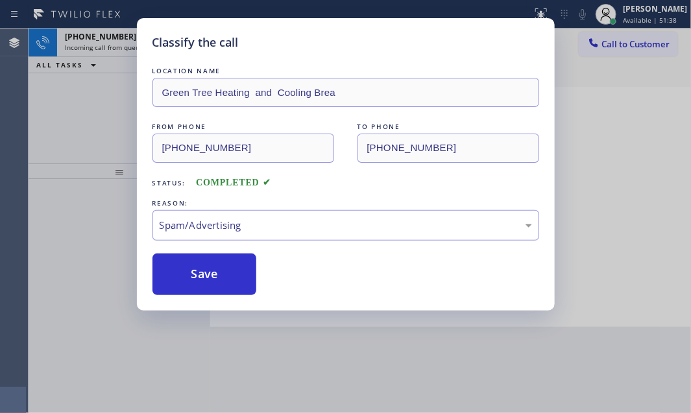
drag, startPoint x: 178, startPoint y: 265, endPoint x: 173, endPoint y: 234, distance: 30.8
click at [176, 254] on button "Save" at bounding box center [204, 274] width 104 height 41
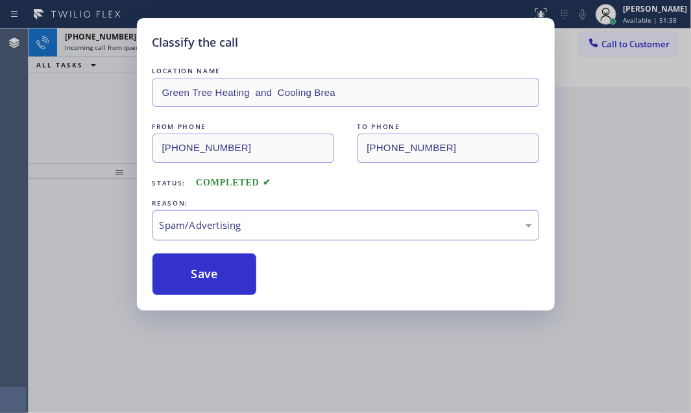
click at [118, 40] on div "Classify the call LOCATION NAME Green Tree Heating and Cooling Brea FROM PHONE …" at bounding box center [345, 206] width 691 height 413
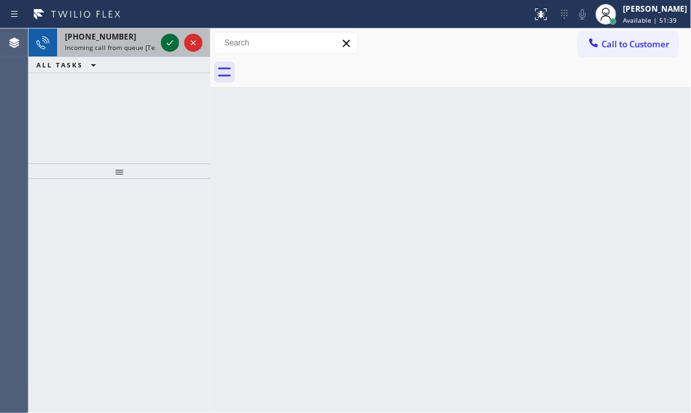
click at [163, 41] on icon at bounding box center [170, 43] width 16 height 16
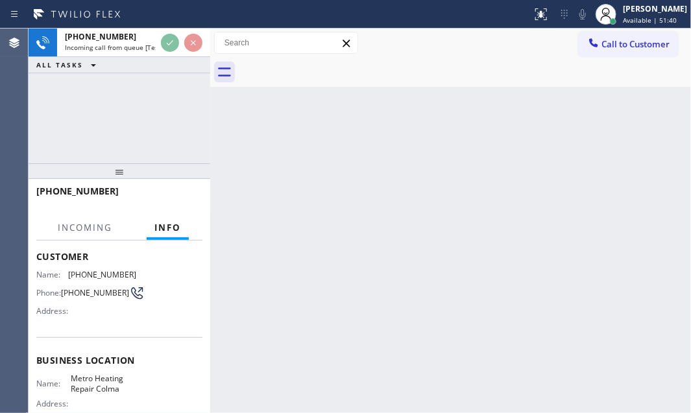
scroll to position [117, 0]
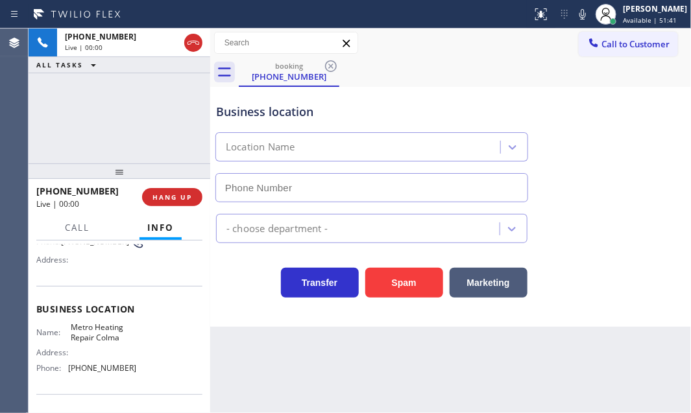
type input "[PHONE_NUMBER]"
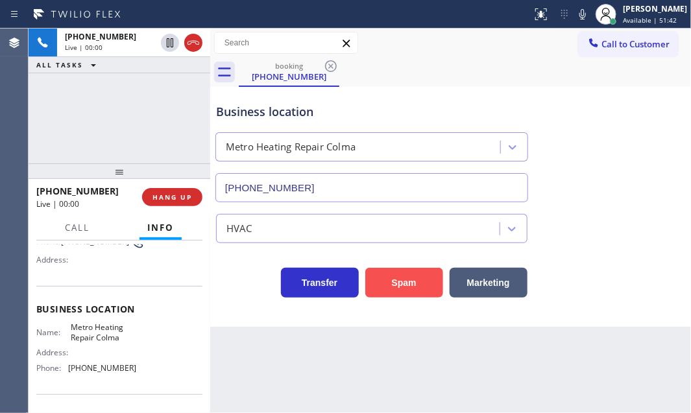
click at [411, 281] on button "Spam" at bounding box center [404, 283] width 78 height 30
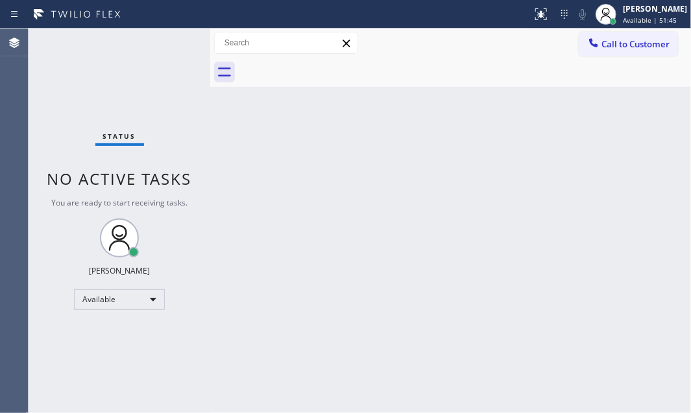
click at [165, 40] on div "Status No active tasks You are ready to start receiving tasks. [PERSON_NAME] Av…" at bounding box center [120, 221] width 182 height 384
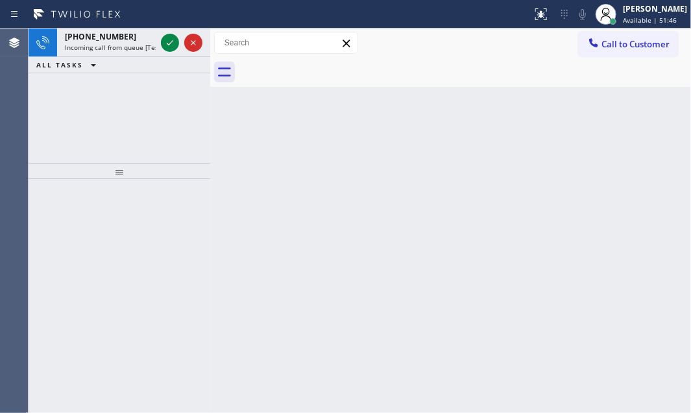
click at [165, 40] on icon at bounding box center [170, 43] width 16 height 16
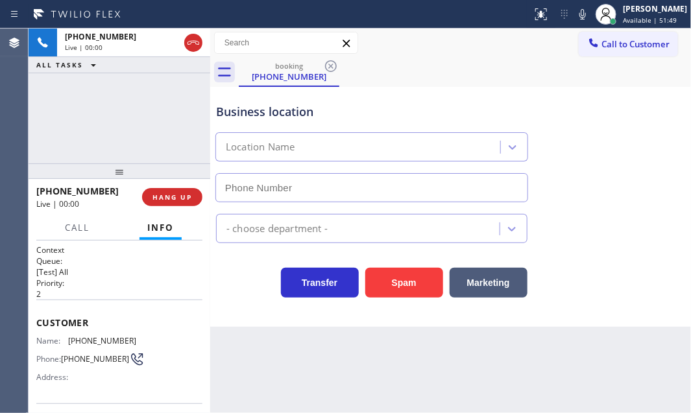
type input "[PHONE_NUMBER]"
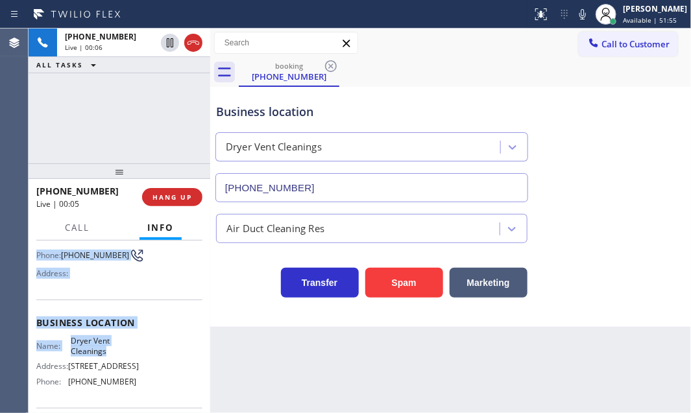
scroll to position [117, 0]
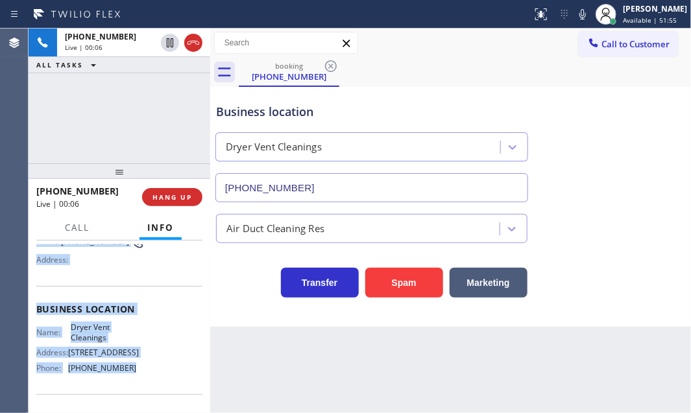
drag, startPoint x: 35, startPoint y: 318, endPoint x: 128, endPoint y: 381, distance: 112.6
click at [126, 380] on div "Context Queue: [Test] All Priority: 2 Customer Name: [PHONE_NUMBER] Phone: [PHO…" at bounding box center [120, 327] width 182 height 172
copy div "Customer Name: [PHONE_NUMBER] Phone: [PHONE_NUMBER] Address: Business location …"
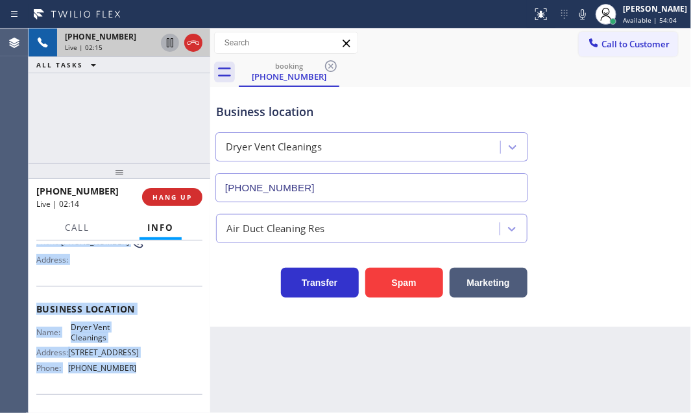
click at [171, 45] on icon at bounding box center [170, 43] width 16 height 16
click at [165, 39] on icon at bounding box center [170, 43] width 16 height 16
click at [174, 198] on span "HANG UP" at bounding box center [172, 197] width 40 height 9
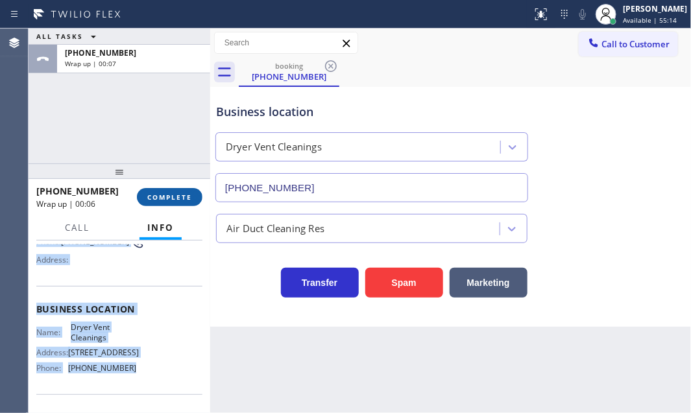
click at [187, 200] on span "COMPLETE" at bounding box center [169, 197] width 45 height 9
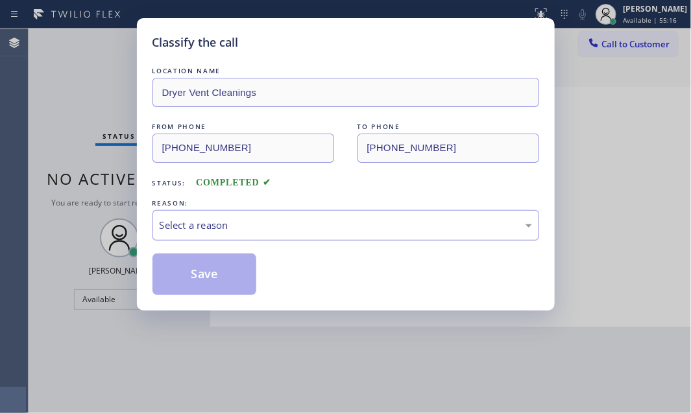
click at [373, 225] on div "Select a reason" at bounding box center [346, 225] width 372 height 15
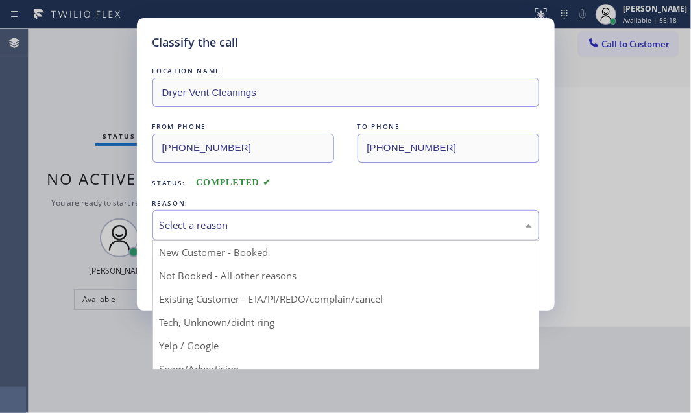
drag, startPoint x: 224, startPoint y: 277, endPoint x: 210, endPoint y: 278, distance: 13.7
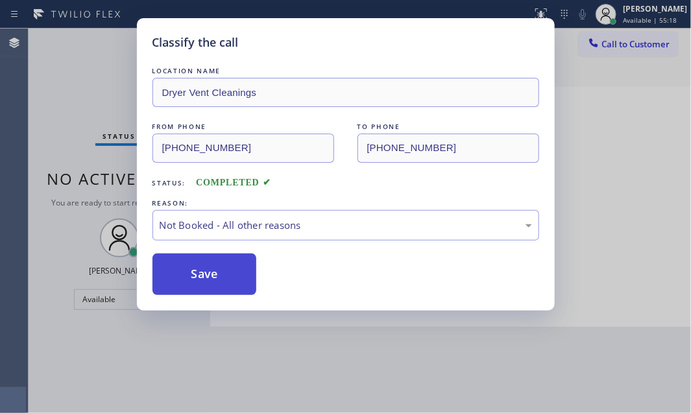
drag, startPoint x: 194, startPoint y: 278, endPoint x: 206, endPoint y: 278, distance: 12.3
click at [195, 278] on button "Save" at bounding box center [204, 274] width 104 height 41
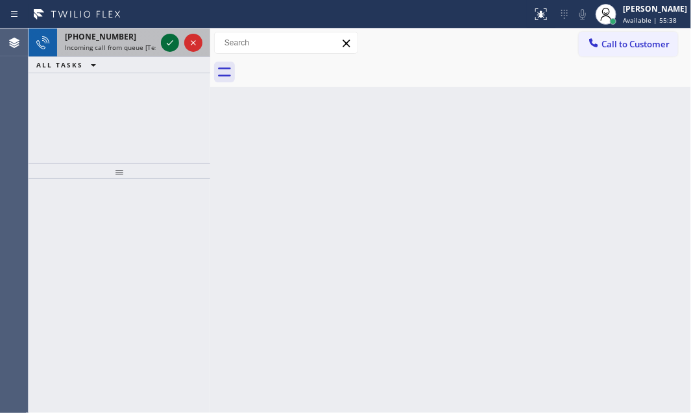
click at [173, 44] on icon at bounding box center [170, 43] width 16 height 16
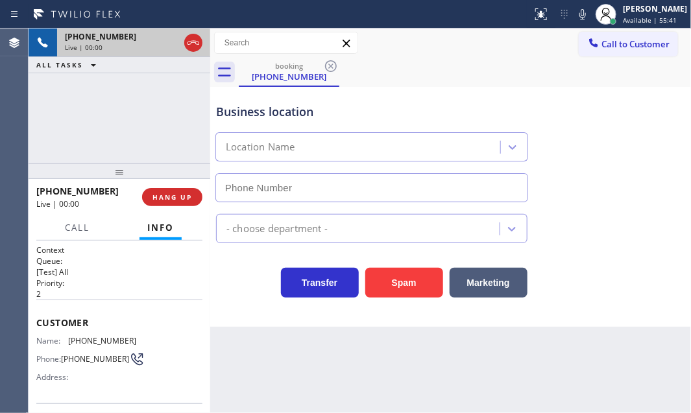
type input "[PHONE_NUMBER]"
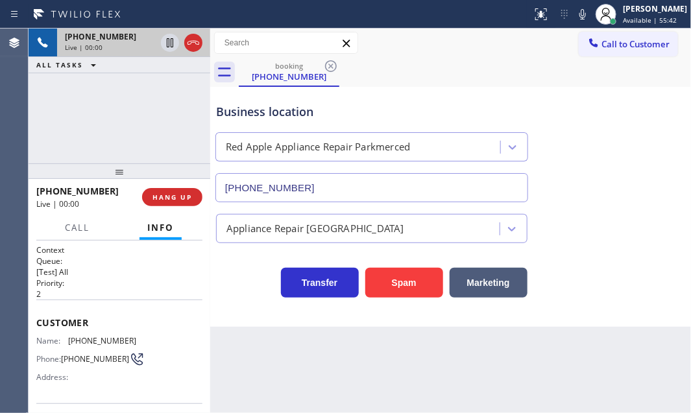
drag, startPoint x: 409, startPoint y: 274, endPoint x: 659, endPoint y: 335, distance: 257.6
click at [410, 274] on button "Spam" at bounding box center [404, 283] width 78 height 30
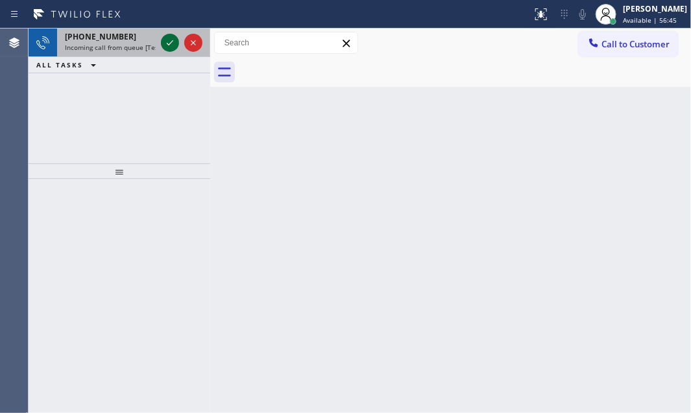
click at [165, 45] on icon at bounding box center [170, 43] width 16 height 16
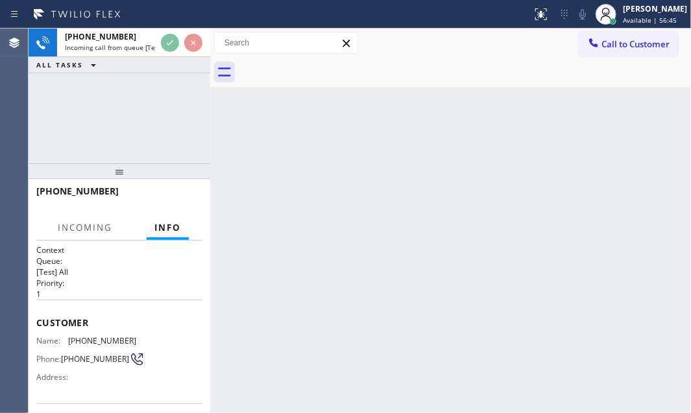
click at [167, 53] on div at bounding box center [181, 43] width 47 height 29
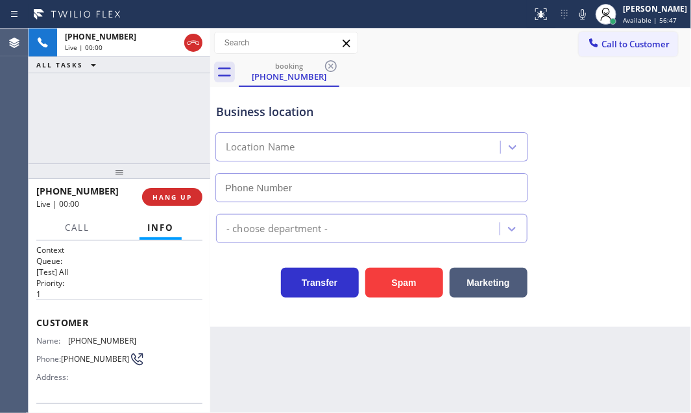
type input "[PHONE_NUMBER]"
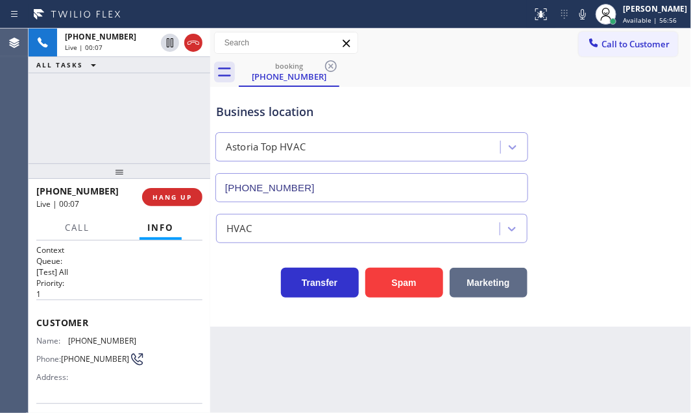
click at [494, 277] on button "Marketing" at bounding box center [488, 283] width 78 height 30
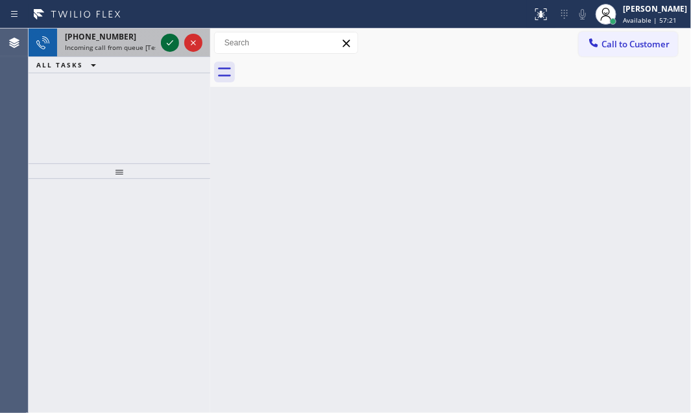
click at [167, 38] on icon at bounding box center [170, 43] width 16 height 16
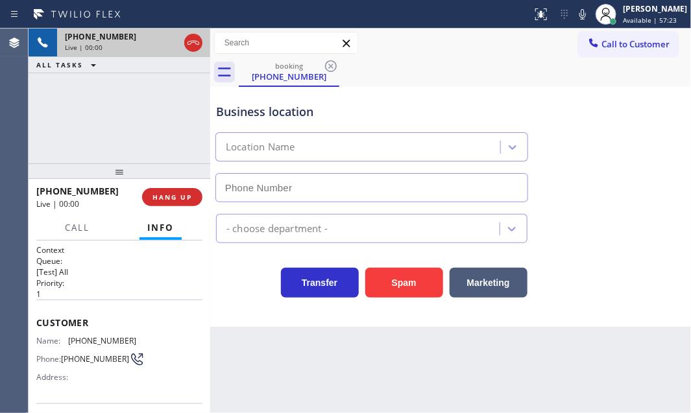
type input "[PHONE_NUMBER]"
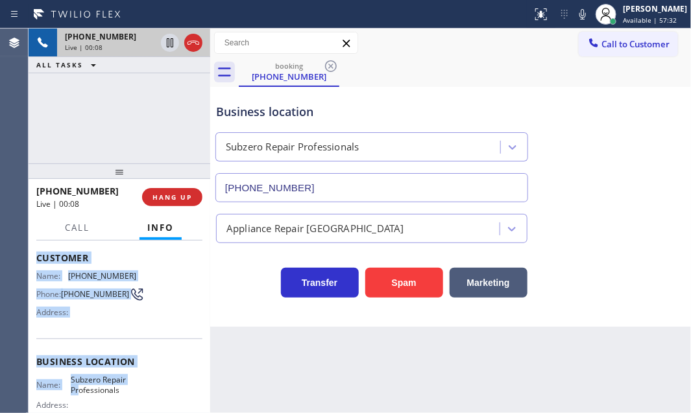
scroll to position [176, 0]
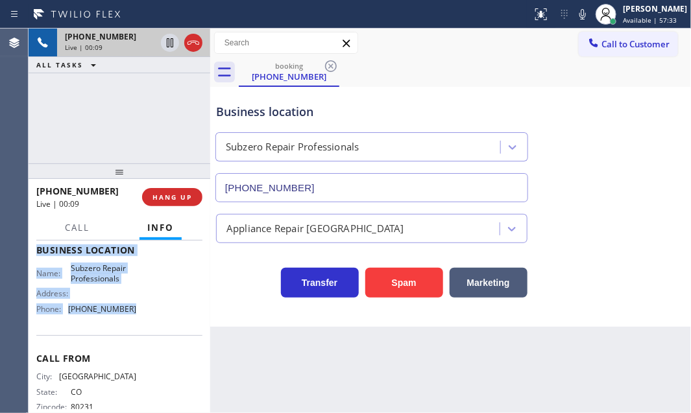
drag, startPoint x: 32, startPoint y: 318, endPoint x: 634, endPoint y: 212, distance: 611.6
click at [151, 333] on div "Context Queue: [Test] All Priority: 1 Customer Name: [PHONE_NUMBER] Phone: [PHO…" at bounding box center [120, 327] width 182 height 172
copy div "Customer Name: [PHONE_NUMBER] Phone: [PHONE_NUMBER] Address: Business location …"
click at [188, 43] on icon at bounding box center [193, 43] width 16 height 16
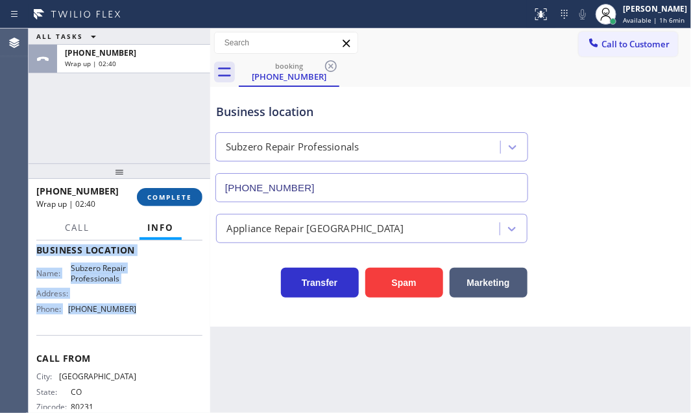
click at [189, 196] on span "COMPLETE" at bounding box center [169, 197] width 45 height 9
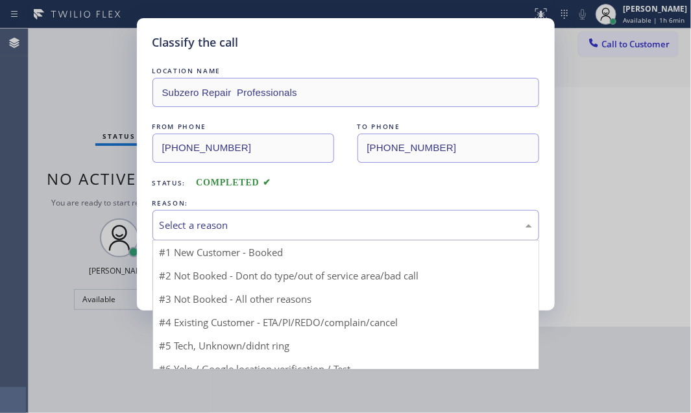
drag, startPoint x: 344, startPoint y: 219, endPoint x: 339, endPoint y: 230, distance: 11.3
click at [342, 219] on div "Select a reason" at bounding box center [346, 225] width 372 height 15
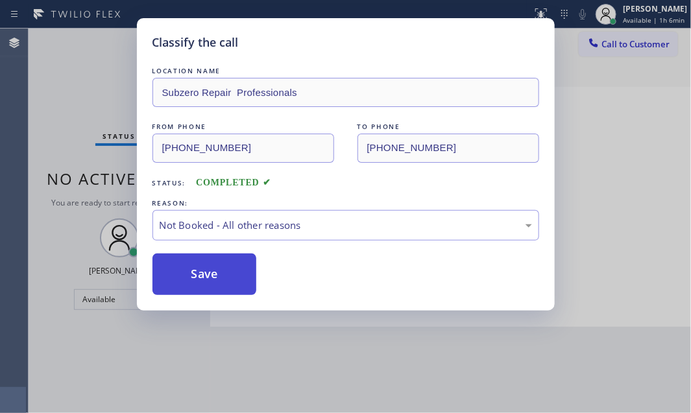
click at [206, 276] on button "Save" at bounding box center [204, 274] width 104 height 41
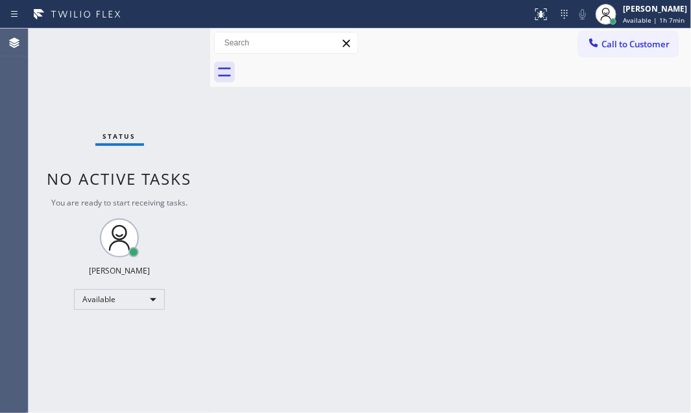
click at [415, 330] on div "Back to Dashboard Change Sender ID Customers Technicians Select a contact Outbo…" at bounding box center [450, 221] width 480 height 384
click at [471, 182] on div "Back to Dashboard Change Sender ID Customers Technicians Select a contact Outbo…" at bounding box center [450, 221] width 480 height 384
